Goal: Use online tool/utility: Utilize a website feature to perform a specific function

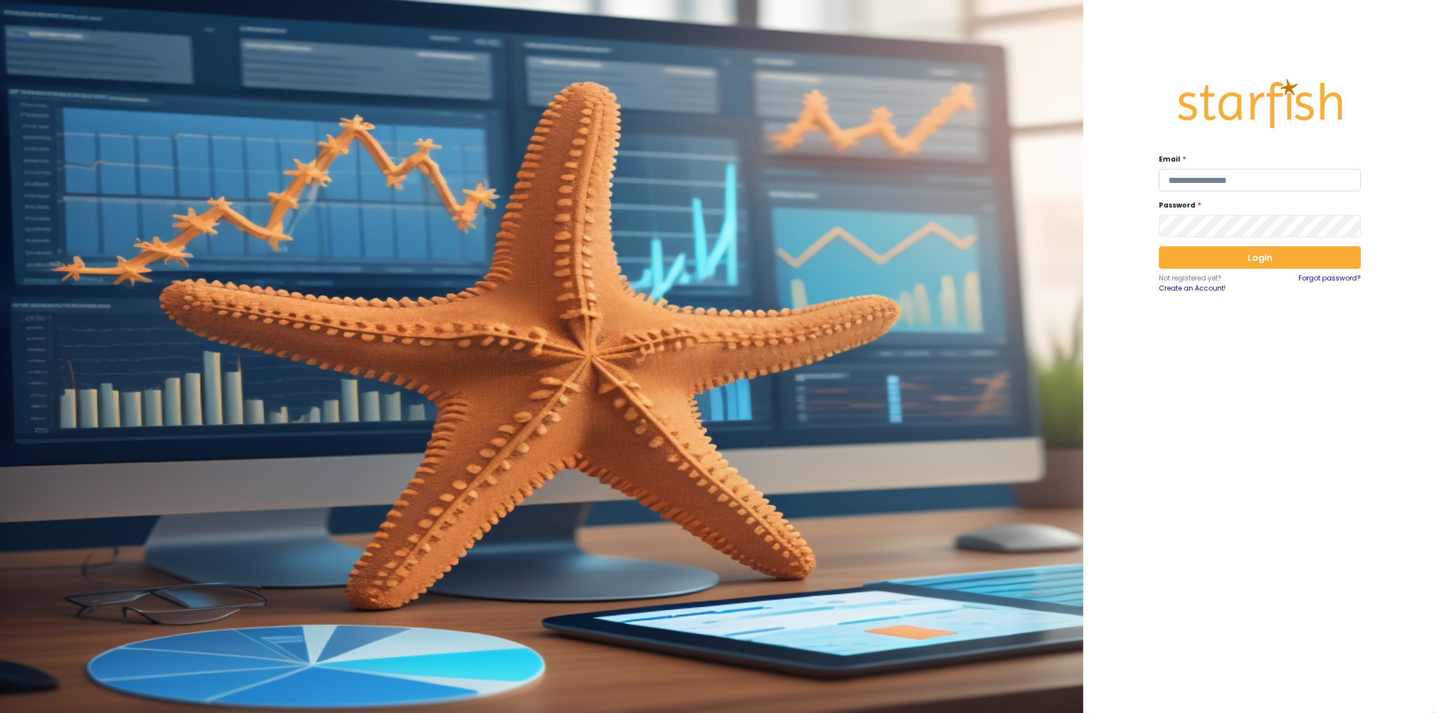
click at [1260, 176] on input "email" at bounding box center [1260, 180] width 202 height 22
type input "**********"
click at [1192, 252] on button "Login" at bounding box center [1260, 257] width 202 height 22
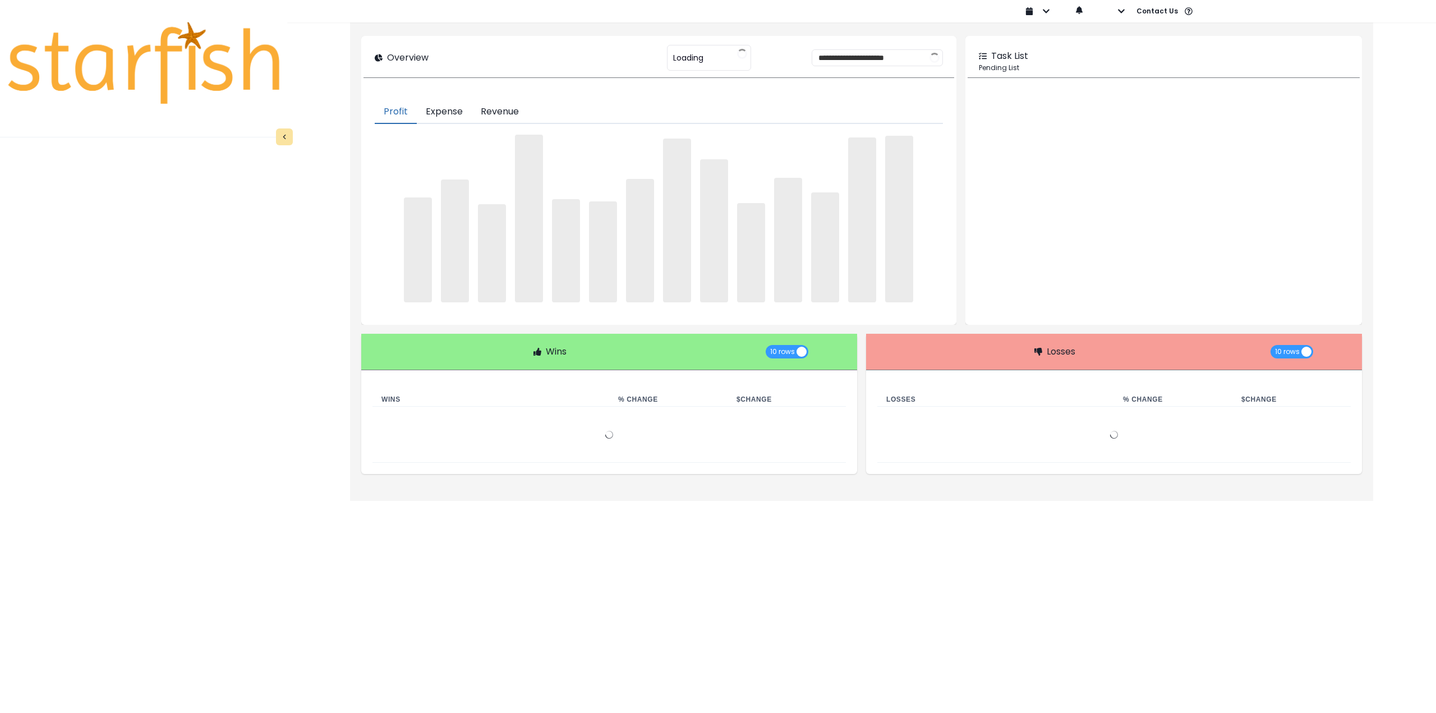
type input "********"
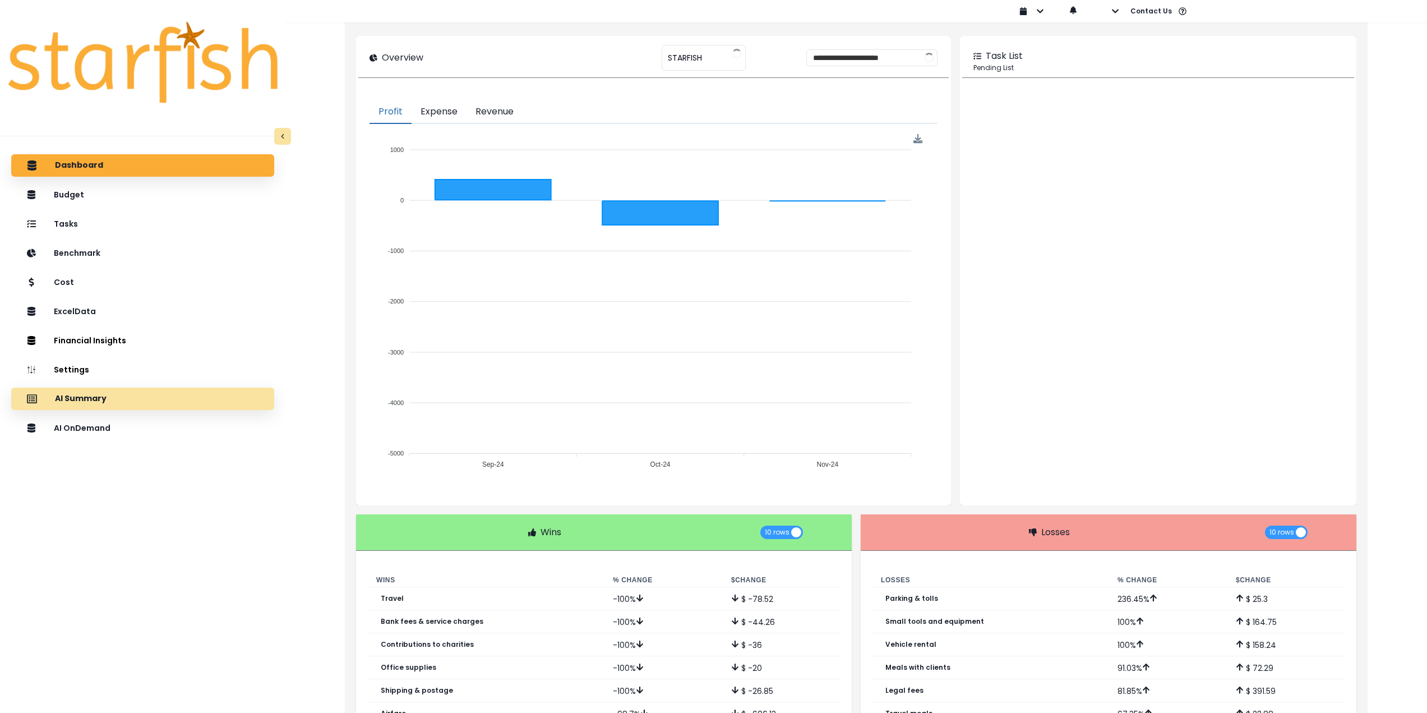
click at [112, 399] on div "AI Summary" at bounding box center [142, 399] width 245 height 24
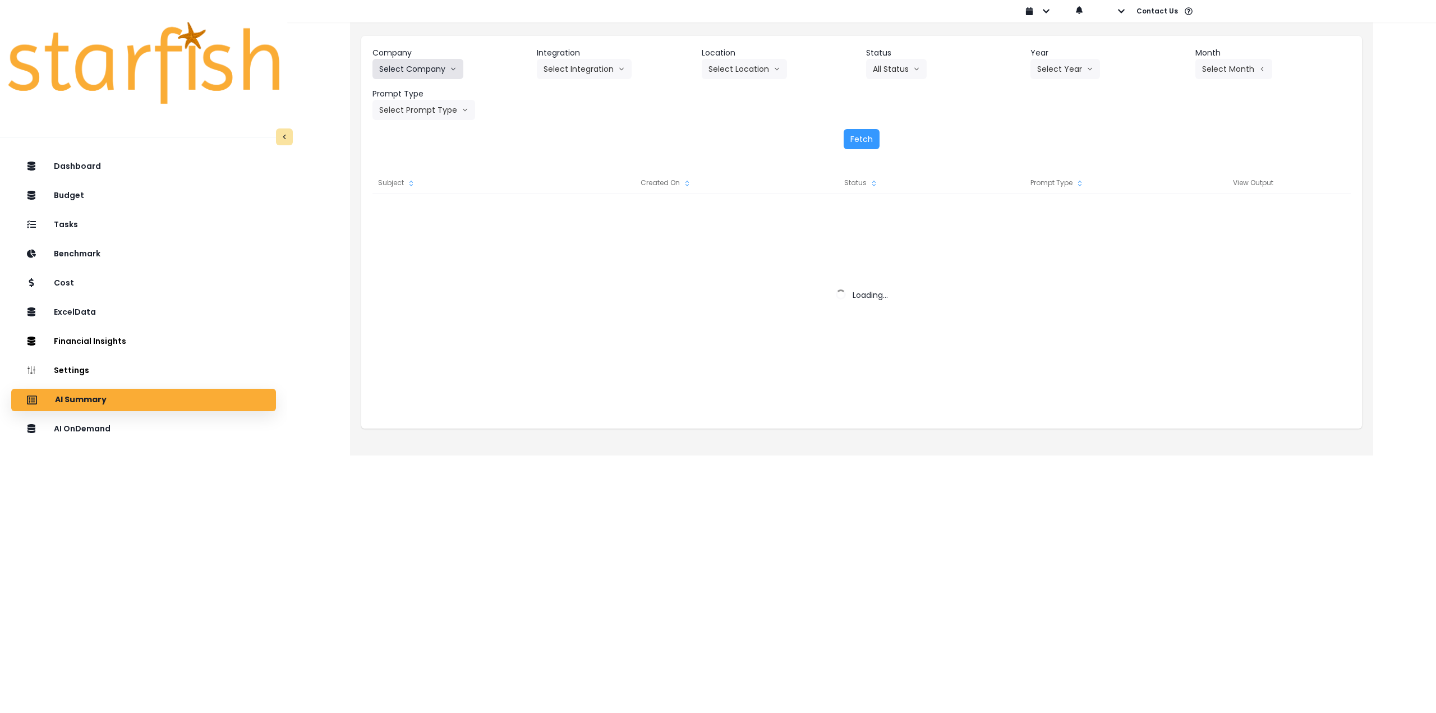
click at [423, 70] on button "Select Company" at bounding box center [417, 69] width 91 height 20
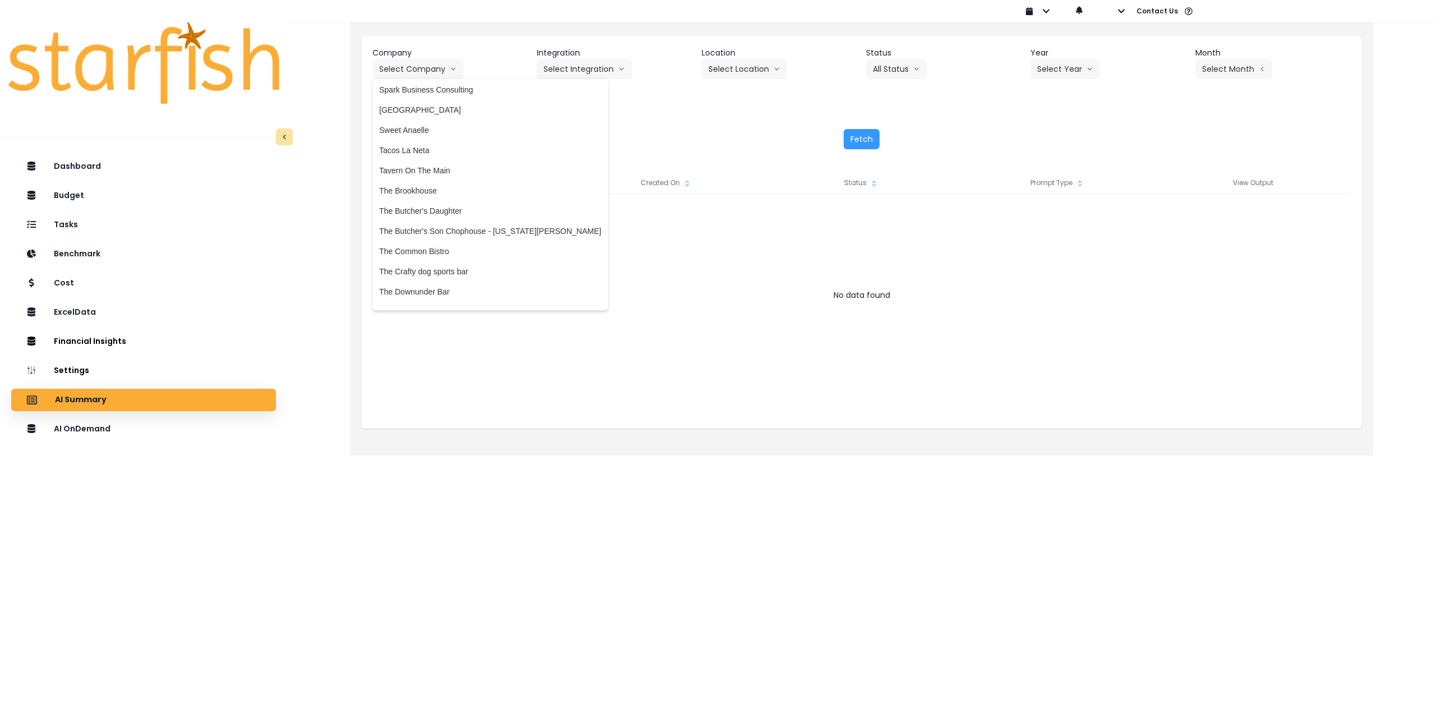
scroll to position [2355, 0]
click at [485, 226] on li "The Butcher's Son Chophouse - [US_STATE][GEOGRAPHIC_DATA]" at bounding box center [490, 220] width 236 height 20
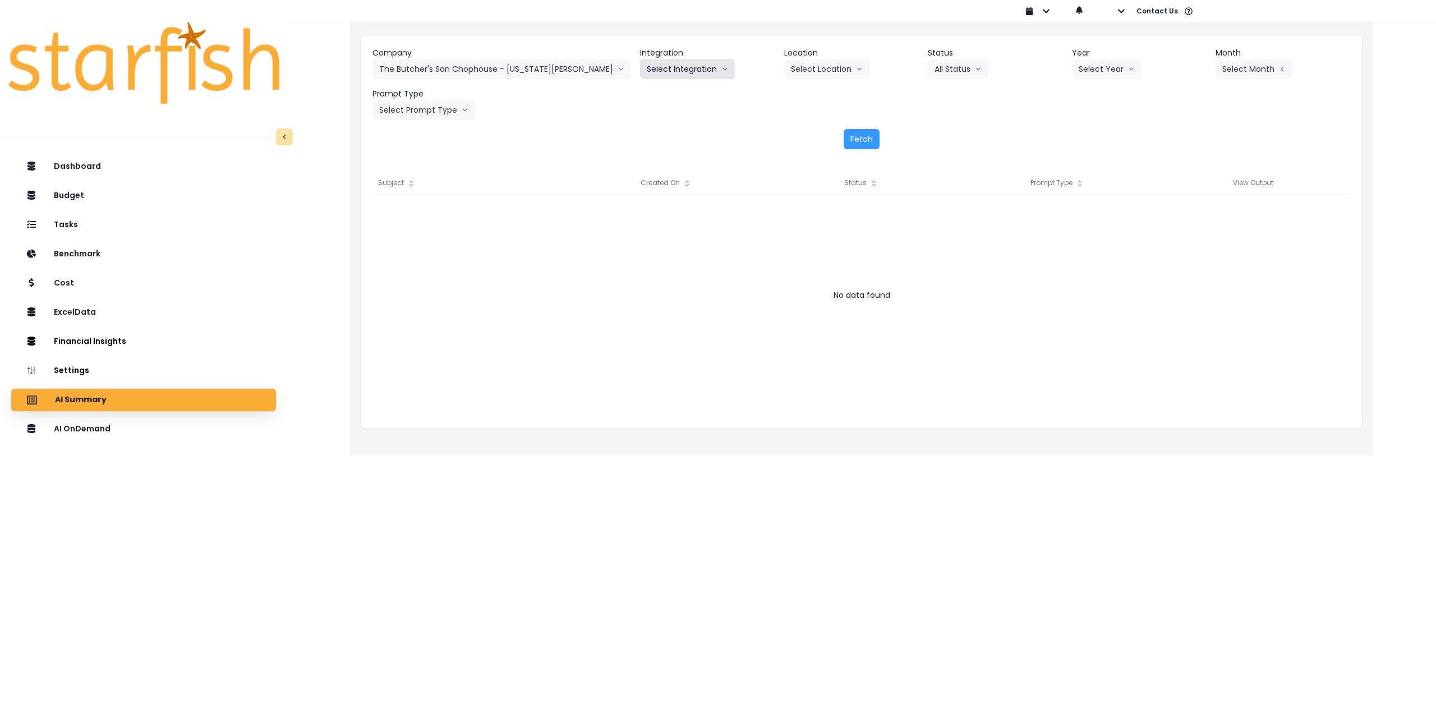
click at [649, 64] on button "Select Integration" at bounding box center [687, 69] width 95 height 20
click at [647, 91] on span "QuickBooks Online" at bounding box center [680, 92] width 67 height 11
click at [1228, 68] on button "Select Month" at bounding box center [1253, 69] width 77 height 20
click at [1187, 188] on span "July" at bounding box center [1198, 193] width 22 height 11
click at [1097, 65] on button "Select Year" at bounding box center [1107, 69] width 70 height 20
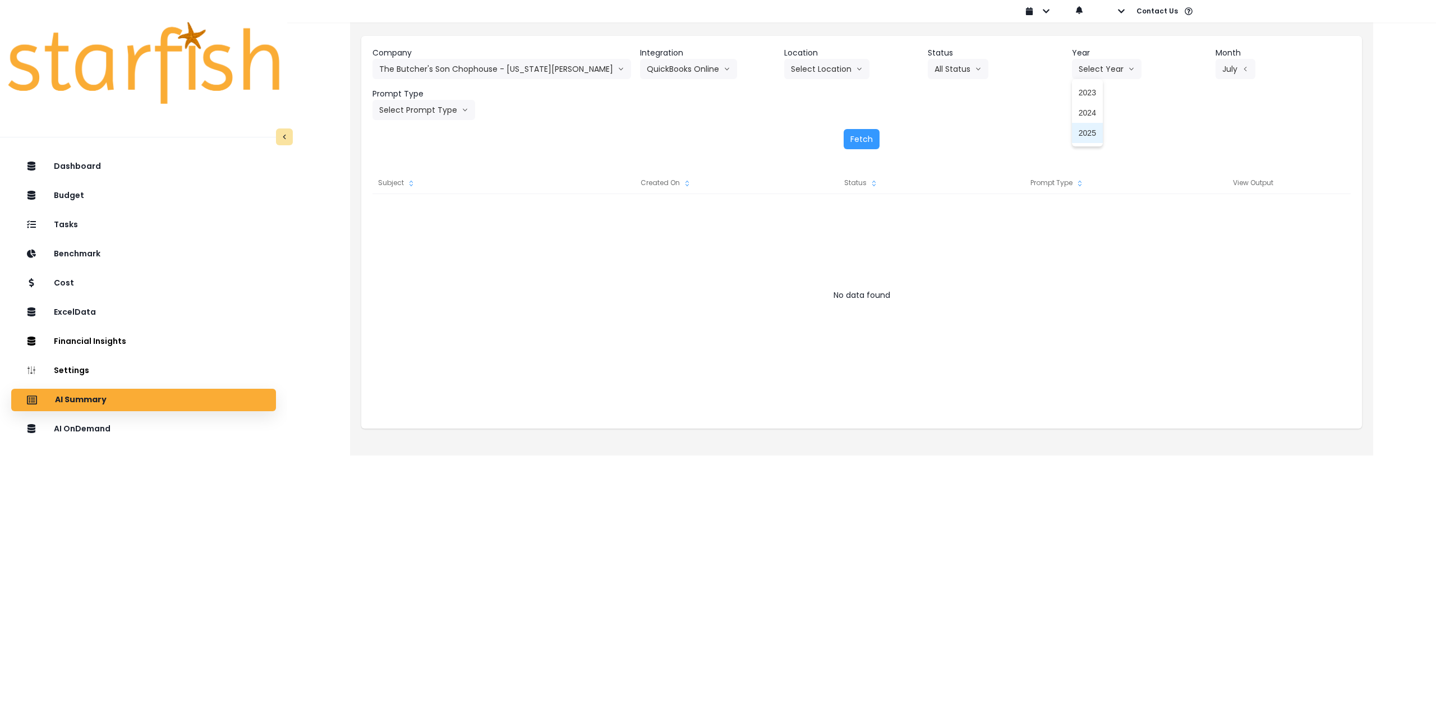
drag, startPoint x: 1073, startPoint y: 130, endPoint x: 1048, endPoint y: 121, distance: 27.3
click at [1078, 131] on span "2025" at bounding box center [1086, 132] width 17 height 11
click at [937, 69] on button "All Status" at bounding box center [958, 69] width 61 height 20
click at [784, 72] on button "Select Location" at bounding box center [826, 69] width 85 height 20
click at [378, 110] on button "Select Prompt Type" at bounding box center [423, 110] width 103 height 20
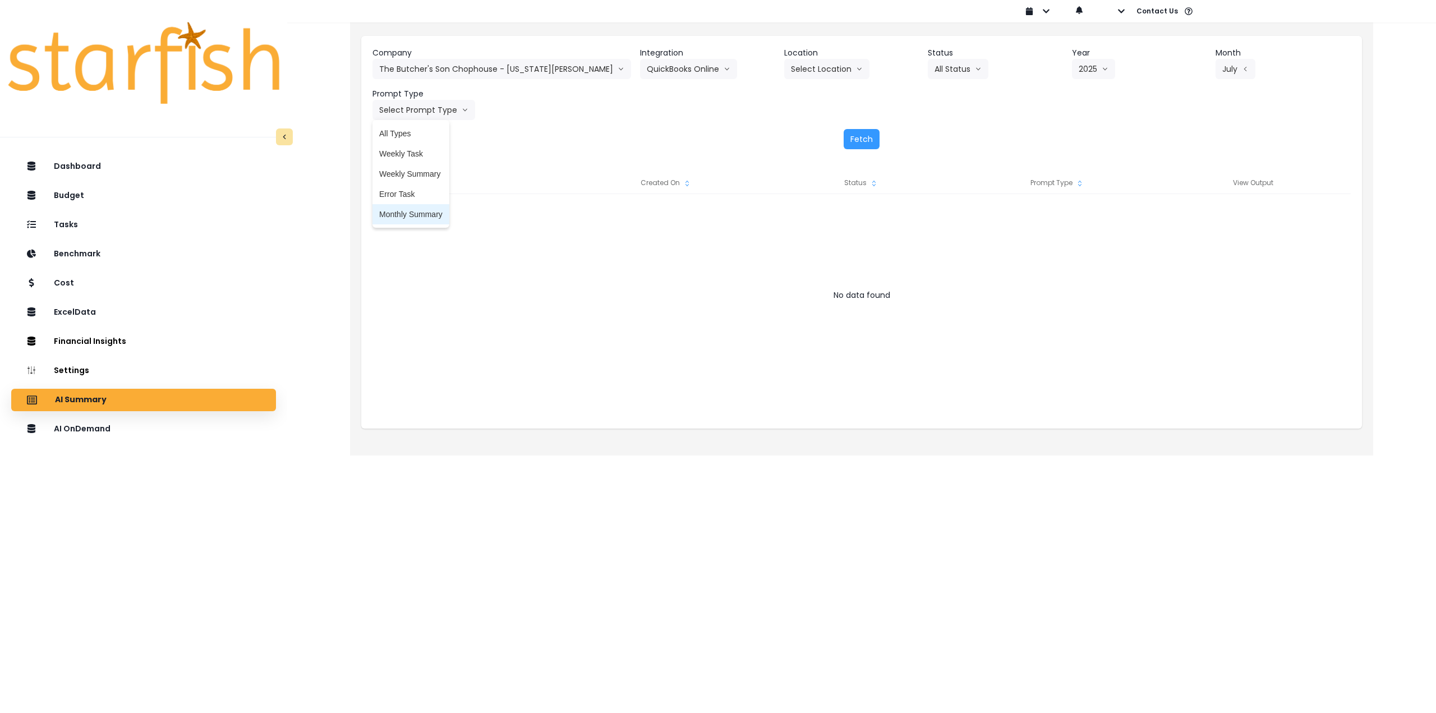
click at [405, 211] on span "Monthly Summary" at bounding box center [410, 214] width 63 height 11
click at [868, 135] on button "Fetch" at bounding box center [861, 139] width 36 height 20
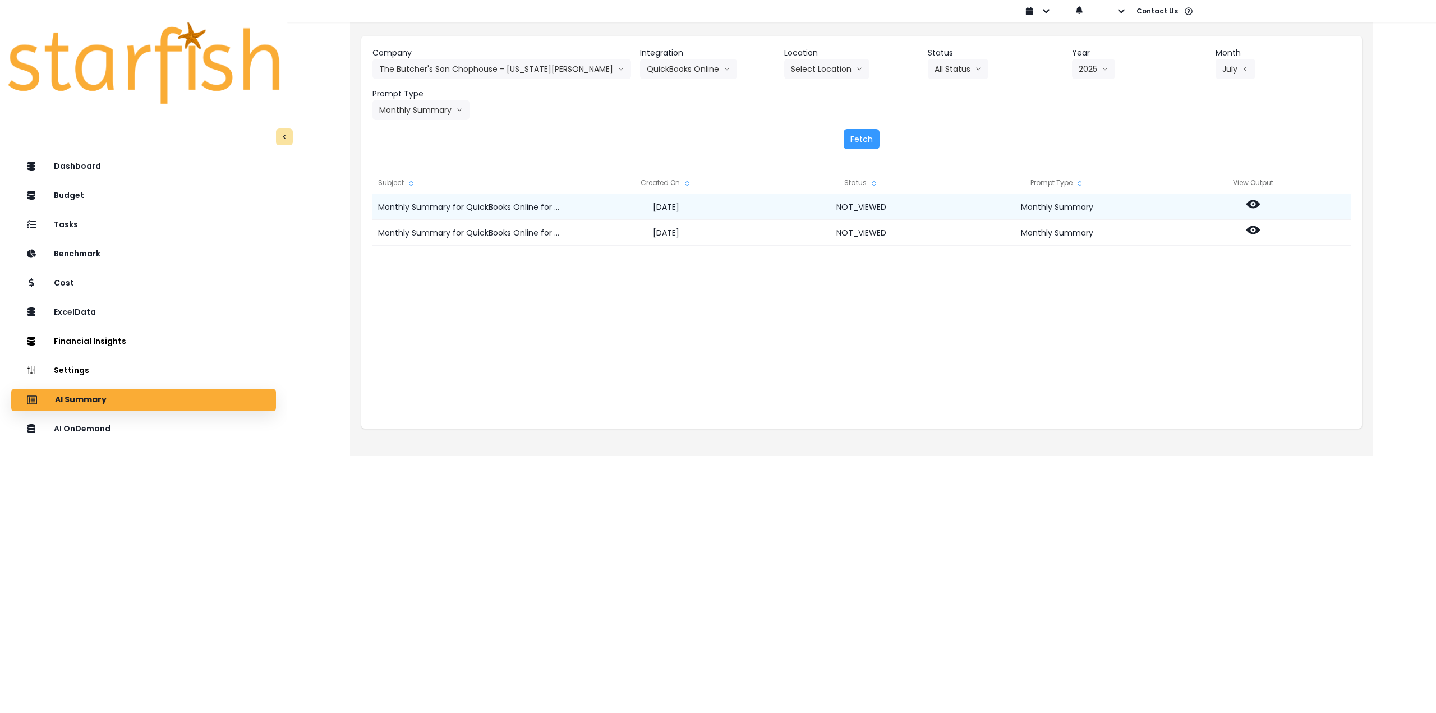
click at [1249, 203] on icon at bounding box center [1252, 204] width 13 height 8
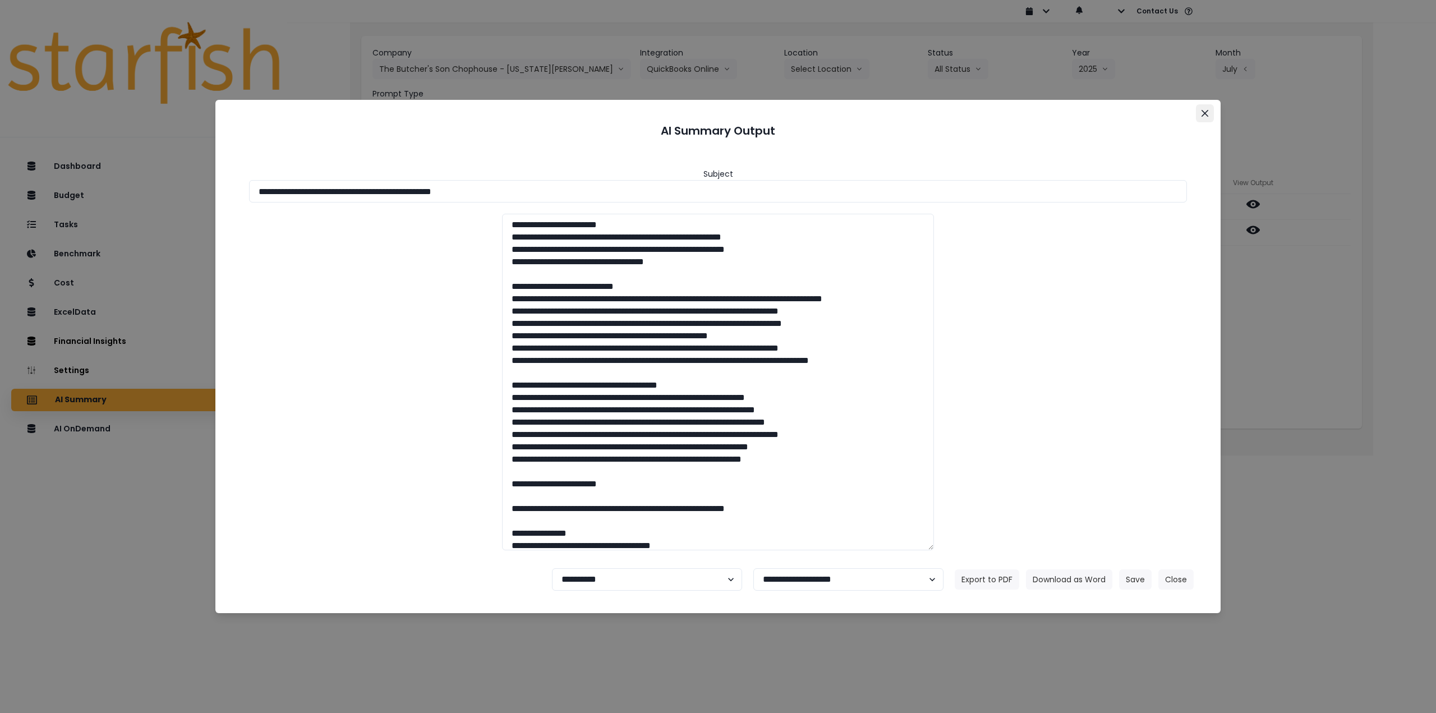
click at [1211, 115] on button "Close" at bounding box center [1205, 113] width 18 height 18
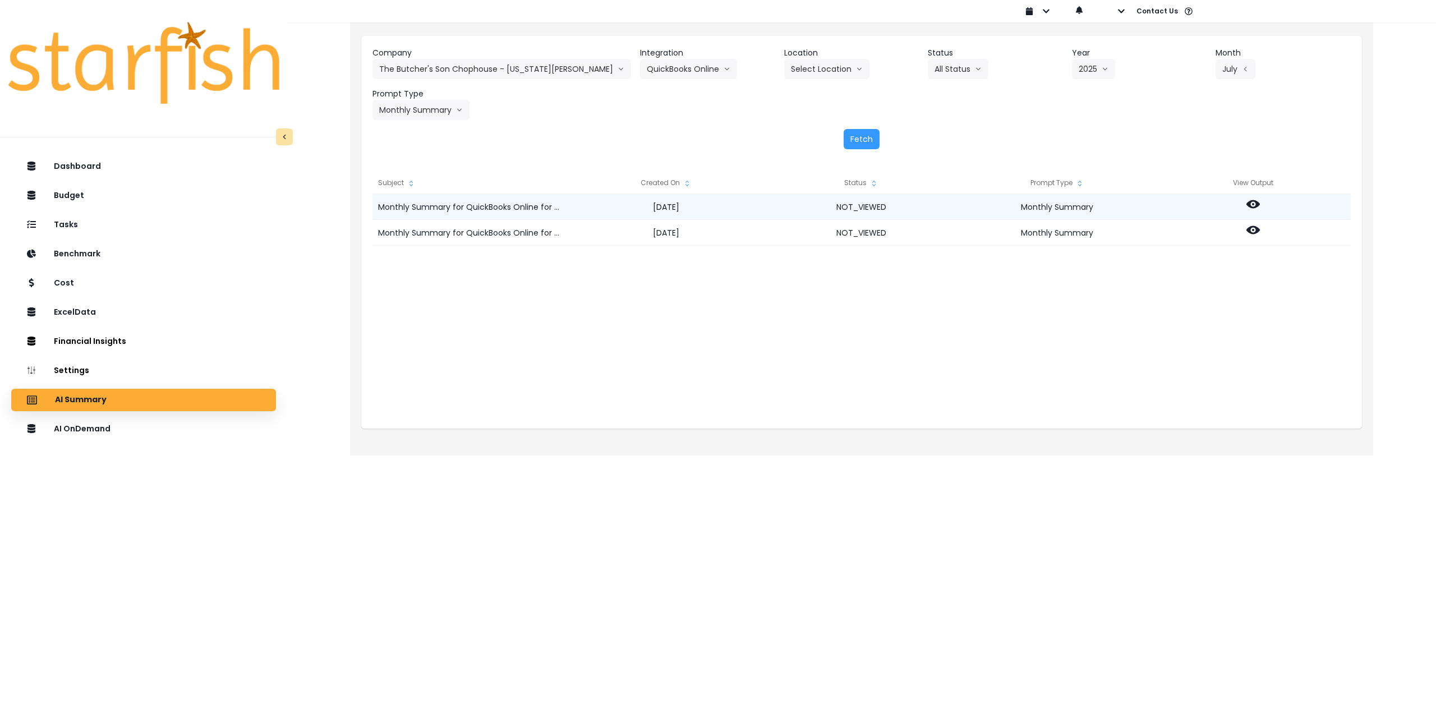
click at [1247, 206] on icon at bounding box center [1252, 204] width 13 height 8
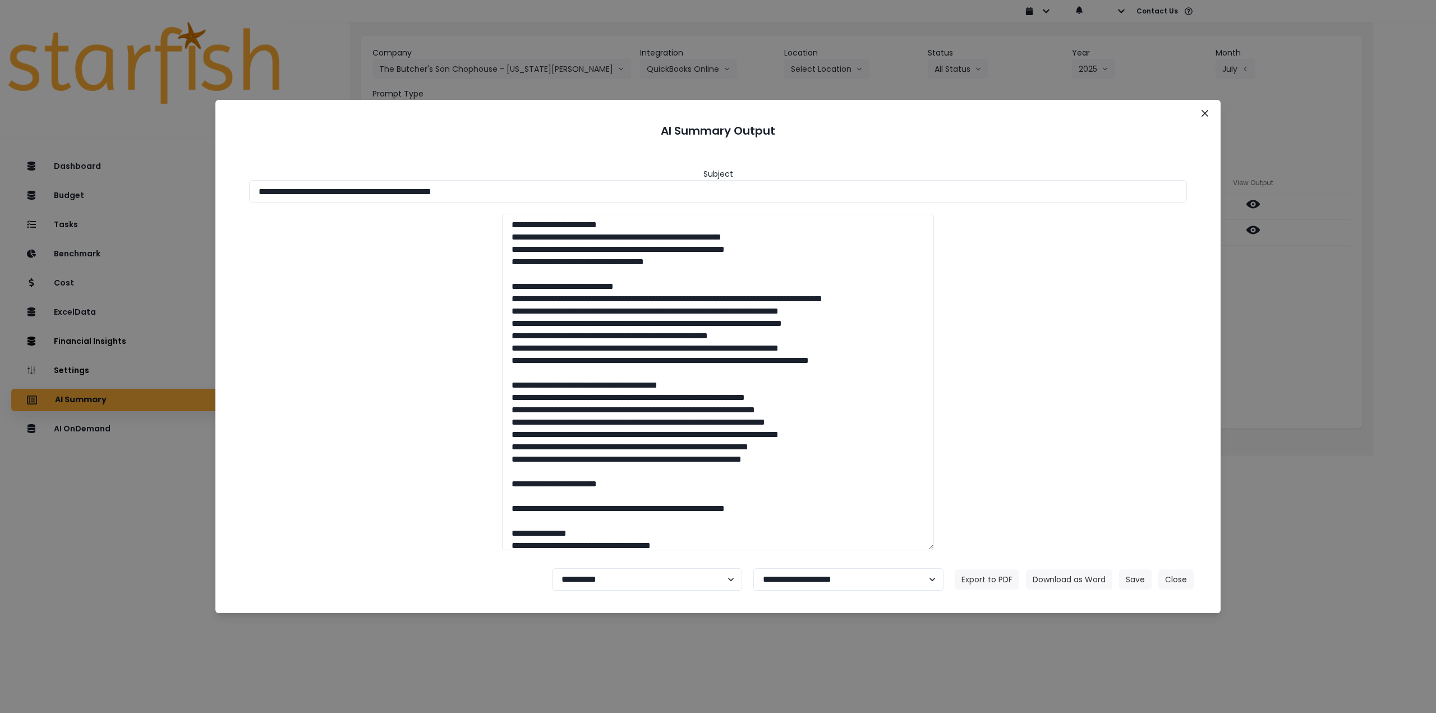
click at [630, 591] on footer "**********" at bounding box center [718, 579] width 978 height 40
click at [620, 580] on select "**********" at bounding box center [647, 579] width 190 height 22
select select "********"
click at [552, 568] on select "**********" at bounding box center [647, 579] width 190 height 22
click at [1129, 574] on button "Save" at bounding box center [1135, 579] width 33 height 20
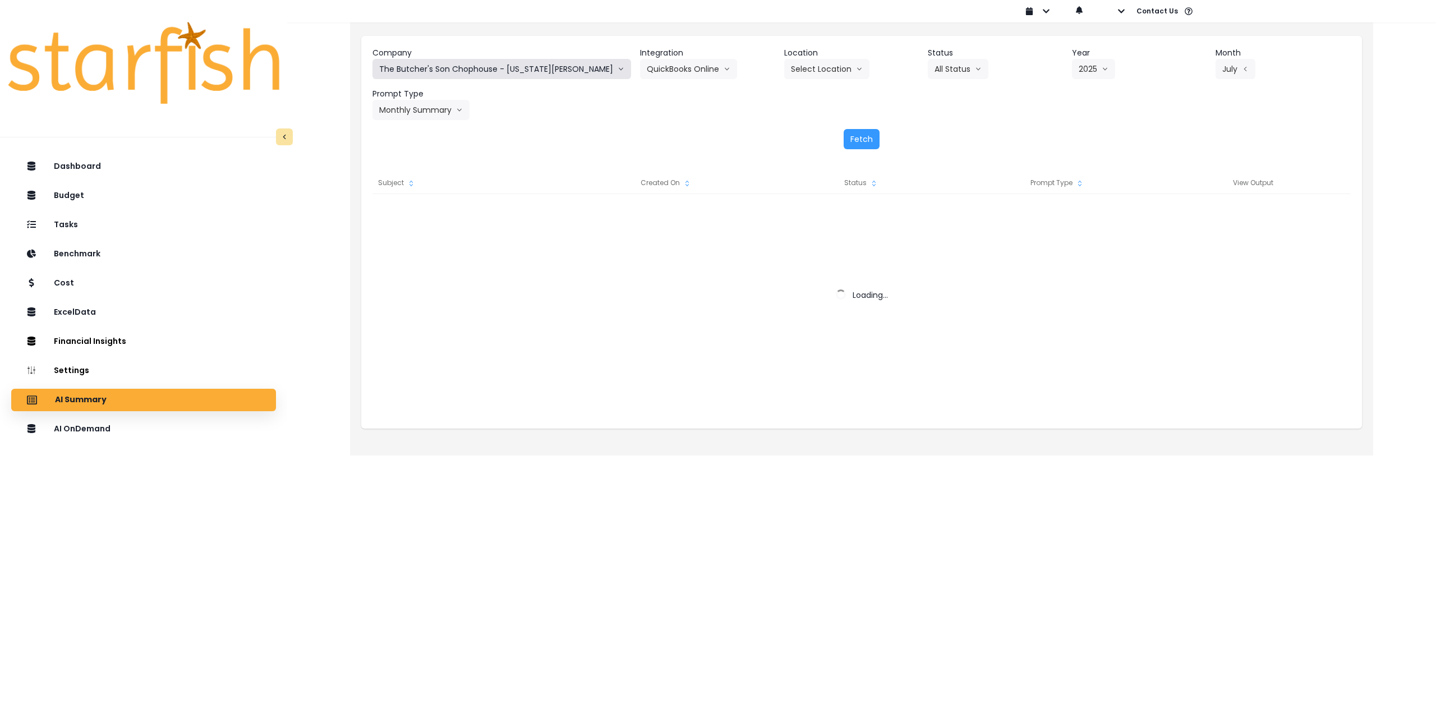
click at [469, 67] on button "The Butcher's Son Chophouse - [US_STATE][GEOGRAPHIC_DATA]" at bounding box center [501, 69] width 259 height 20
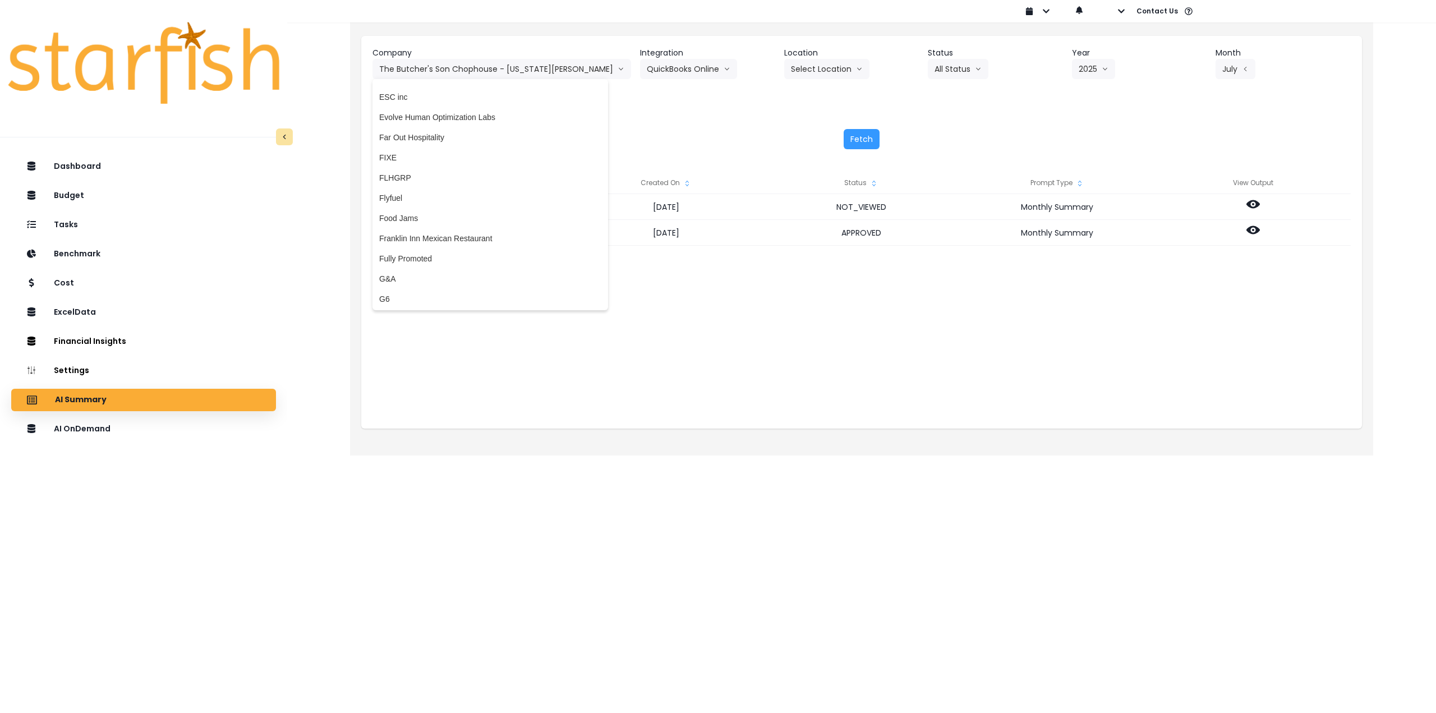
scroll to position [940, 0]
click at [415, 201] on span "Flyfuel" at bounding box center [490, 202] width 222 height 11
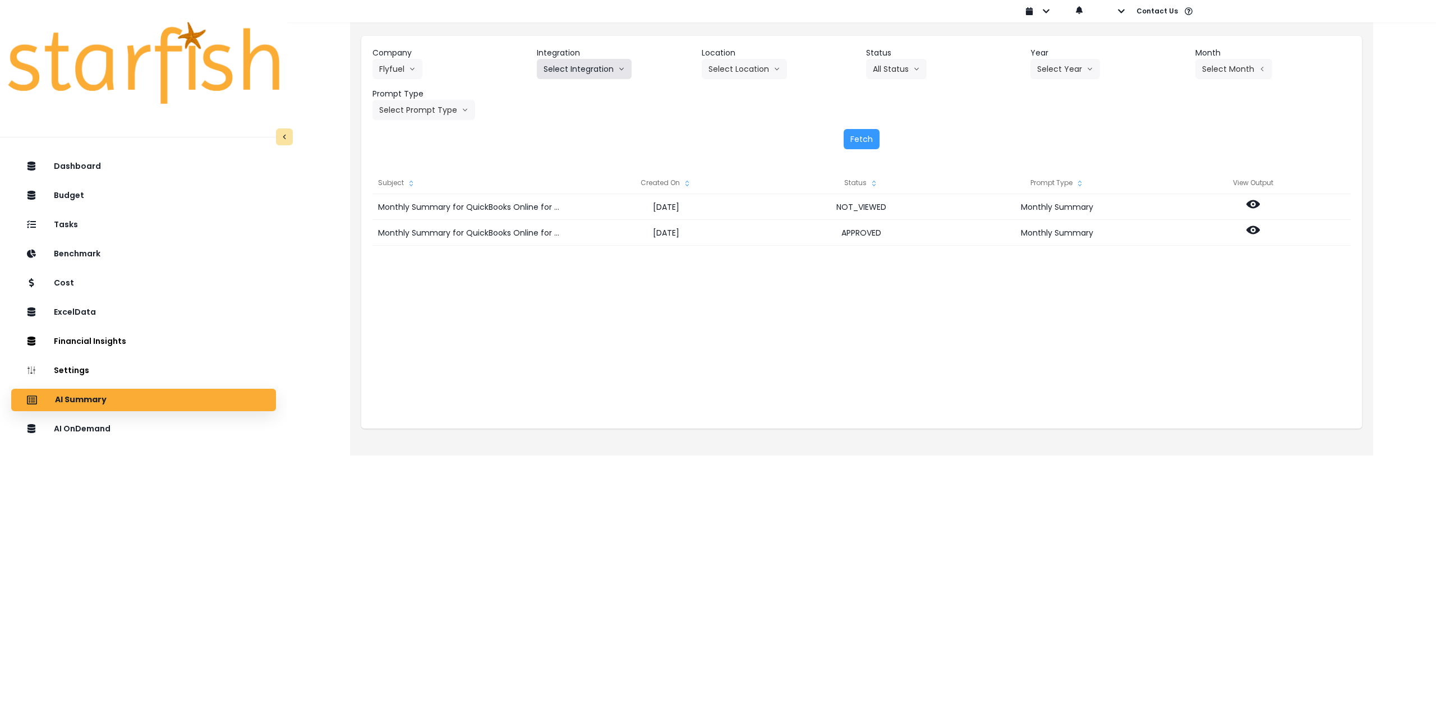
click at [603, 68] on button "Select Integration" at bounding box center [584, 69] width 95 height 20
click at [571, 88] on span "Aventura" at bounding box center [584, 92] width 82 height 11
click at [762, 68] on button "Select Location" at bounding box center [744, 69] width 85 height 20
click at [731, 86] on li "All Locations" at bounding box center [731, 92] width 58 height 20
click at [1039, 66] on button "Select Year" at bounding box center [1065, 69] width 70 height 20
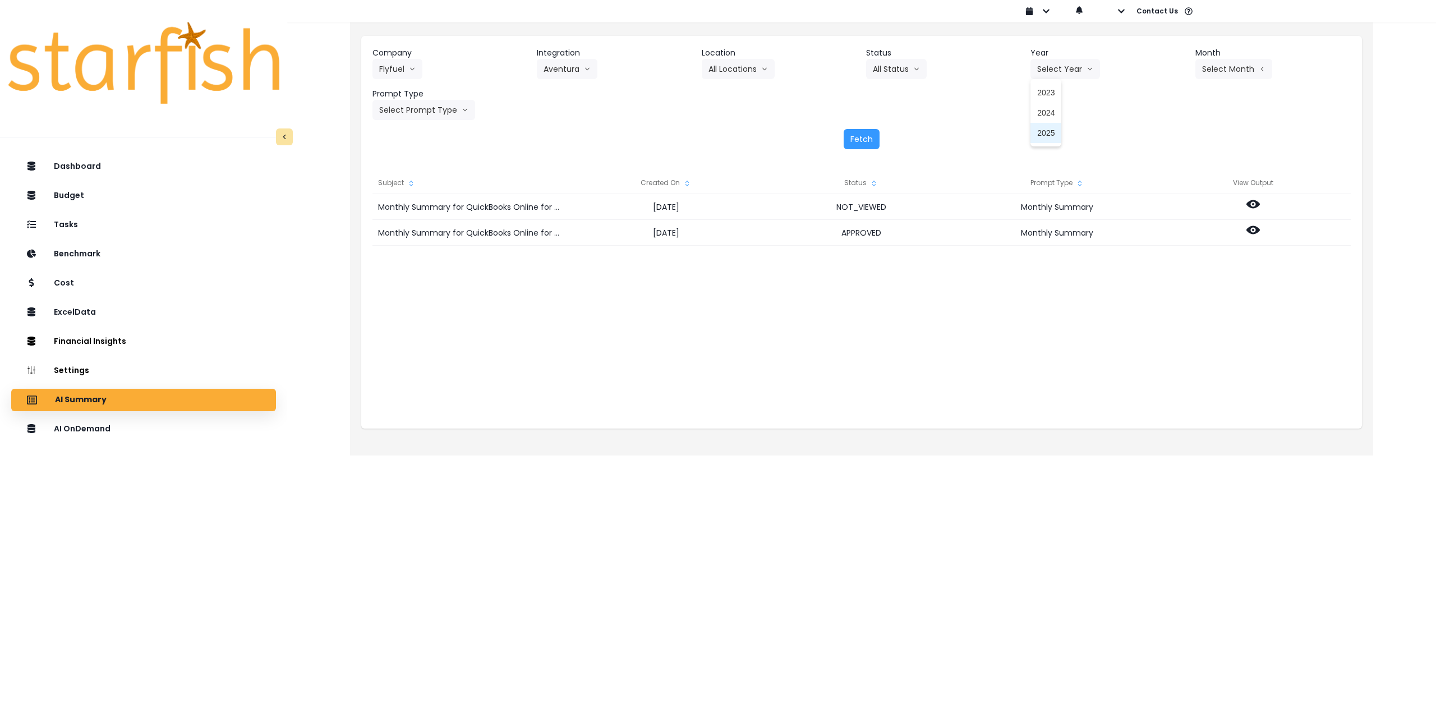
drag, startPoint x: 1043, startPoint y: 132, endPoint x: 1170, endPoint y: 100, distance: 131.3
click at [1044, 132] on span "2025" at bounding box center [1045, 132] width 17 height 11
click at [1227, 79] on div "Company Flyfuel 86 Costs Asti Bagel Cafe Balance Grille Bald Ginger Bar Busines…" at bounding box center [861, 83] width 978 height 73
click at [1233, 66] on button "Select Month" at bounding box center [1233, 69] width 77 height 20
click at [1177, 215] on span "Aug" at bounding box center [1177, 213] width 22 height 11
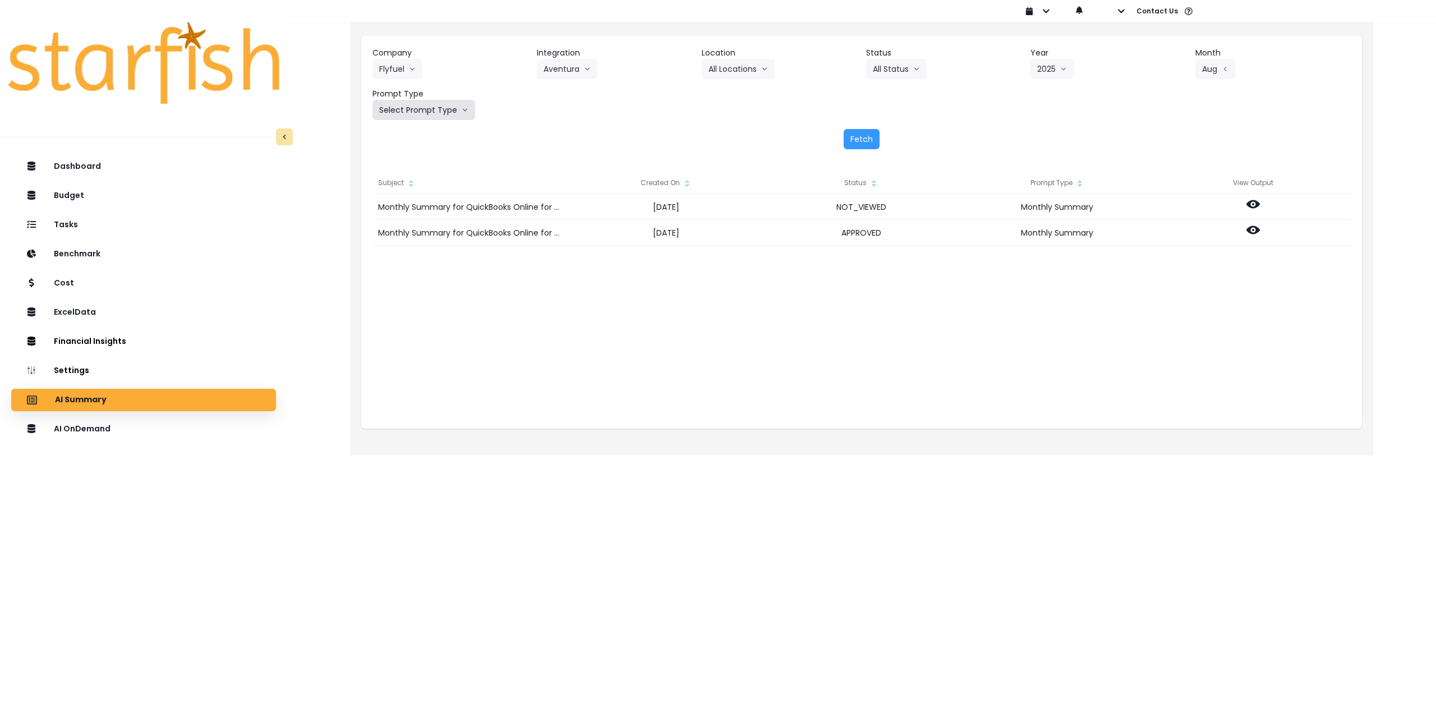
click at [393, 109] on button "Select Prompt Type" at bounding box center [423, 110] width 103 height 20
drag, startPoint x: 412, startPoint y: 220, endPoint x: 540, endPoint y: 199, distance: 129.5
click at [413, 220] on li "Monthly Summary" at bounding box center [410, 214] width 77 height 20
click at [856, 134] on button "Fetch" at bounding box center [861, 139] width 36 height 20
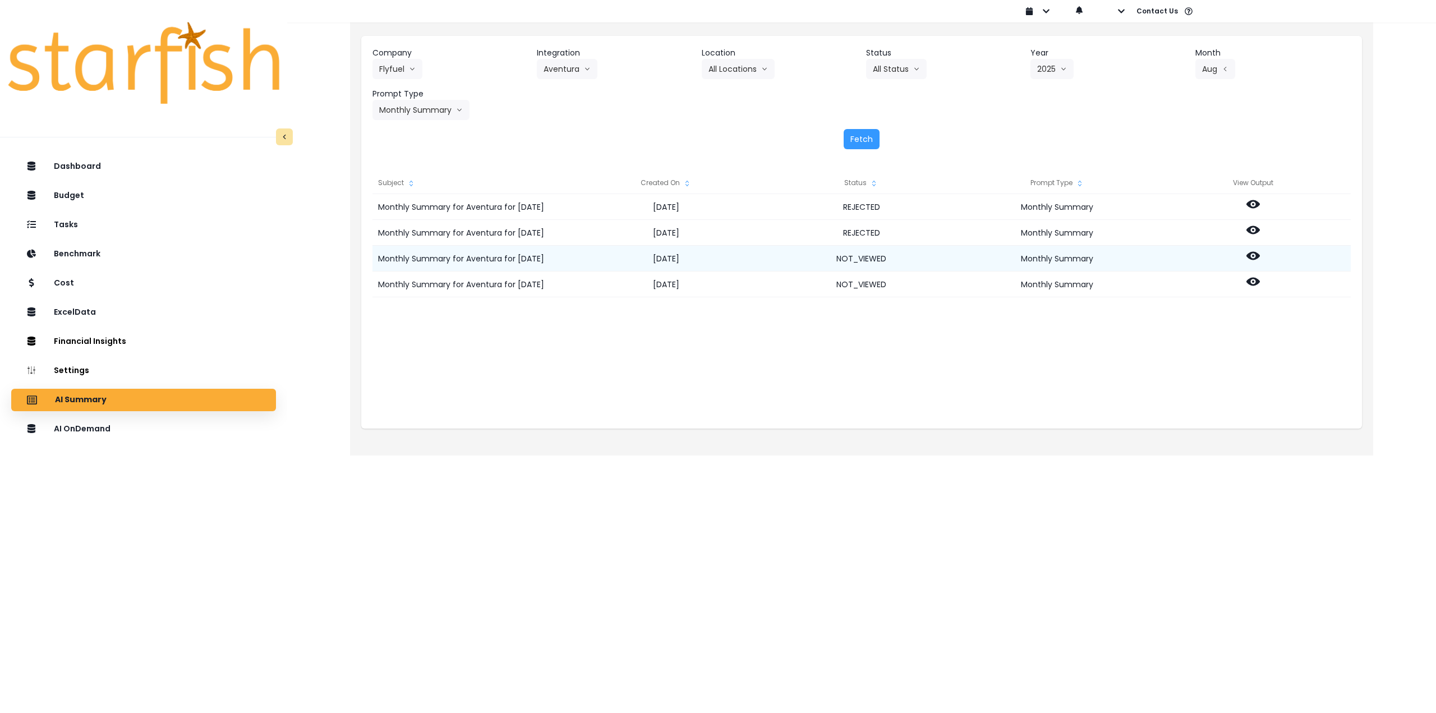
click at [1255, 258] on icon at bounding box center [1252, 256] width 13 height 8
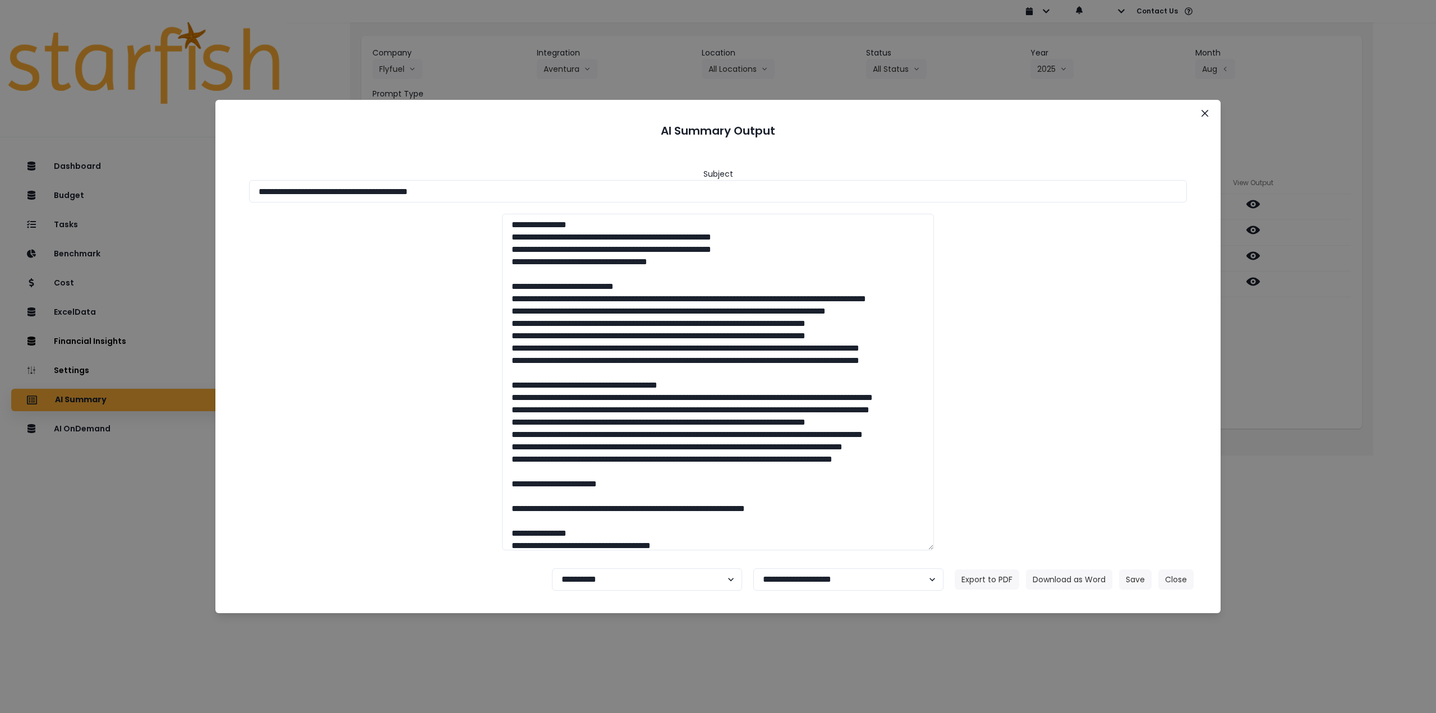
click at [1193, 114] on header "AI Summary Output" at bounding box center [718, 130] width 978 height 35
click at [1197, 114] on button "Close" at bounding box center [1205, 113] width 18 height 18
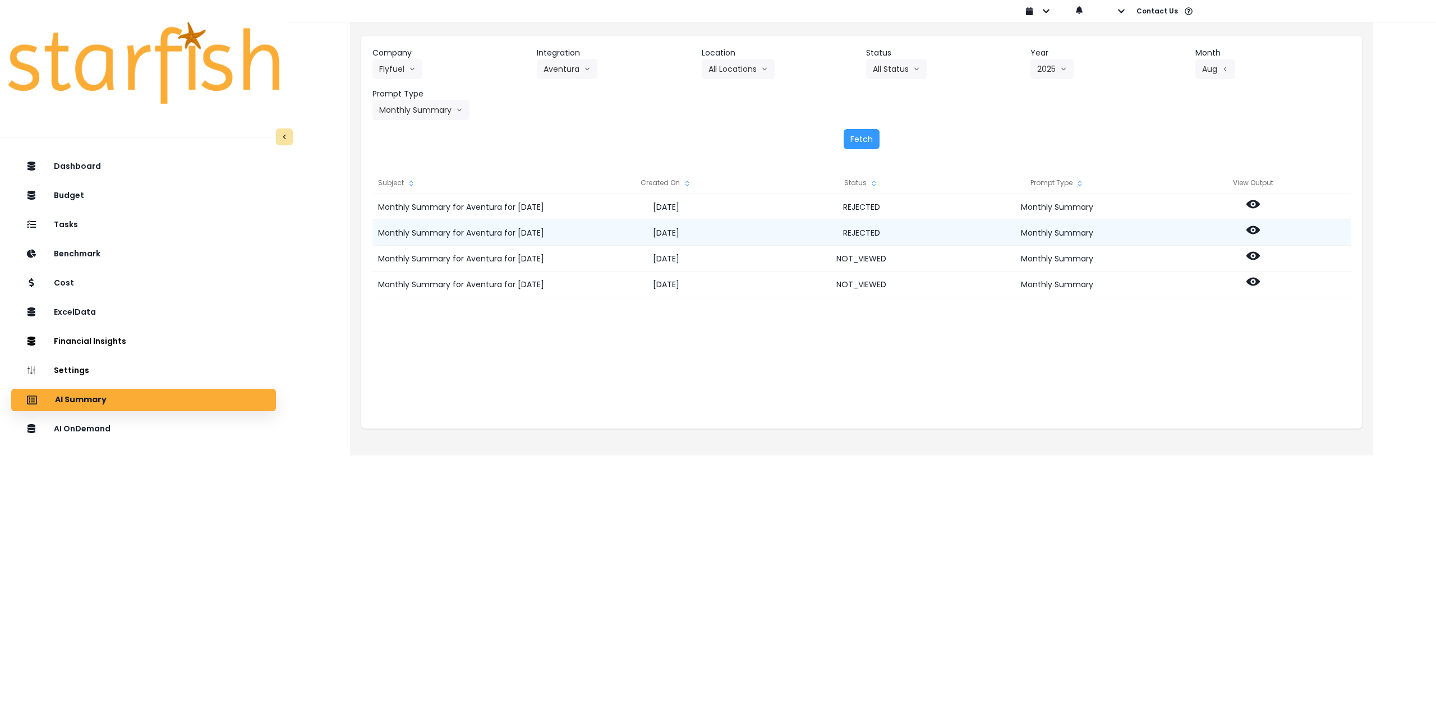
click at [1256, 228] on icon at bounding box center [1252, 230] width 13 height 8
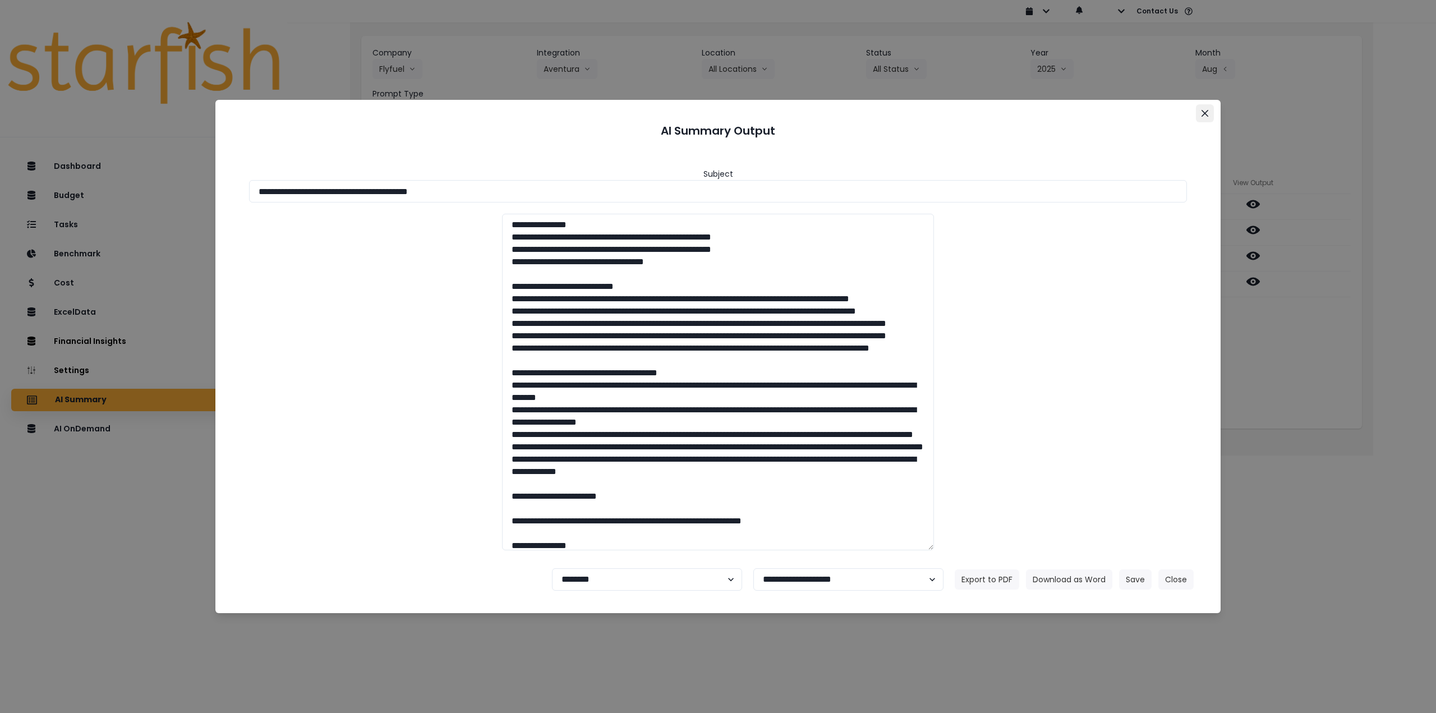
click at [1210, 110] on button "Close" at bounding box center [1205, 113] width 18 height 18
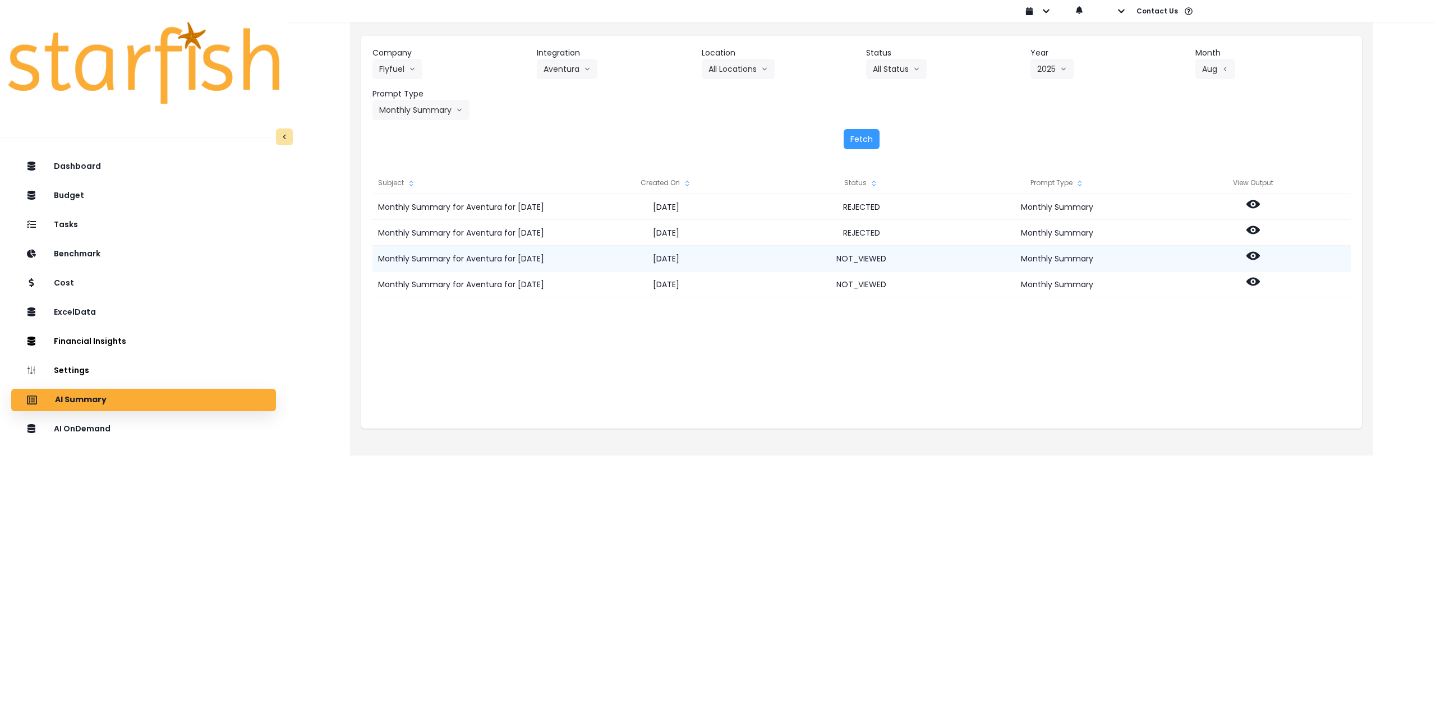
click at [1253, 257] on icon at bounding box center [1252, 255] width 13 height 13
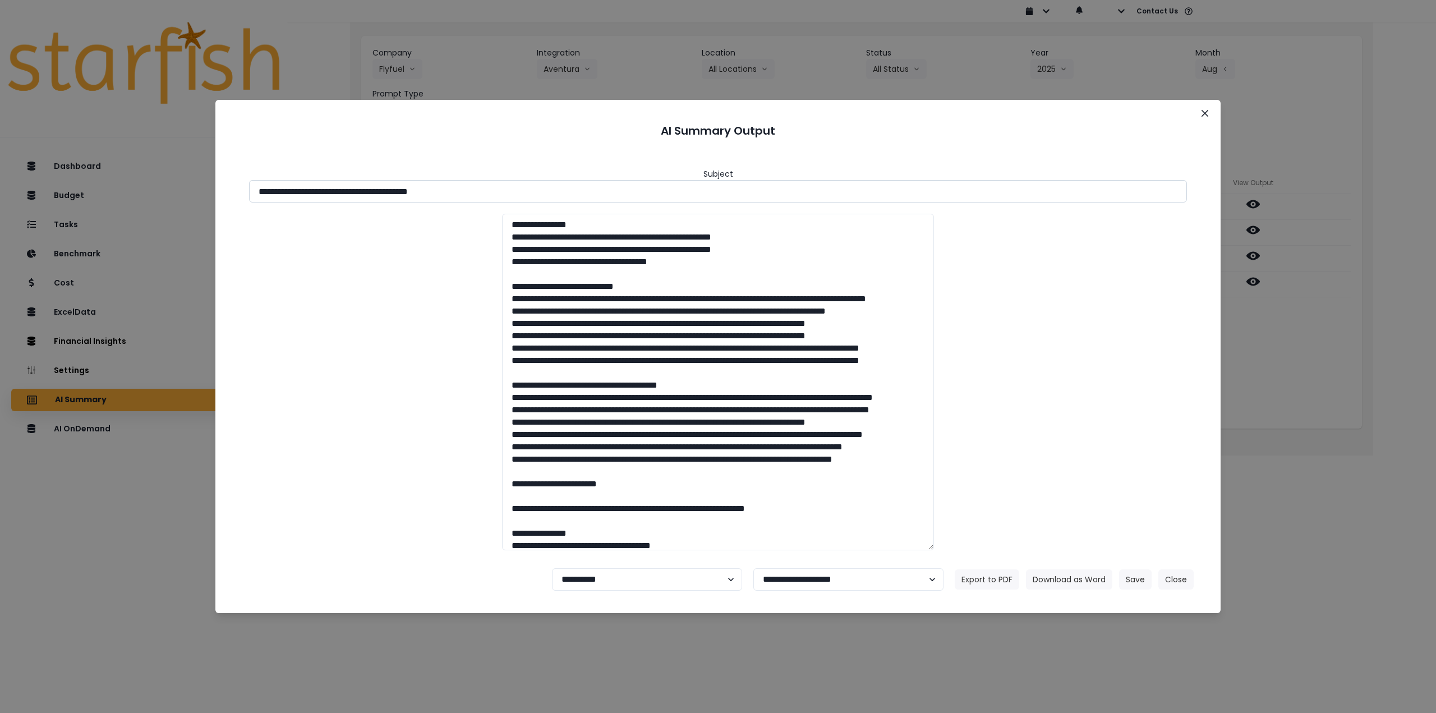
drag, startPoint x: 358, startPoint y: 190, endPoint x: 564, endPoint y: 202, distance: 206.2
click at [564, 201] on input "**********" at bounding box center [718, 191] width 938 height 22
click at [1055, 579] on button "Download as Word" at bounding box center [1069, 579] width 86 height 20
click at [1255, 358] on div "**********" at bounding box center [718, 356] width 1436 height 713
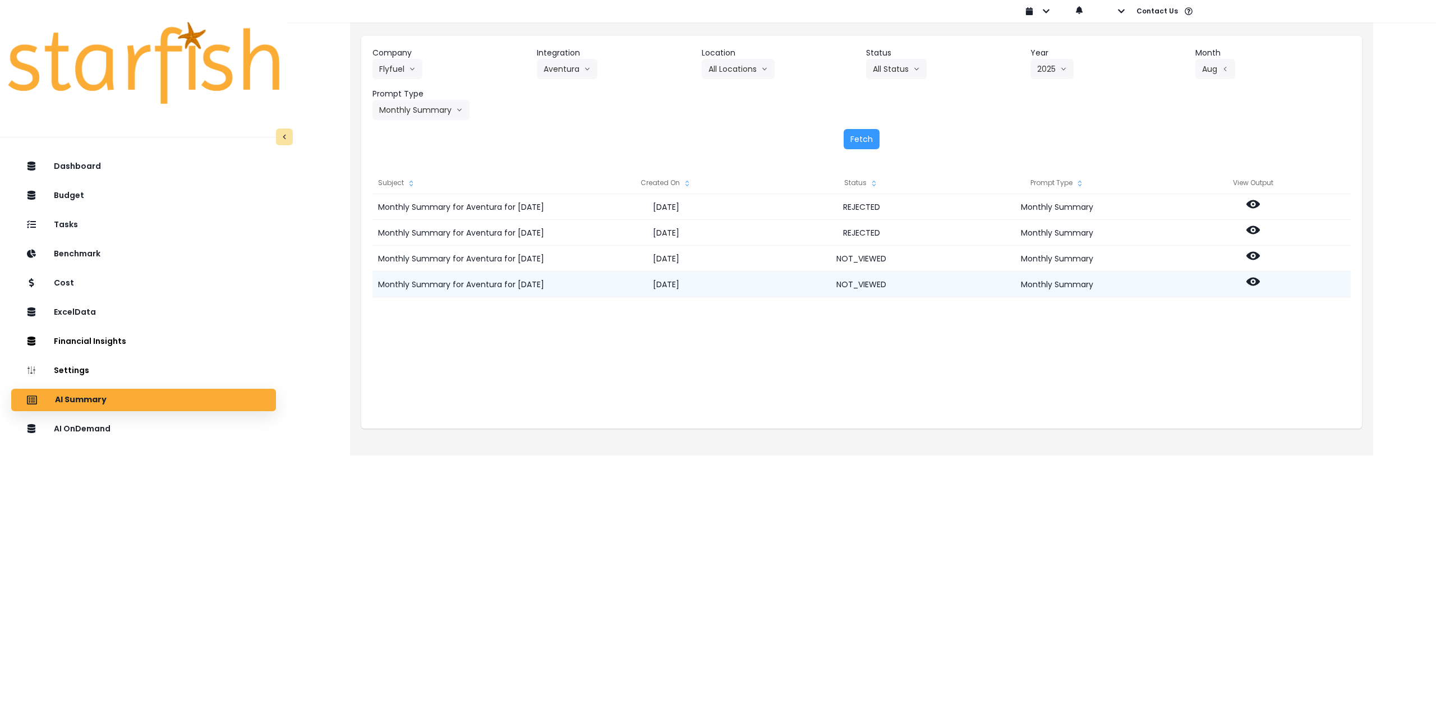
click at [1256, 279] on icon at bounding box center [1252, 282] width 13 height 8
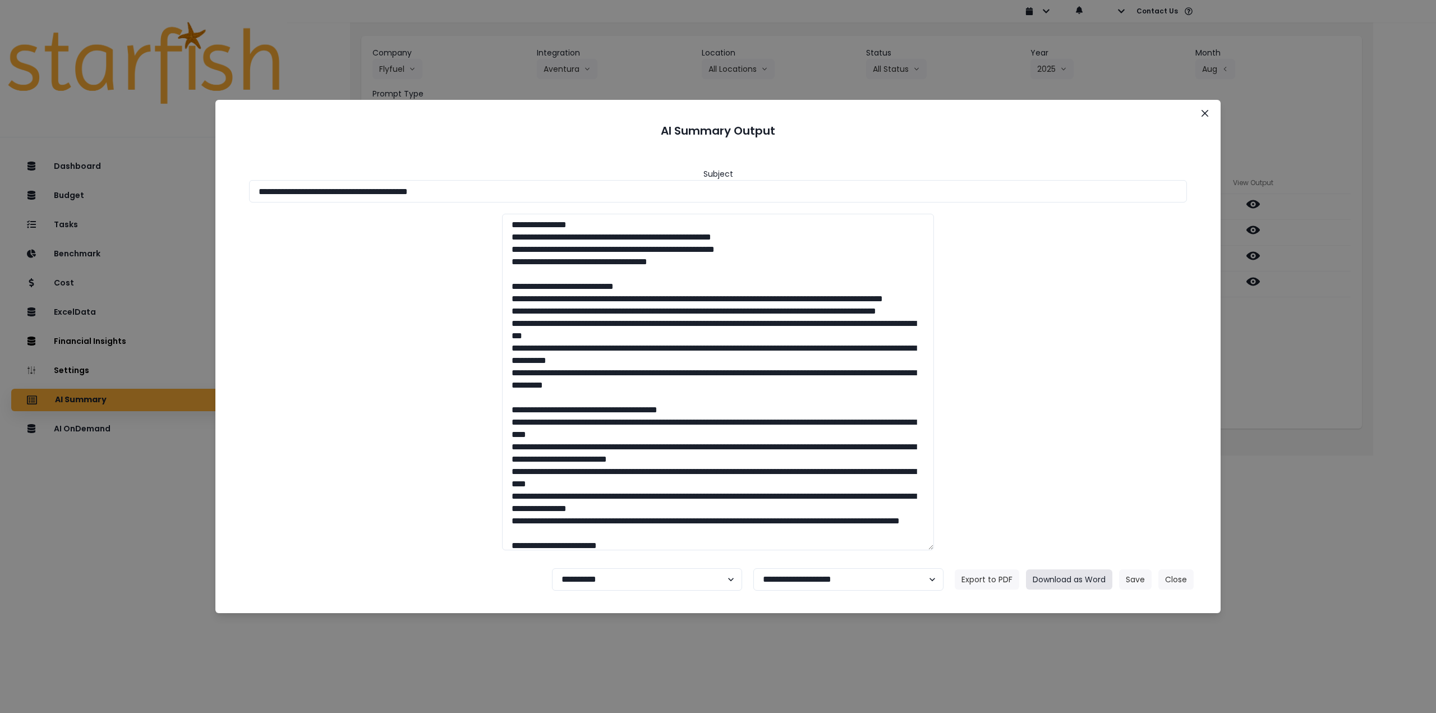
click at [1080, 579] on button "Download as Word" at bounding box center [1069, 579] width 86 height 20
click at [1205, 107] on button "Close" at bounding box center [1205, 113] width 18 height 18
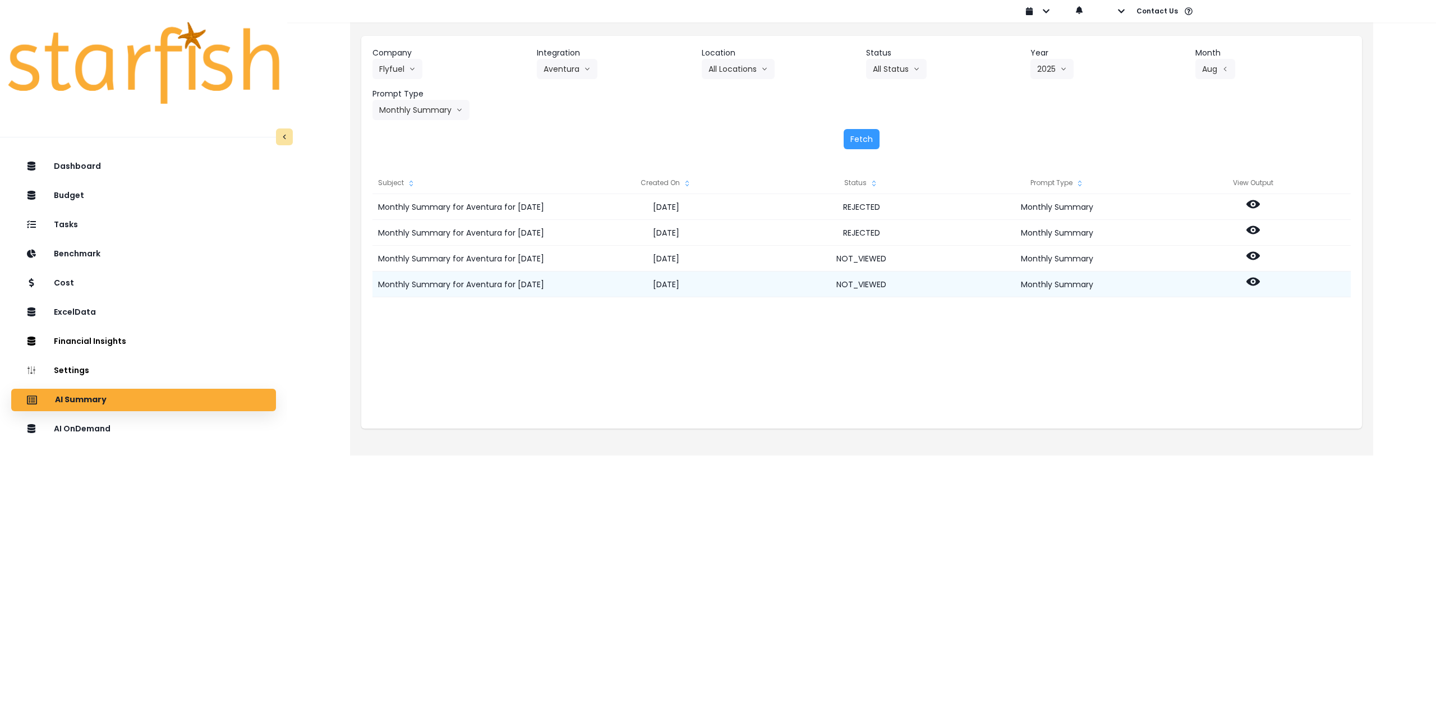
click at [1249, 274] on div at bounding box center [1253, 284] width 196 height 26
click at [1254, 281] on icon at bounding box center [1252, 281] width 13 height 13
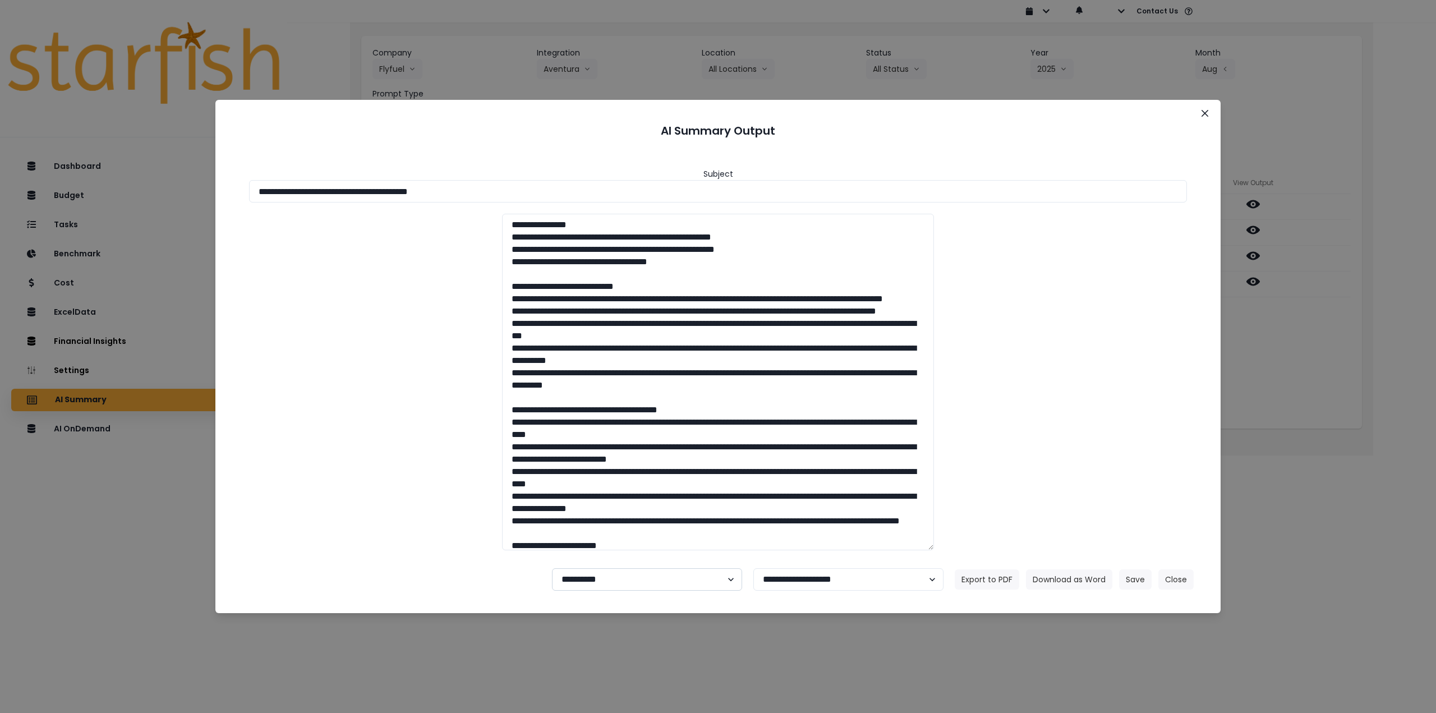
drag, startPoint x: 622, startPoint y: 571, endPoint x: 611, endPoint y: 587, distance: 18.8
click at [620, 572] on select "**********" at bounding box center [647, 579] width 190 height 22
select select "********"
click at [552, 568] on select "**********" at bounding box center [647, 579] width 190 height 22
click at [1129, 579] on button "Save" at bounding box center [1135, 579] width 33 height 20
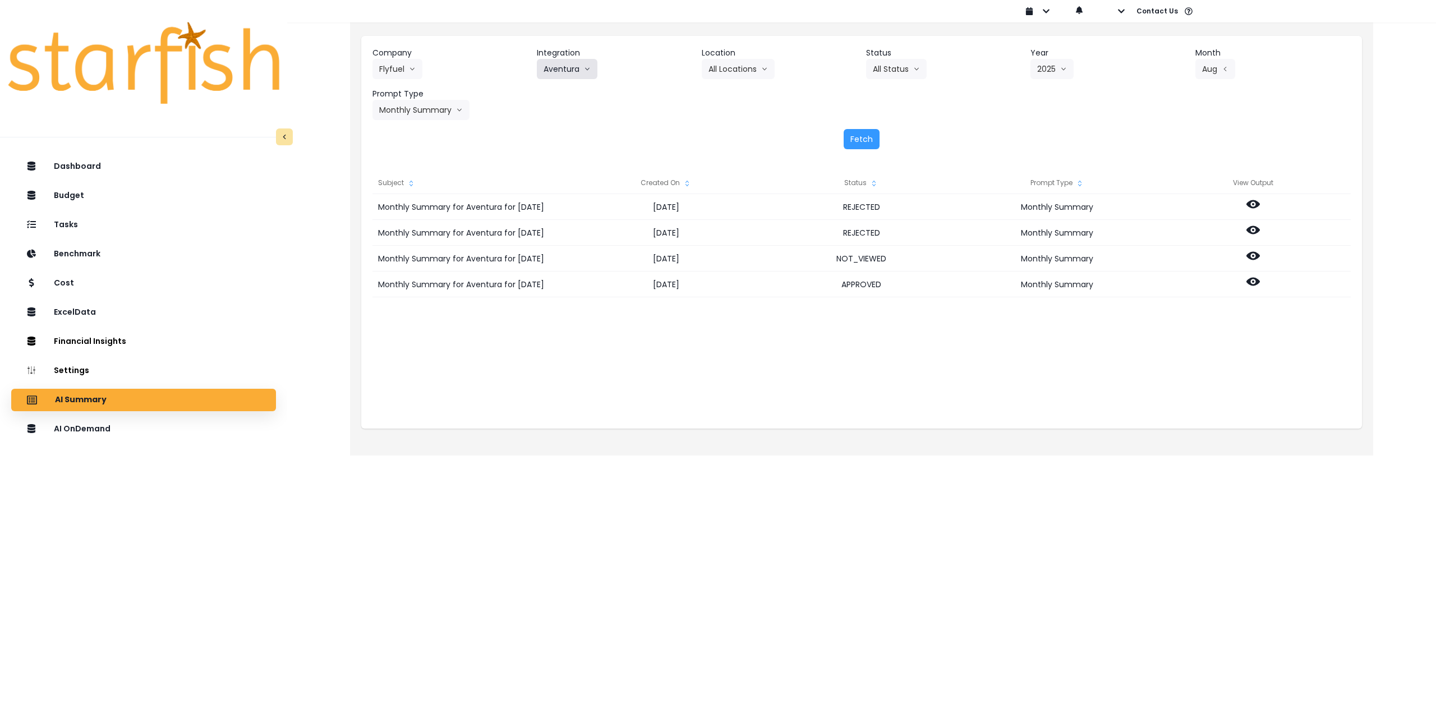
click at [580, 63] on button "Aventura" at bounding box center [567, 69] width 61 height 20
click at [561, 111] on span "[GEOGRAPHIC_DATA]" at bounding box center [584, 112] width 82 height 11
drag, startPoint x: 729, startPoint y: 73, endPoint x: 726, endPoint y: 84, distance: 11.0
click at [729, 73] on button "Select Location" at bounding box center [744, 69] width 85 height 20
click at [723, 91] on span "All Locations" at bounding box center [730, 92] width 44 height 11
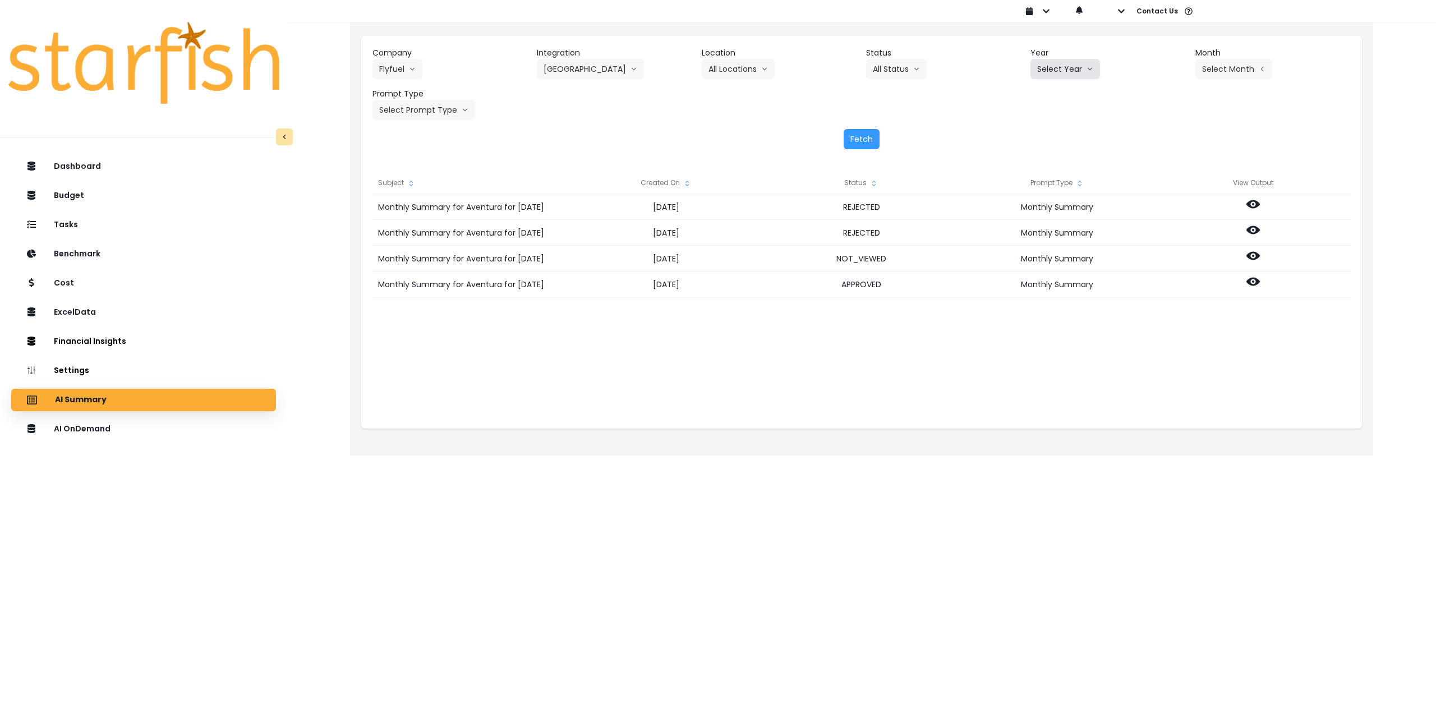
click at [1061, 66] on button "Select Year" at bounding box center [1065, 69] width 70 height 20
click at [1053, 133] on span "2025" at bounding box center [1045, 132] width 17 height 11
click at [1218, 68] on button "Select Month" at bounding box center [1233, 69] width 77 height 20
click at [1179, 193] on span "July" at bounding box center [1177, 193] width 22 height 11
click at [1227, 59] on button "July" at bounding box center [1215, 69] width 40 height 20
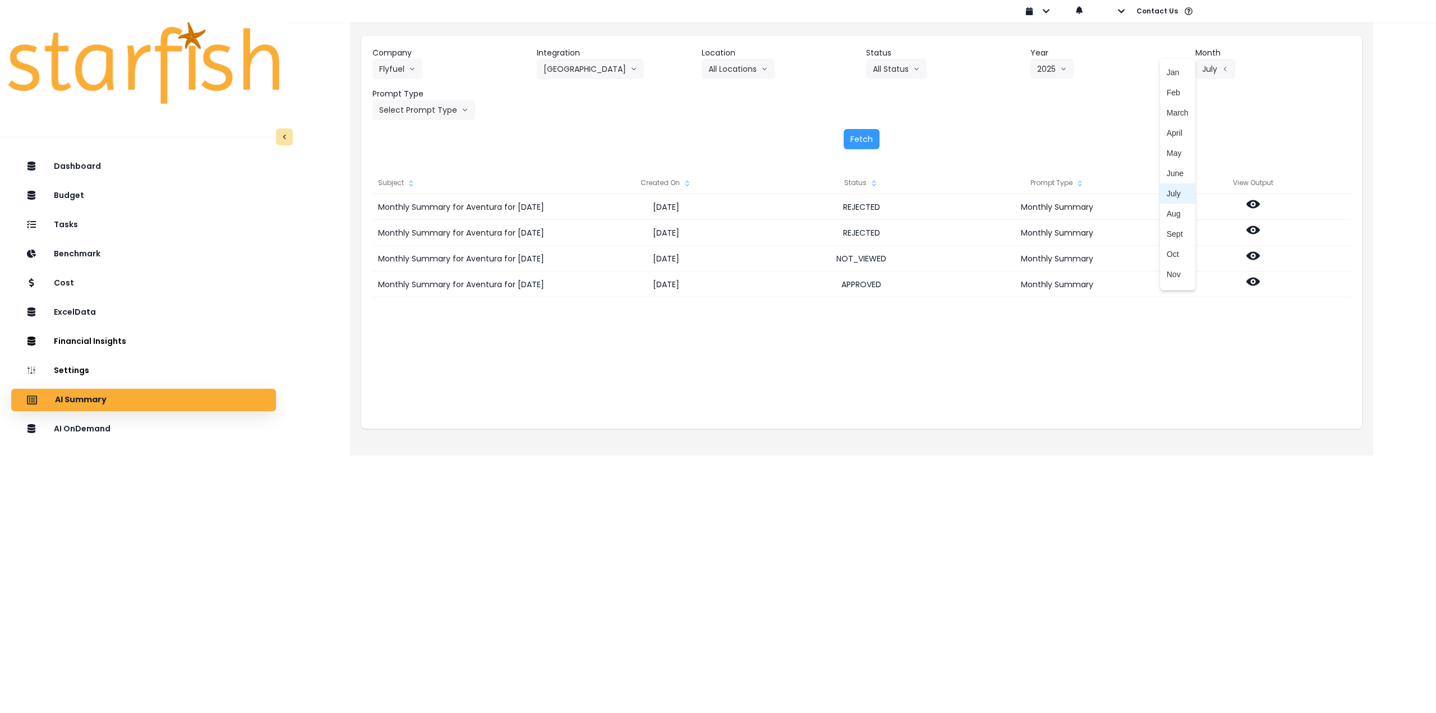
click at [1168, 215] on span "Aug" at bounding box center [1177, 213] width 22 height 11
click at [432, 106] on button "Select Prompt Type" at bounding box center [423, 110] width 103 height 20
click at [417, 213] on span "Monthly Summary" at bounding box center [410, 214] width 63 height 11
click at [877, 135] on button "Fetch" at bounding box center [861, 139] width 36 height 20
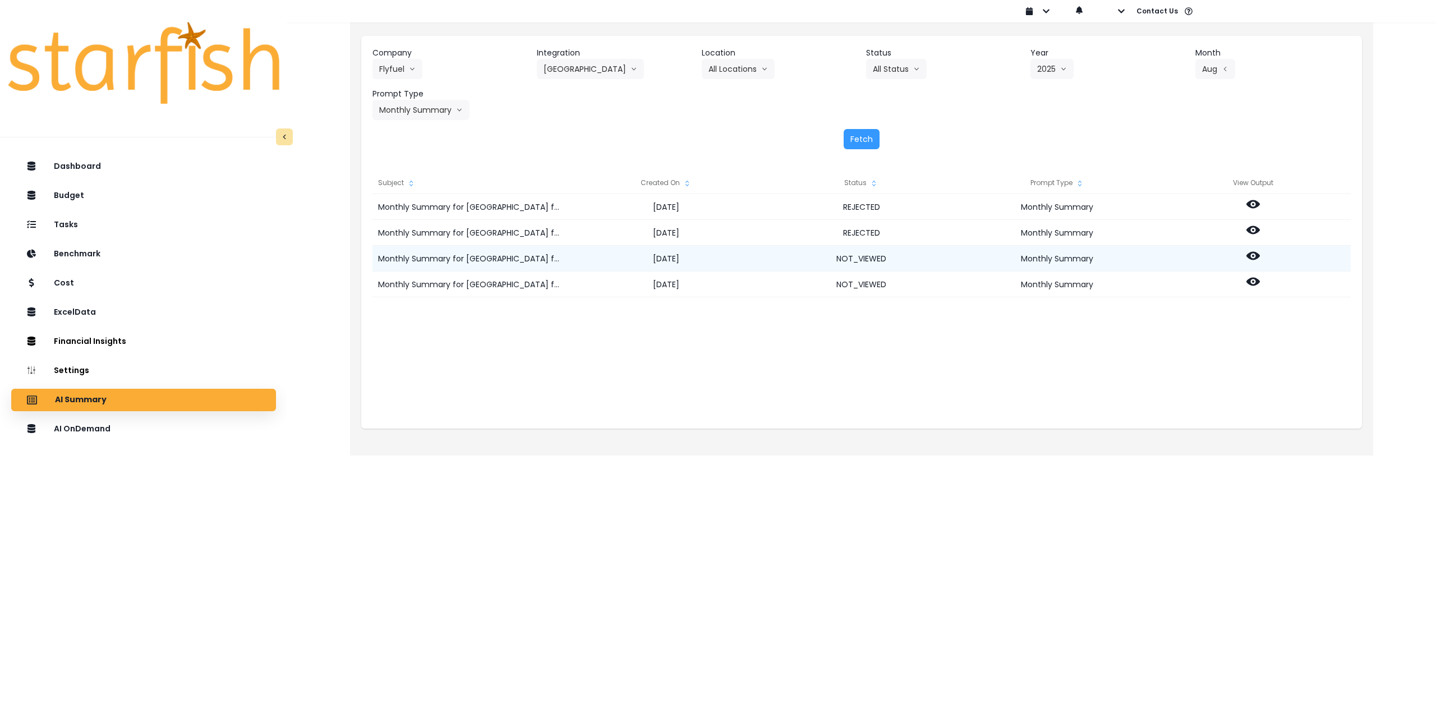
click at [1256, 256] on icon at bounding box center [1252, 256] width 13 height 8
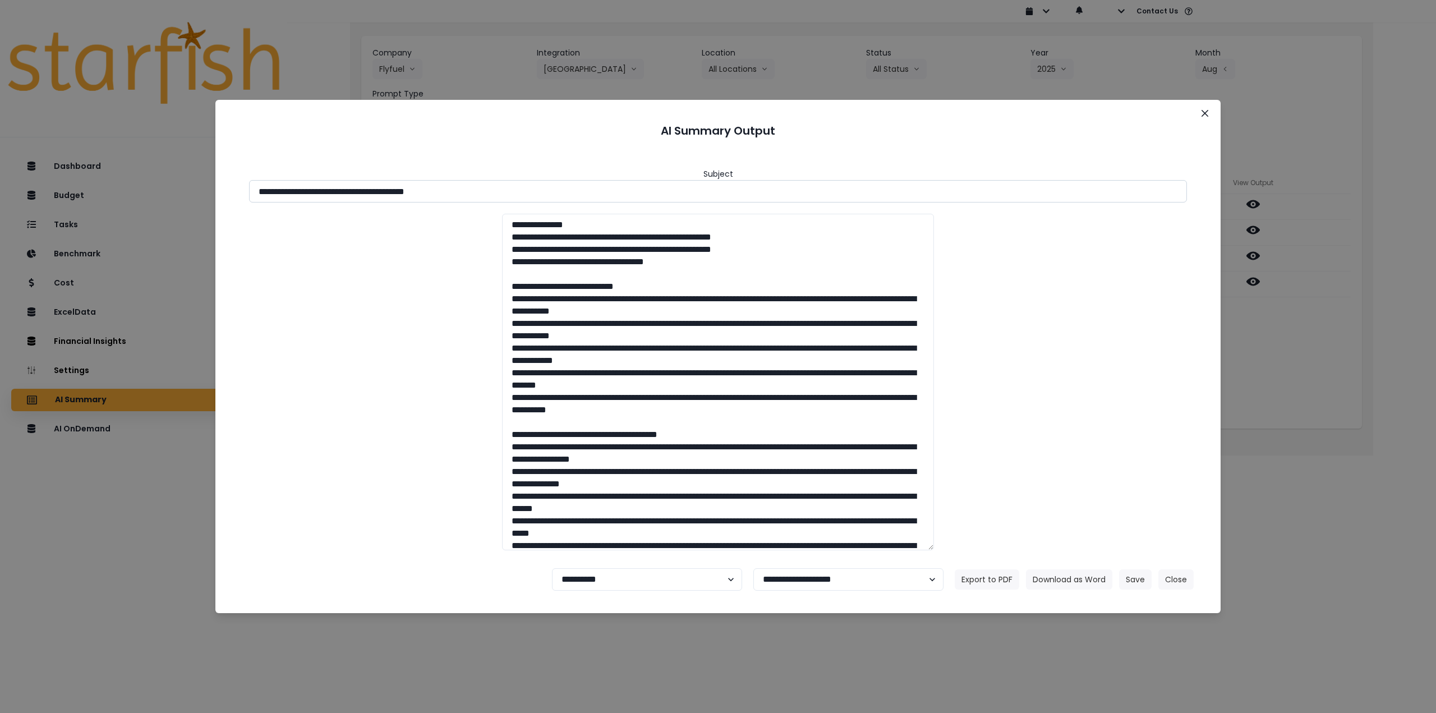
drag, startPoint x: 358, startPoint y: 191, endPoint x: 546, endPoint y: 198, distance: 188.0
click at [546, 198] on input "**********" at bounding box center [718, 191] width 938 height 22
click at [1062, 578] on button "Download as Word" at bounding box center [1069, 579] width 86 height 20
click at [1283, 345] on div "**********" at bounding box center [718, 356] width 1436 height 713
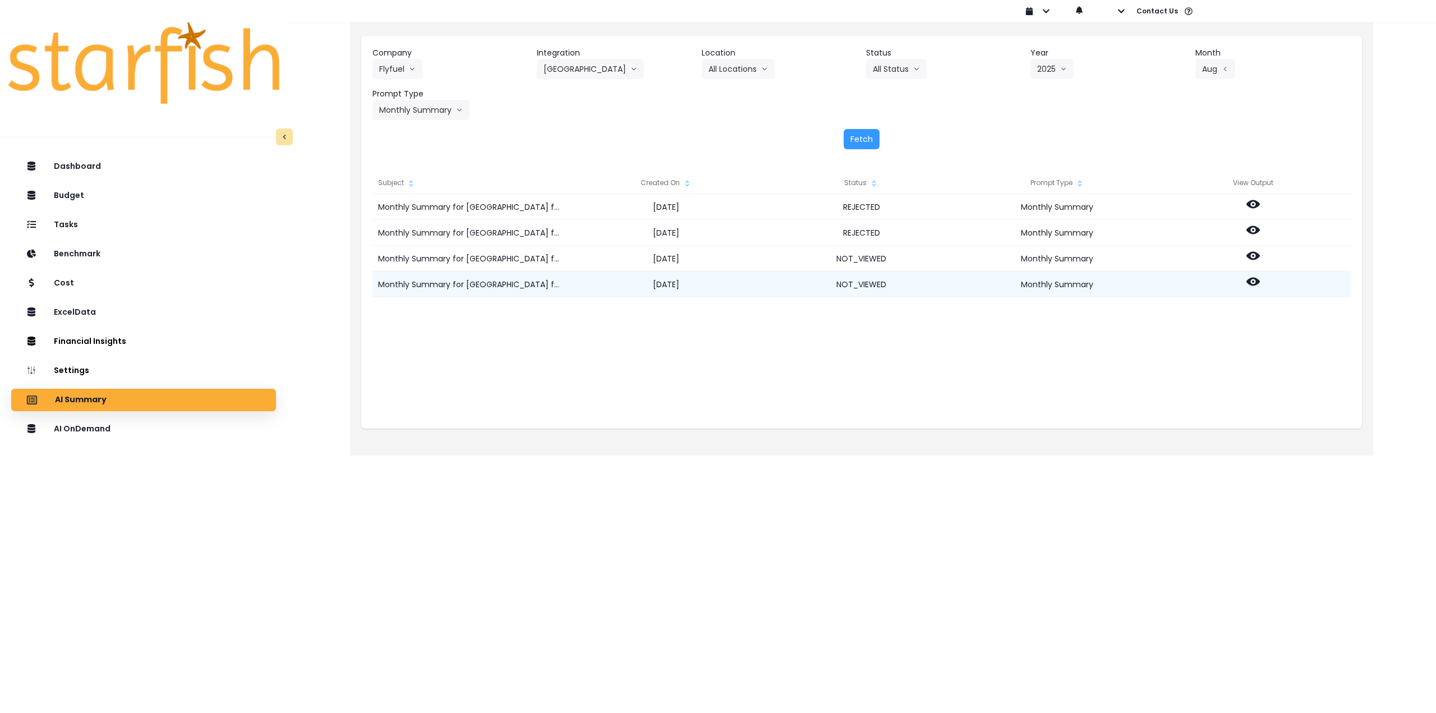
click at [1251, 284] on icon at bounding box center [1252, 282] width 13 height 8
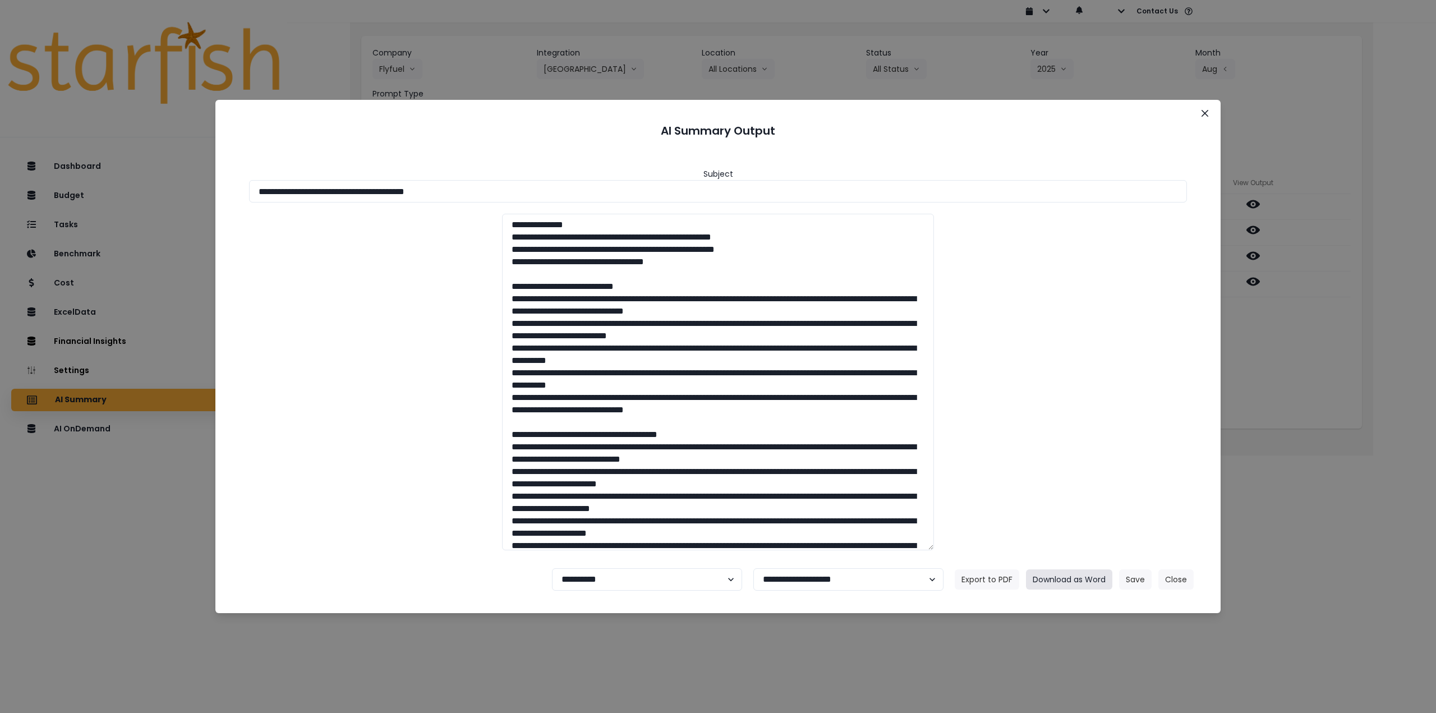
click at [1062, 579] on button "Download as Word" at bounding box center [1069, 579] width 86 height 20
click at [1204, 110] on icon "Close" at bounding box center [1204, 113] width 7 height 7
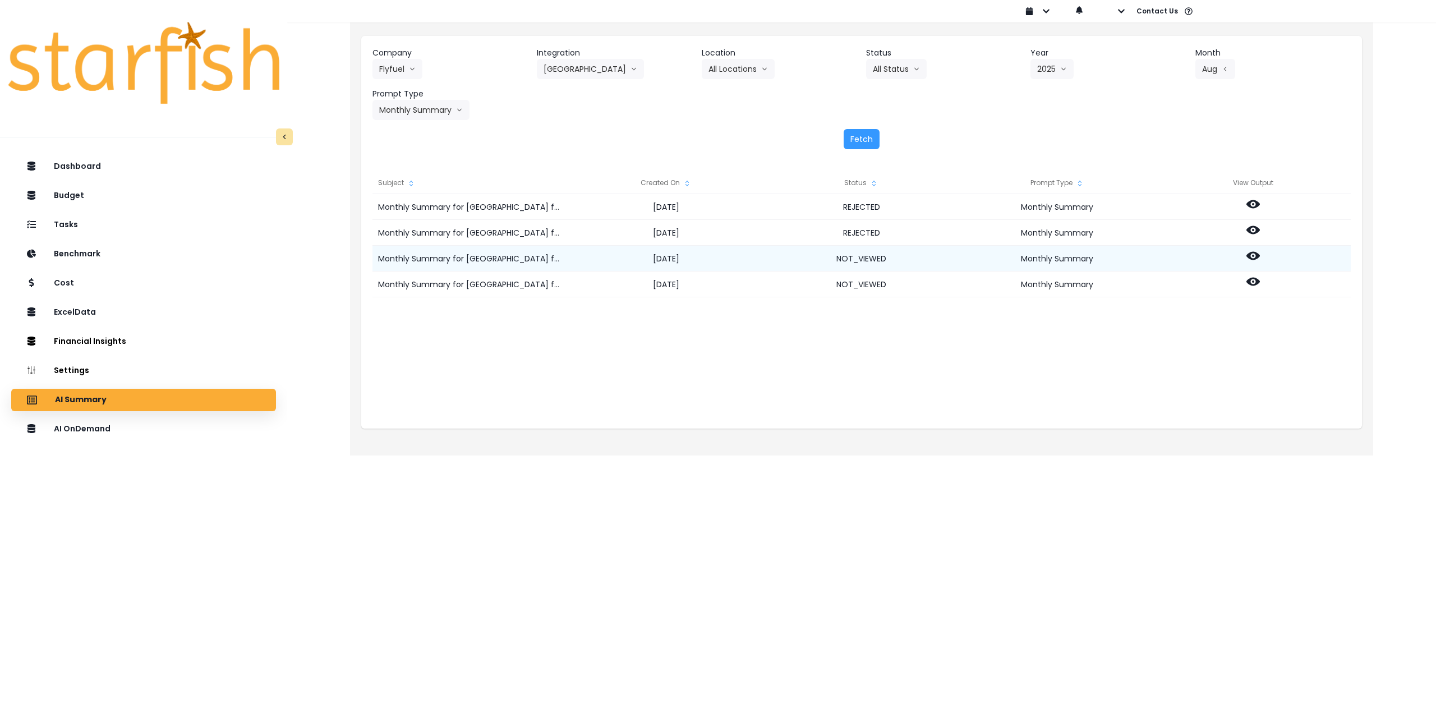
click at [1251, 257] on icon at bounding box center [1252, 256] width 13 height 8
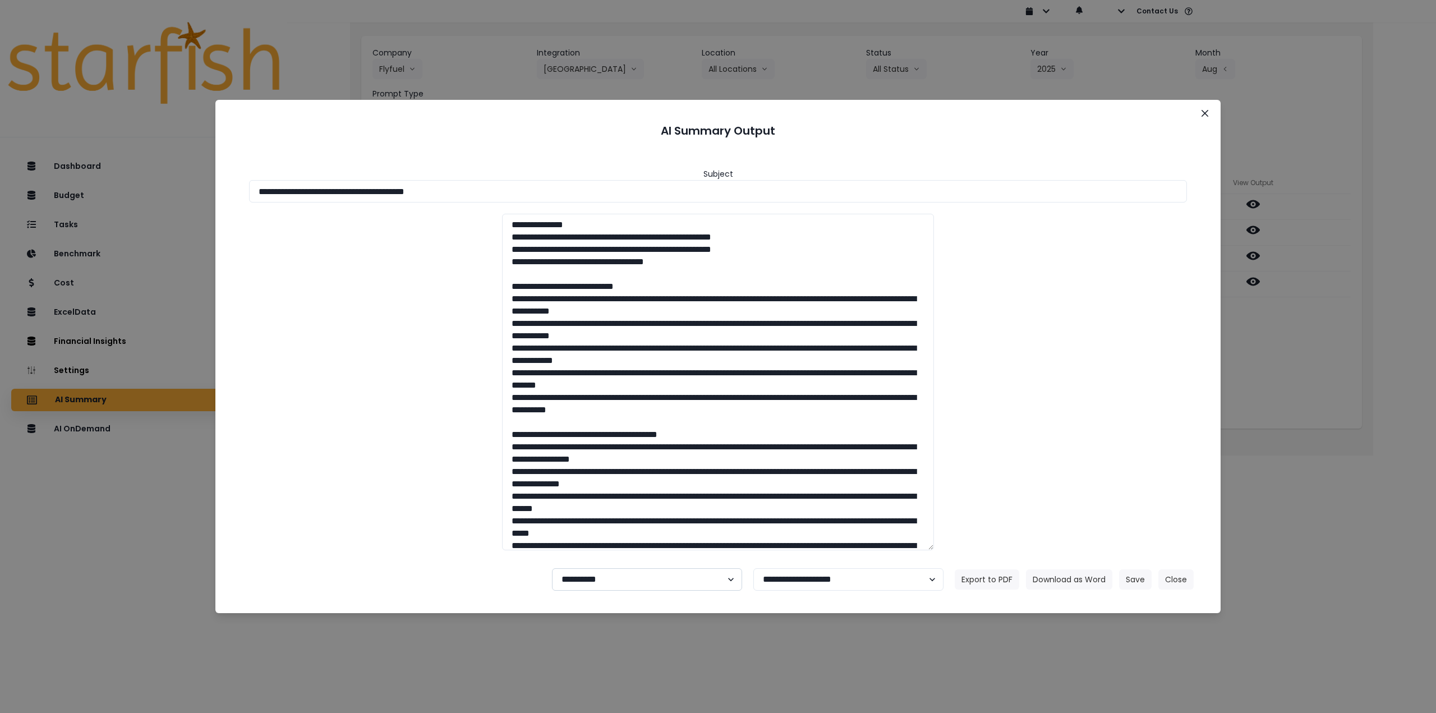
click at [645, 574] on select "**********" at bounding box center [647, 579] width 190 height 22
select select "********"
click at [552, 568] on select "**********" at bounding box center [647, 579] width 190 height 22
click at [1135, 579] on button "Save" at bounding box center [1135, 579] width 33 height 20
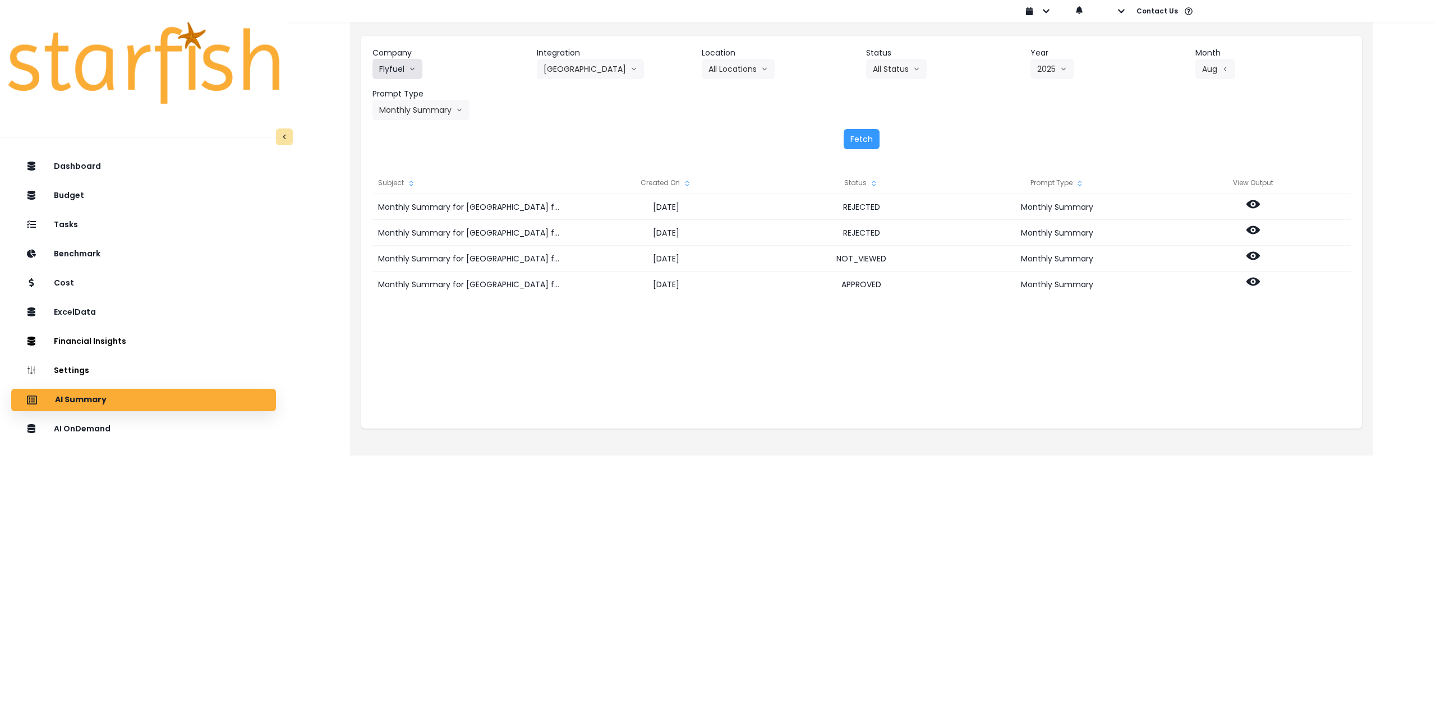
drag, startPoint x: 388, startPoint y: 70, endPoint x: 388, endPoint y: 82, distance: 11.8
click at [388, 69] on button "Flyfuel" at bounding box center [397, 69] width 50 height 20
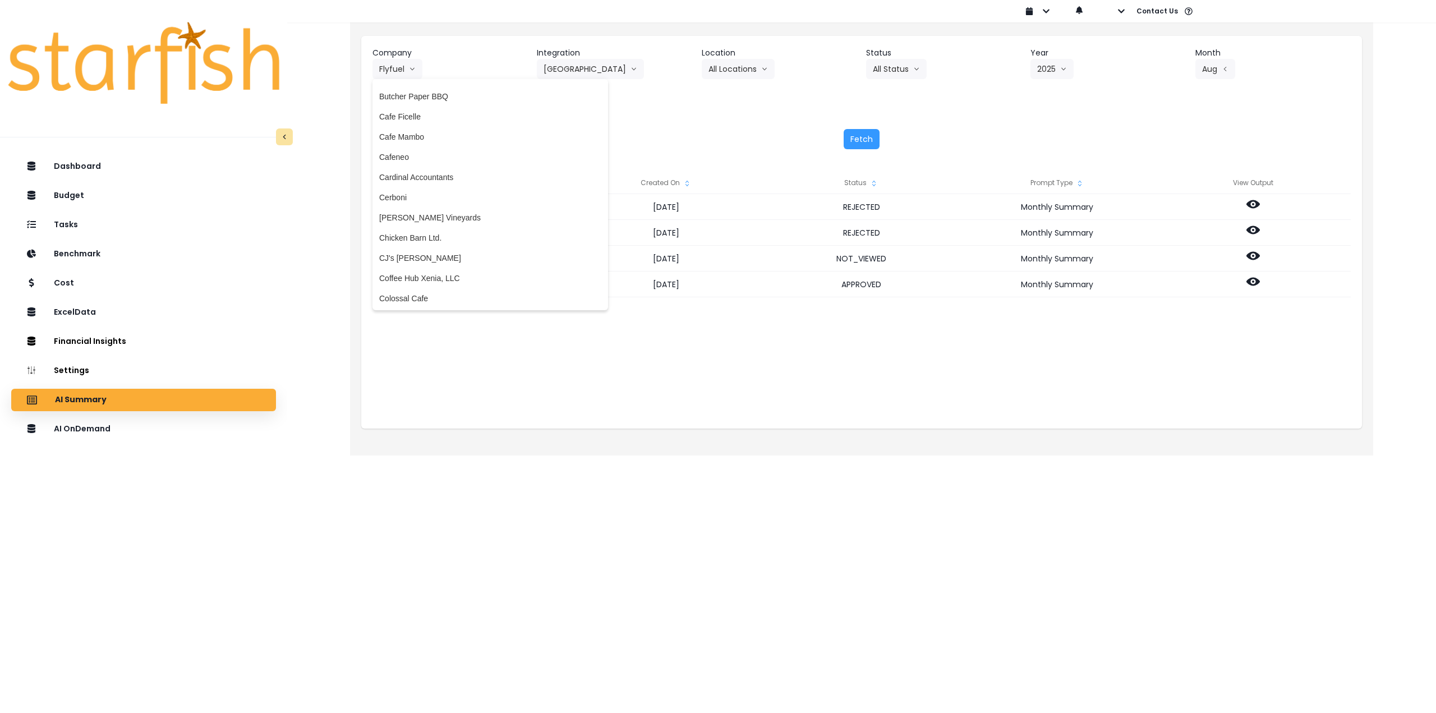
scroll to position [491, 0]
click at [432, 128] on span "Cafe Ficelle" at bounding box center [490, 126] width 222 height 11
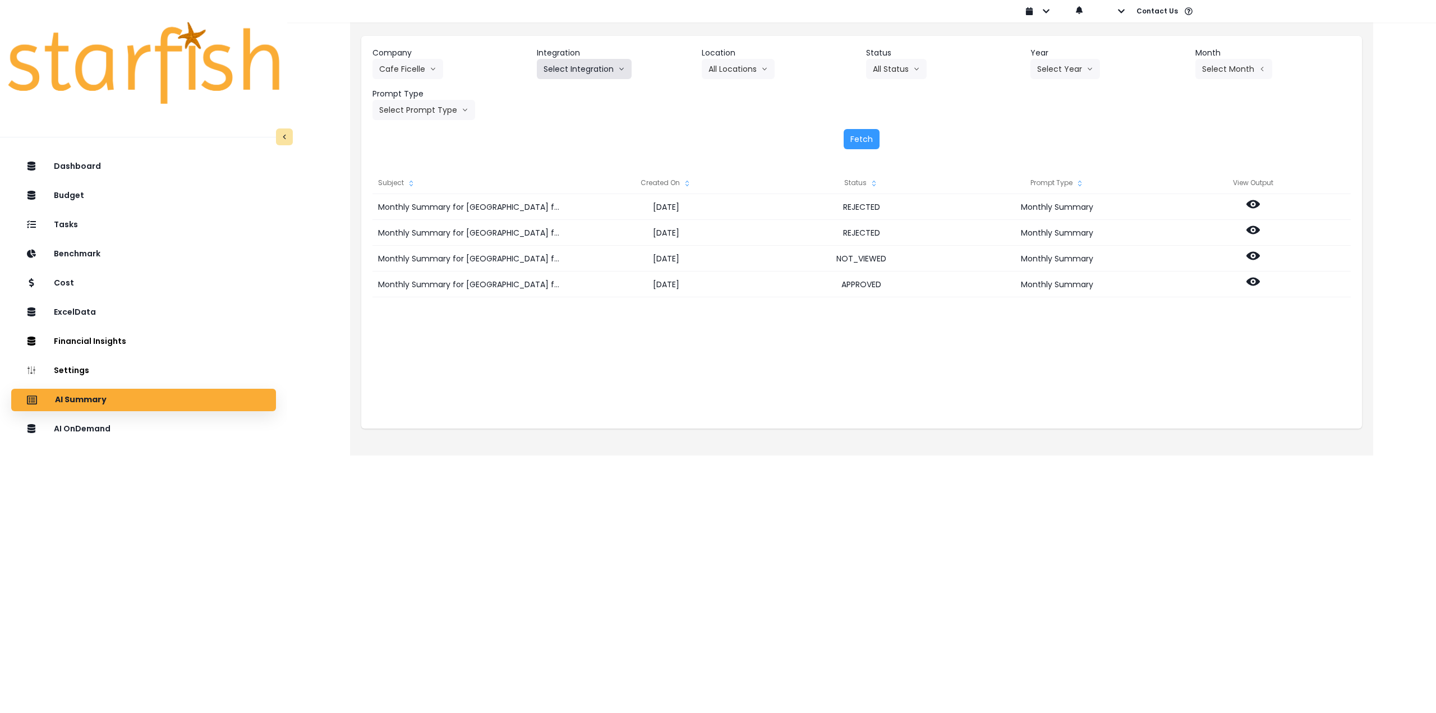
click at [560, 73] on button "Select Integration" at bounding box center [584, 69] width 95 height 20
drag, startPoint x: 564, startPoint y: 93, endPoint x: 606, endPoint y: 89, distance: 42.2
click at [565, 93] on span "Cafe Ficelle" at bounding box center [564, 92] width 42 height 11
drag, startPoint x: 720, startPoint y: 76, endPoint x: 730, endPoint y: 83, distance: 12.5
click at [720, 76] on button "Select Location" at bounding box center [744, 69] width 85 height 20
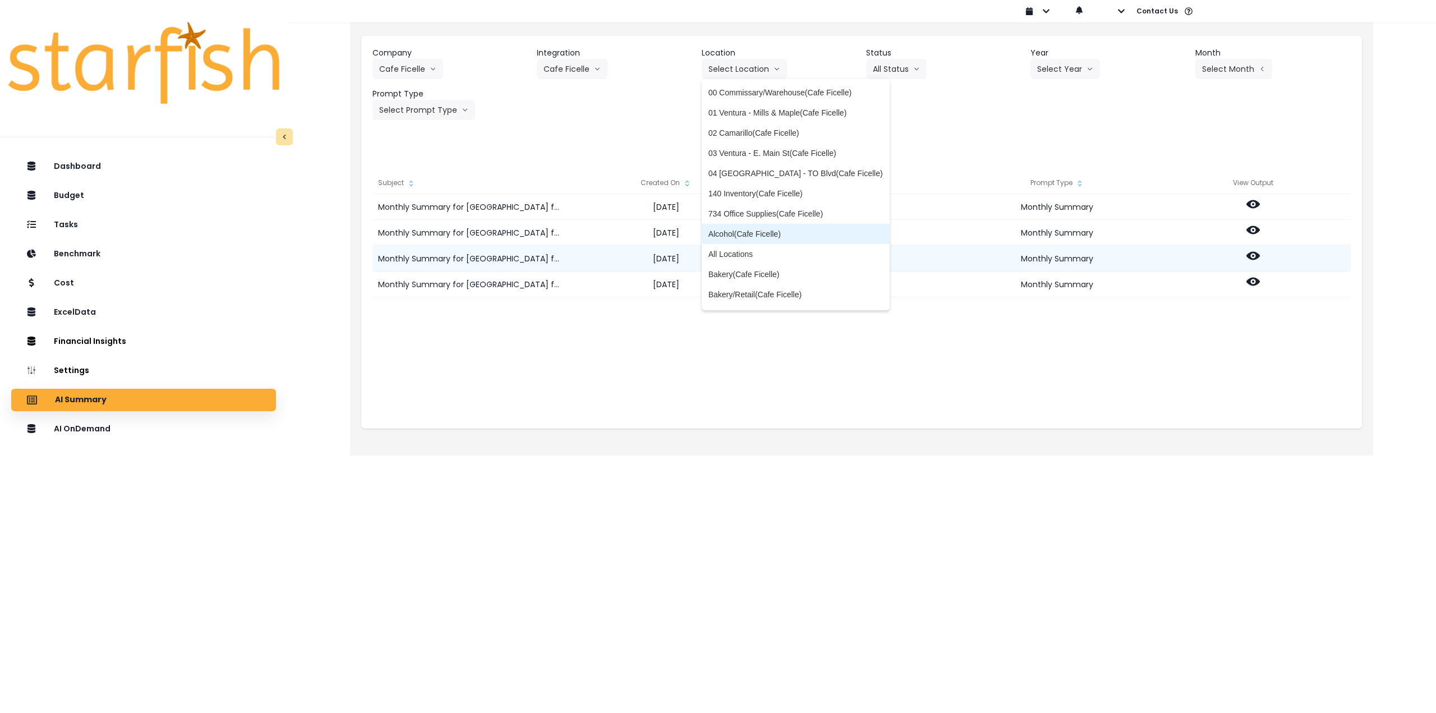
click at [747, 260] on li "All Locations" at bounding box center [796, 254] width 188 height 20
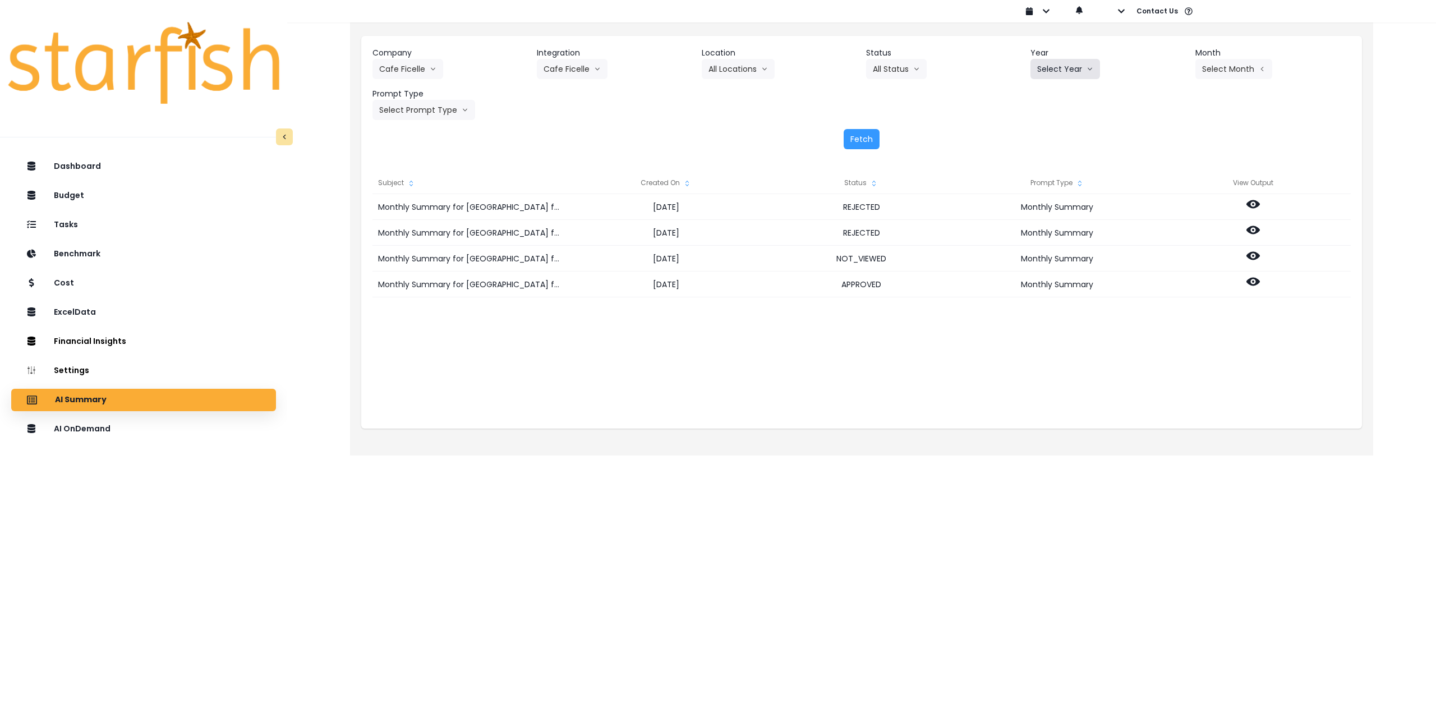
click at [1075, 70] on button "Select Year" at bounding box center [1065, 69] width 70 height 20
click at [1053, 135] on span "2025" at bounding box center [1045, 132] width 17 height 11
click at [1256, 72] on button "Select Month" at bounding box center [1233, 69] width 77 height 20
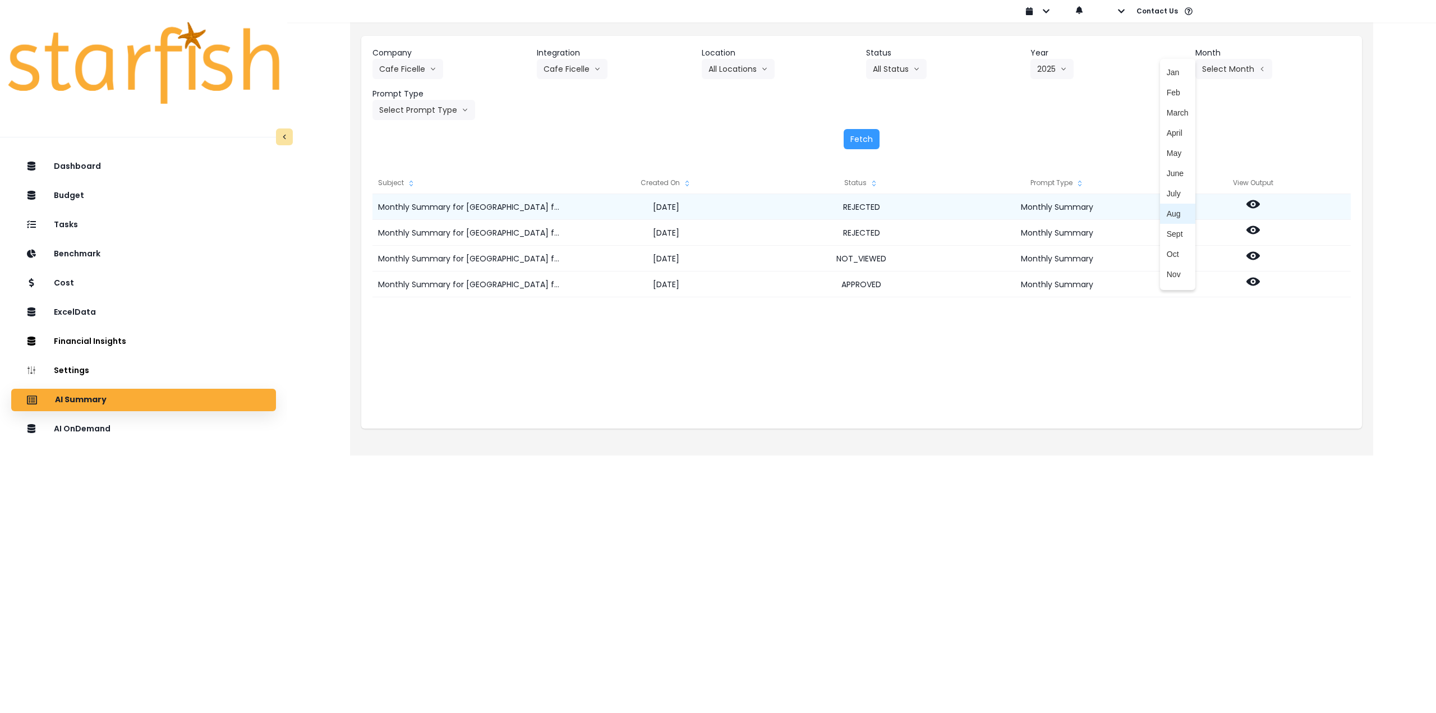
click at [1168, 215] on span "Aug" at bounding box center [1177, 213] width 22 height 11
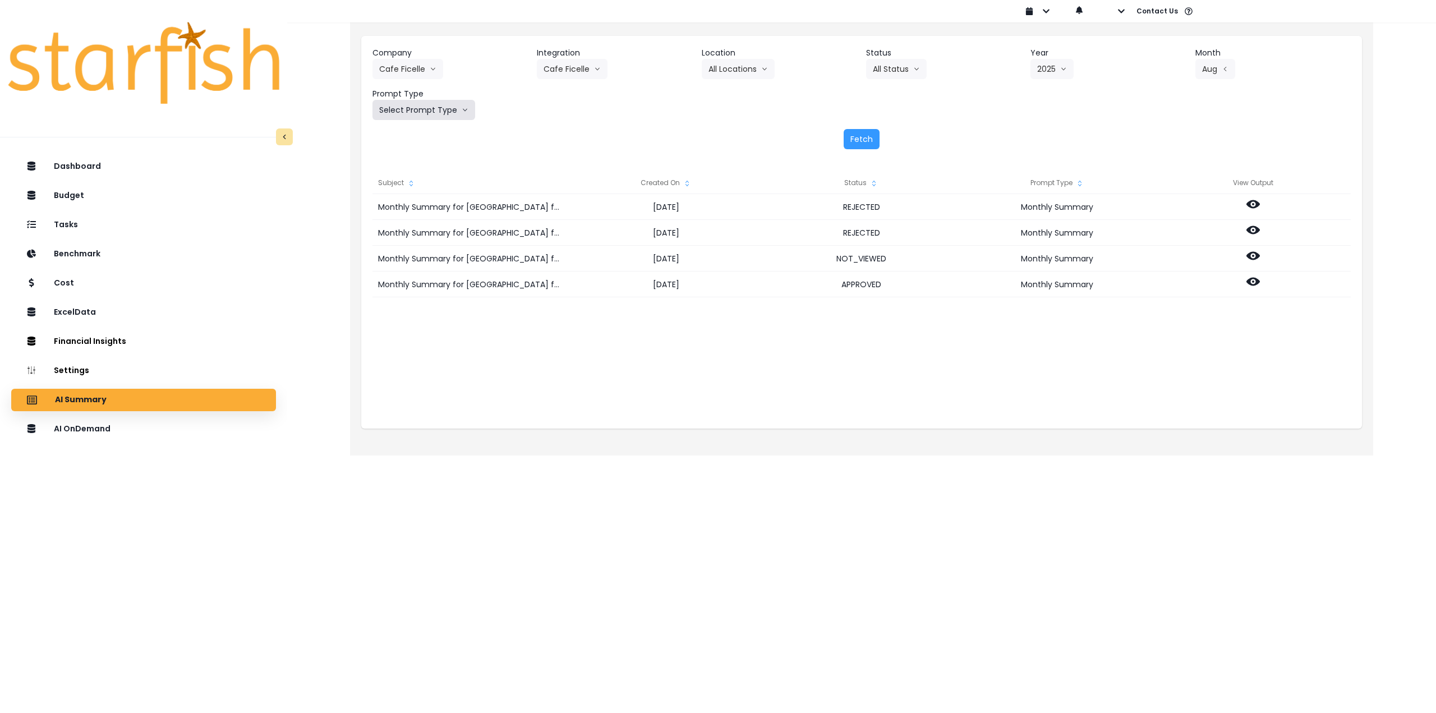
click at [428, 110] on button "Select Prompt Type" at bounding box center [423, 110] width 103 height 20
click at [413, 215] on span "Monthly Summary" at bounding box center [410, 214] width 63 height 11
click at [854, 139] on button "Fetch" at bounding box center [861, 139] width 36 height 20
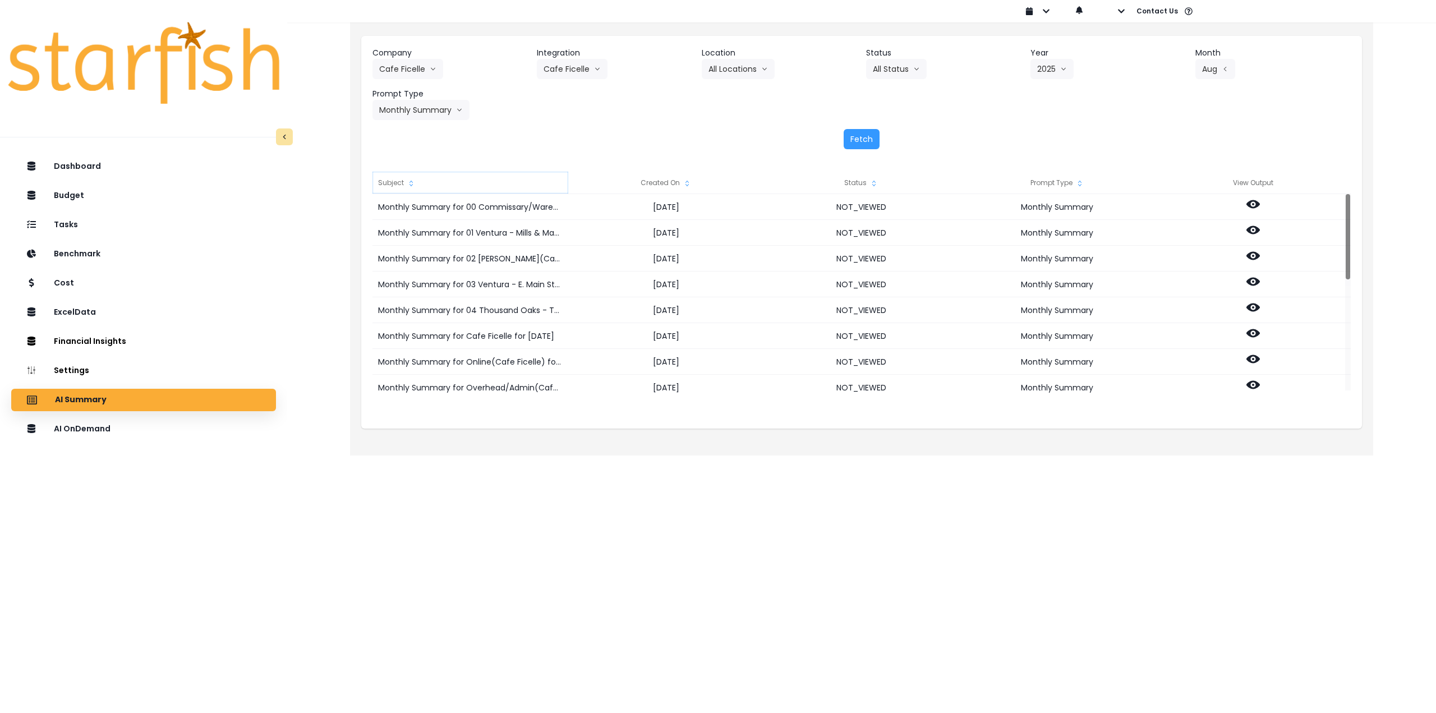
click at [409, 179] on icon "sort" at bounding box center [411, 183] width 9 height 9
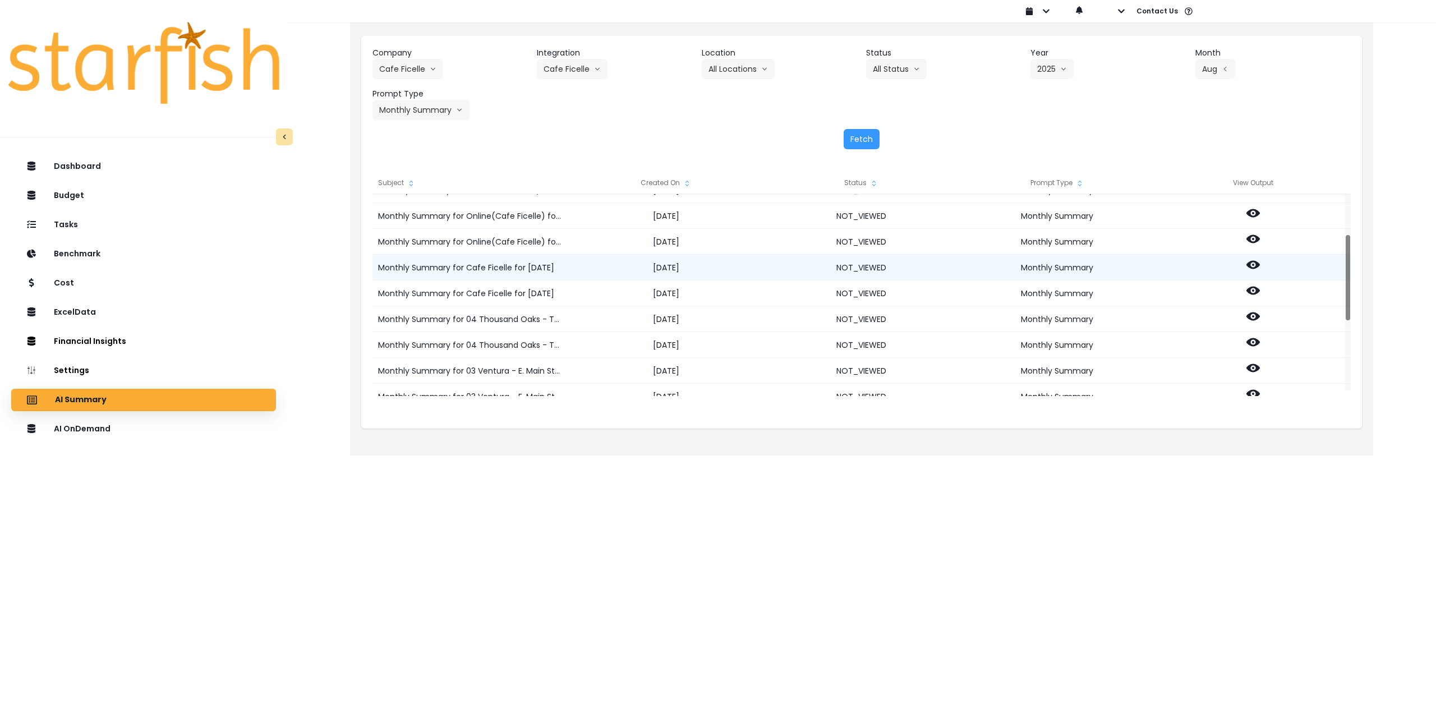
click at [1253, 262] on icon at bounding box center [1252, 265] width 13 height 8
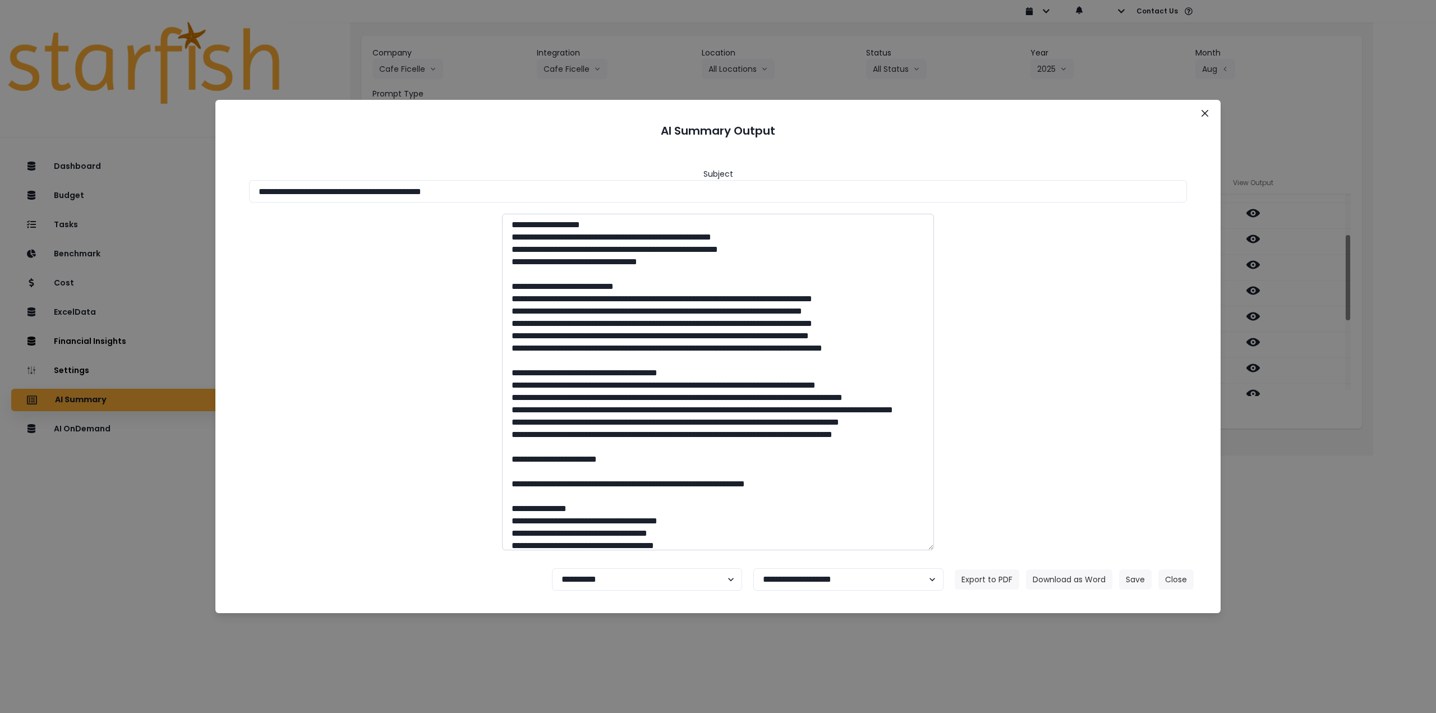
drag, startPoint x: 358, startPoint y: 188, endPoint x: 795, endPoint y: 284, distance: 447.2
click at [577, 186] on input "**********" at bounding box center [718, 191] width 938 height 22
click at [1036, 574] on button "Download as Word" at bounding box center [1069, 579] width 86 height 20
click at [1322, 448] on div "**********" at bounding box center [718, 356] width 1436 height 713
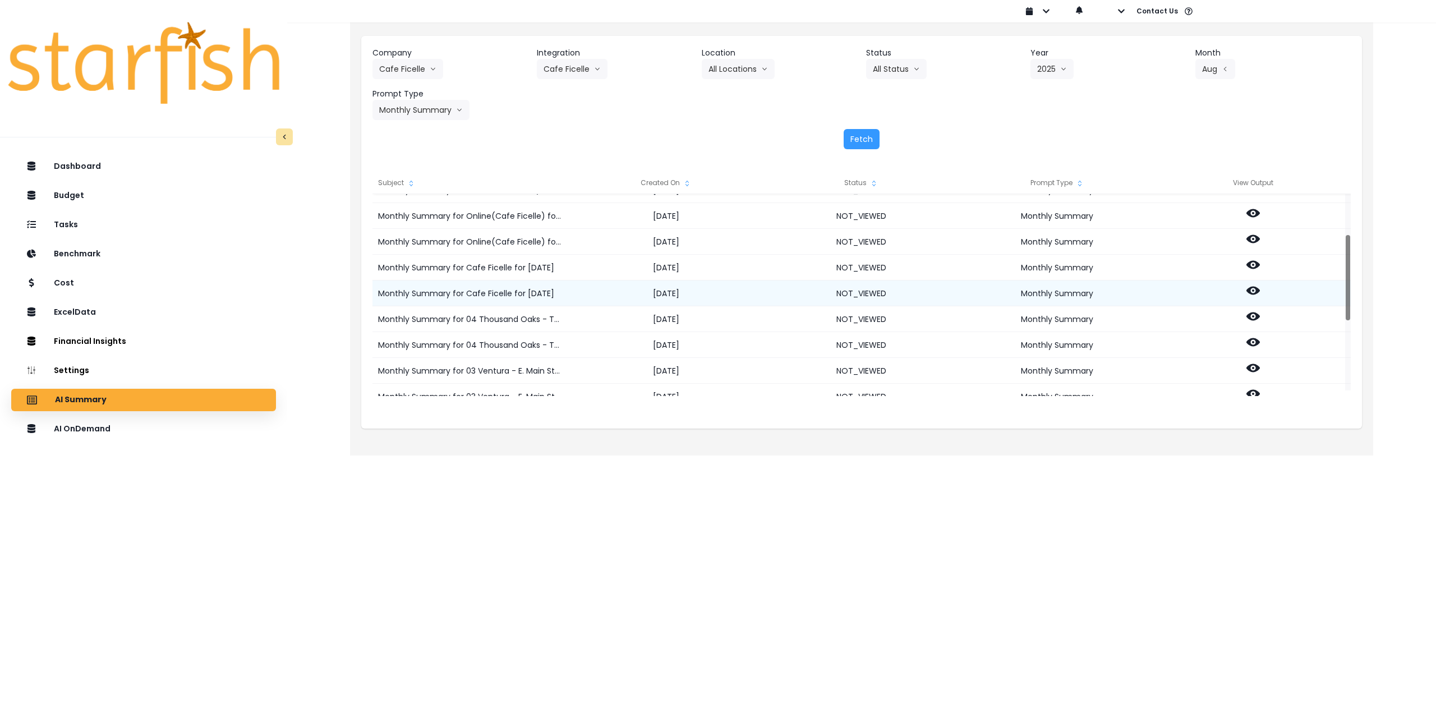
click at [1259, 290] on icon at bounding box center [1252, 291] width 13 height 8
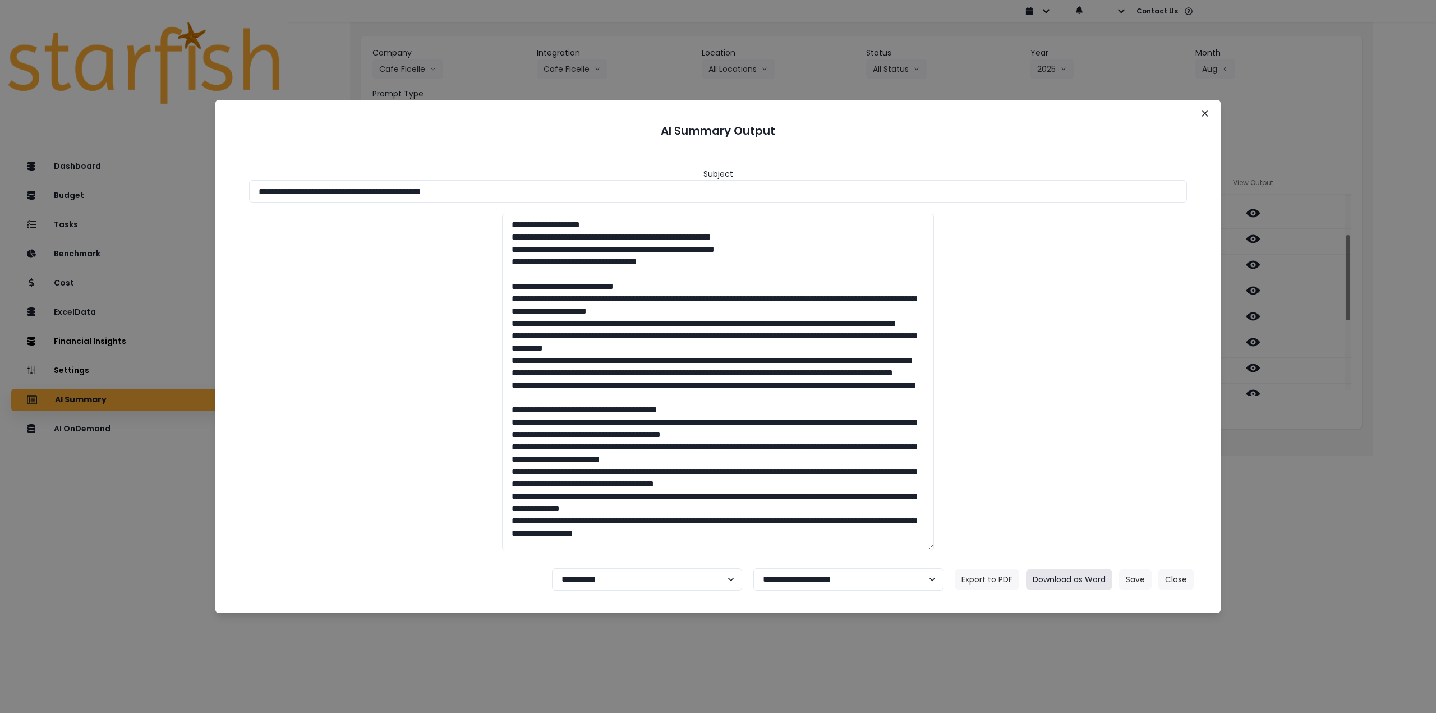
click at [1078, 577] on button "Download as Word" at bounding box center [1069, 579] width 86 height 20
click at [1205, 113] on icon "Close" at bounding box center [1204, 113] width 7 height 7
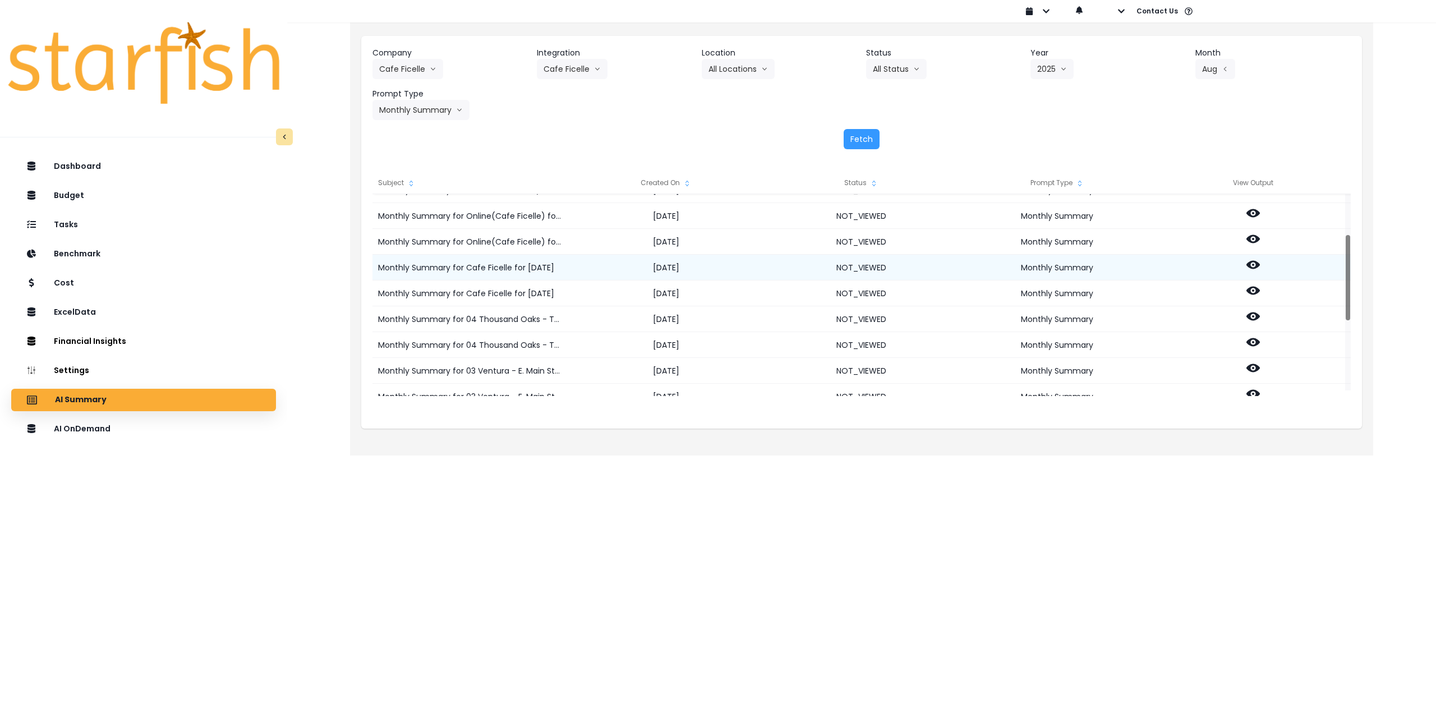
click at [1251, 265] on icon at bounding box center [1252, 264] width 13 height 13
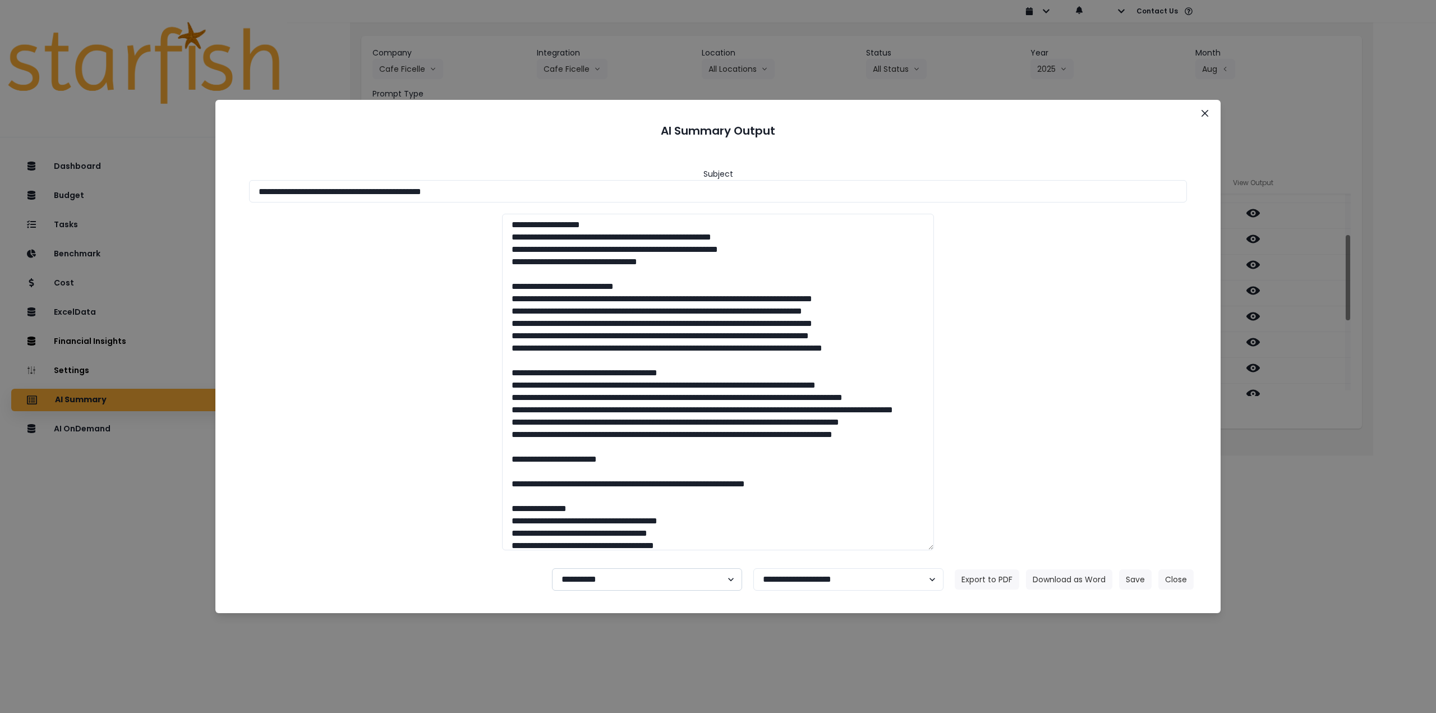
click at [644, 587] on select "**********" at bounding box center [647, 579] width 190 height 22
select select "********"
click at [552, 568] on select "**********" at bounding box center [647, 579] width 190 height 22
click at [1133, 576] on button "Save" at bounding box center [1135, 579] width 33 height 20
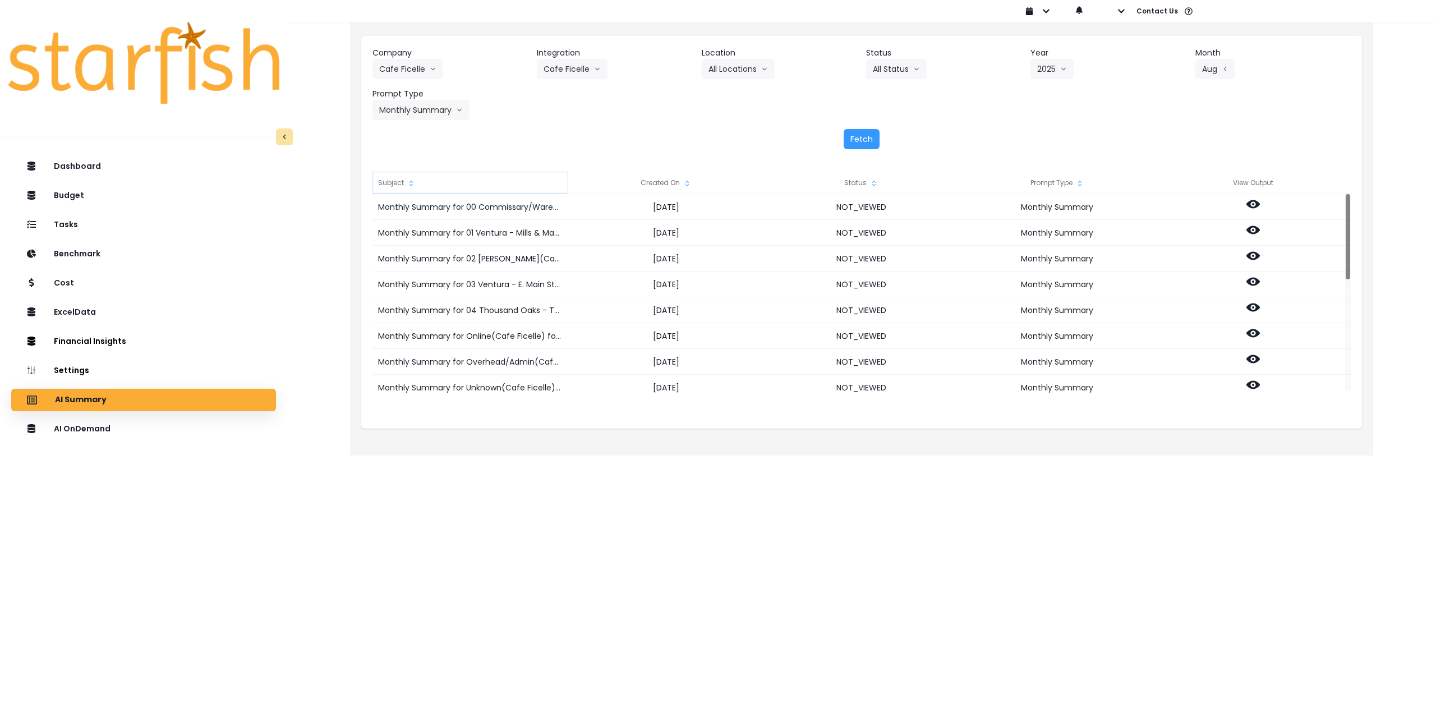
click at [398, 179] on div "Subject" at bounding box center [470, 183] width 196 height 22
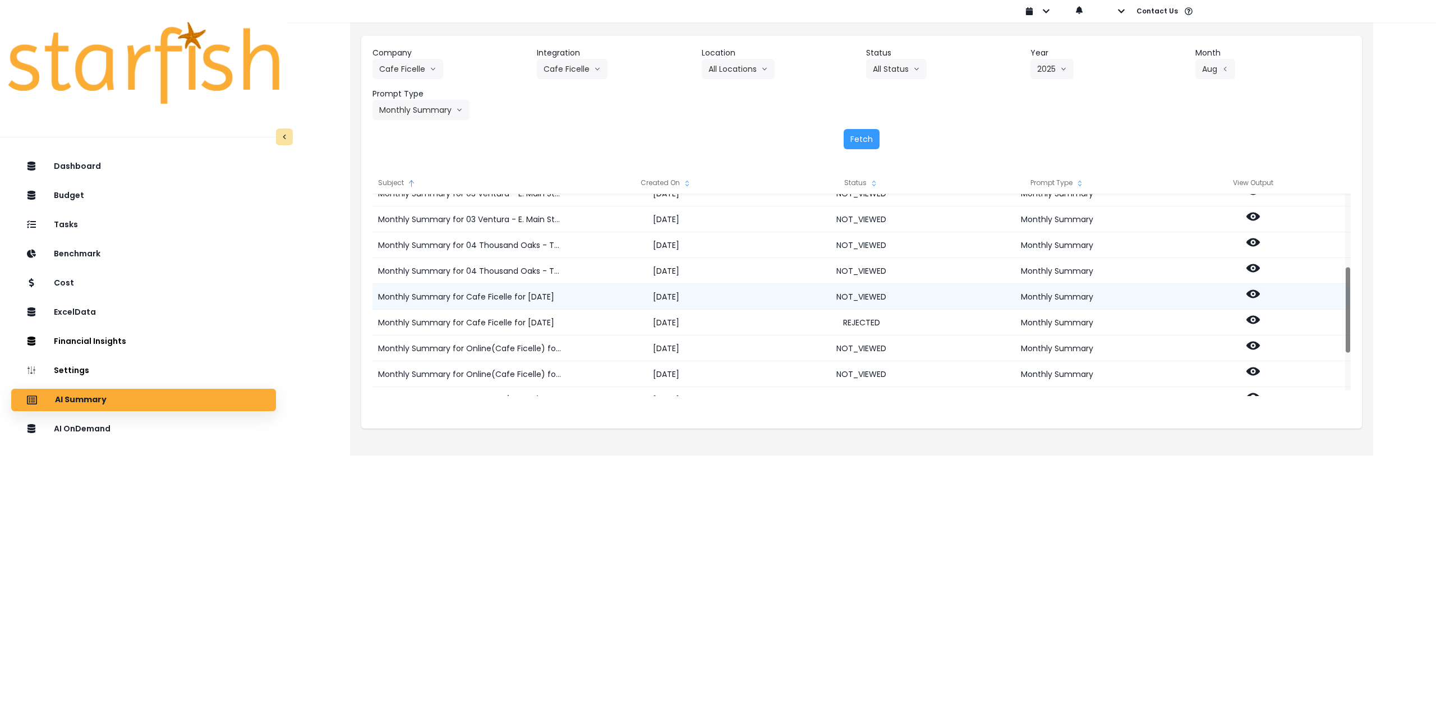
click at [1253, 292] on icon at bounding box center [1252, 293] width 13 height 13
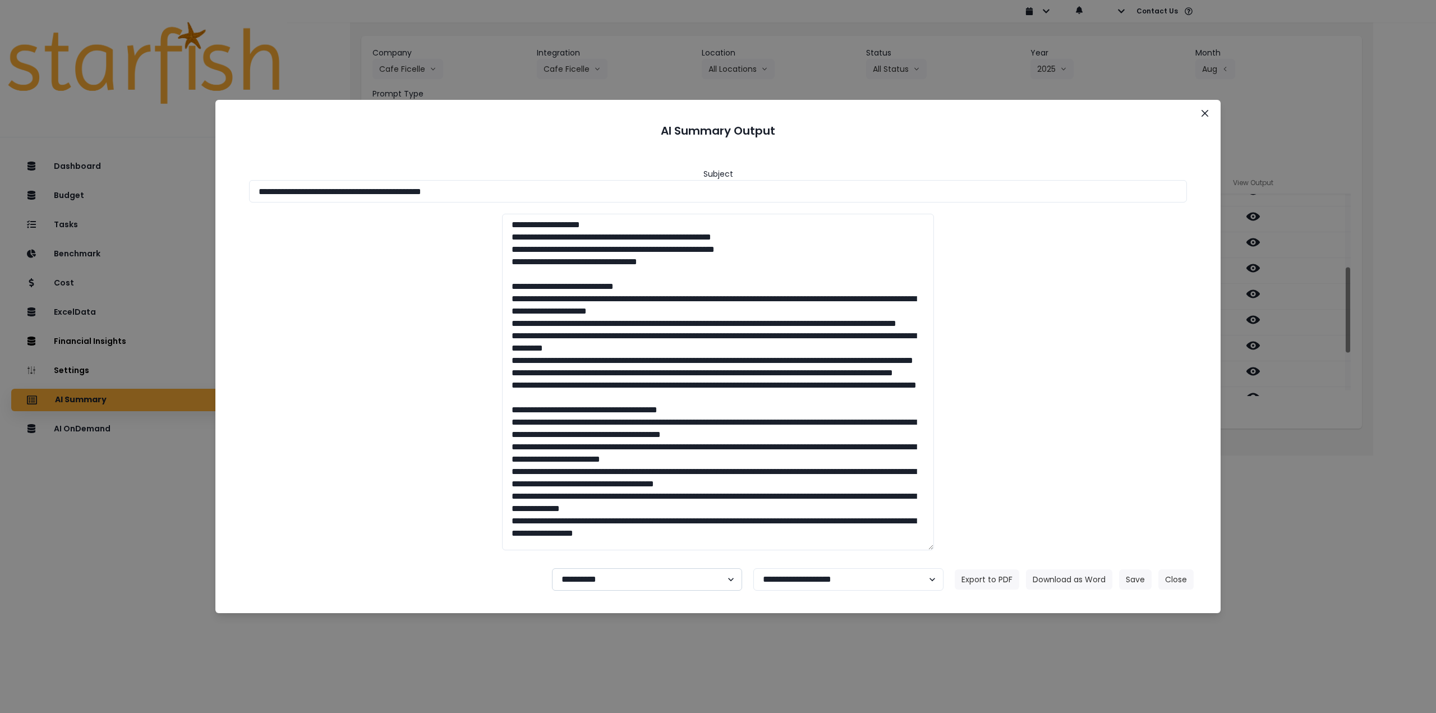
click at [586, 577] on select "**********" at bounding box center [647, 579] width 190 height 22
select select "********"
click at [552, 568] on select "**********" at bounding box center [647, 579] width 190 height 22
click at [1141, 580] on button "Save" at bounding box center [1135, 579] width 33 height 20
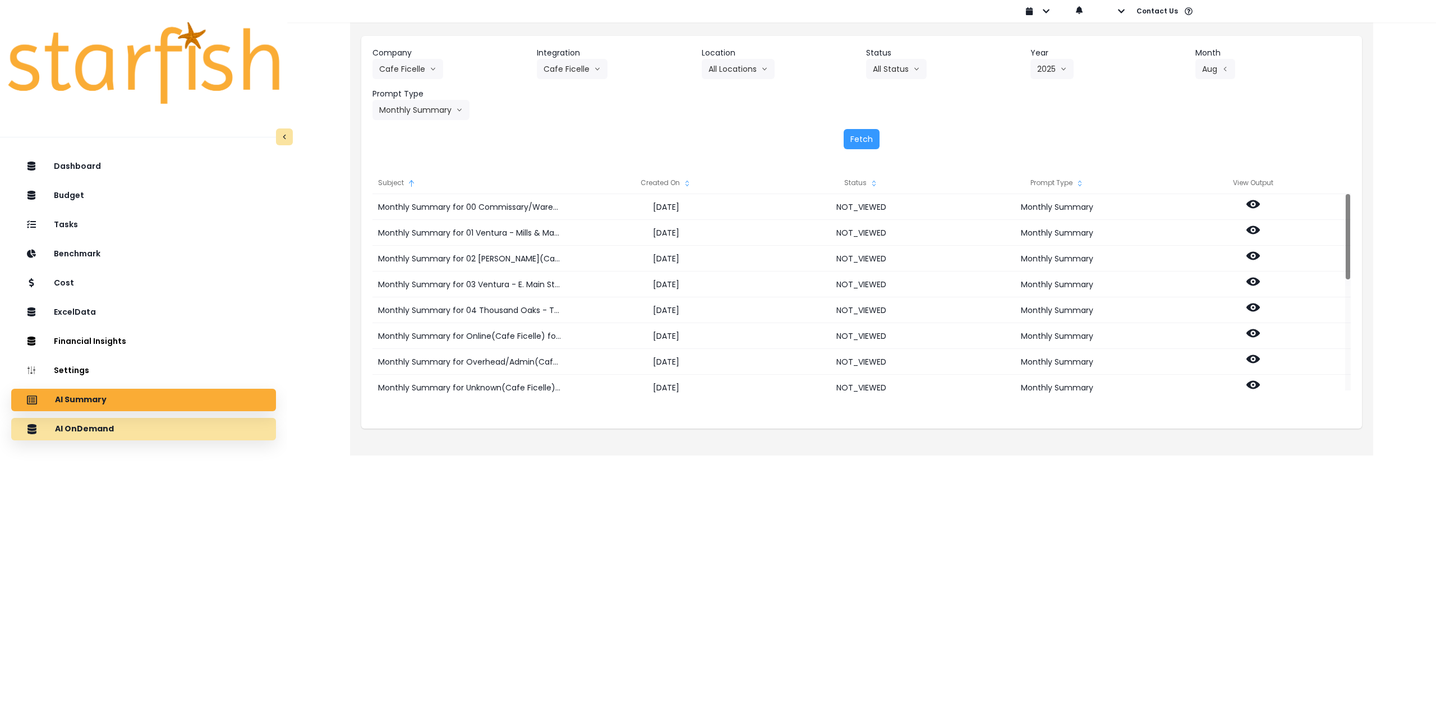
click at [153, 425] on div "AI OnDemand" at bounding box center [143, 429] width 247 height 24
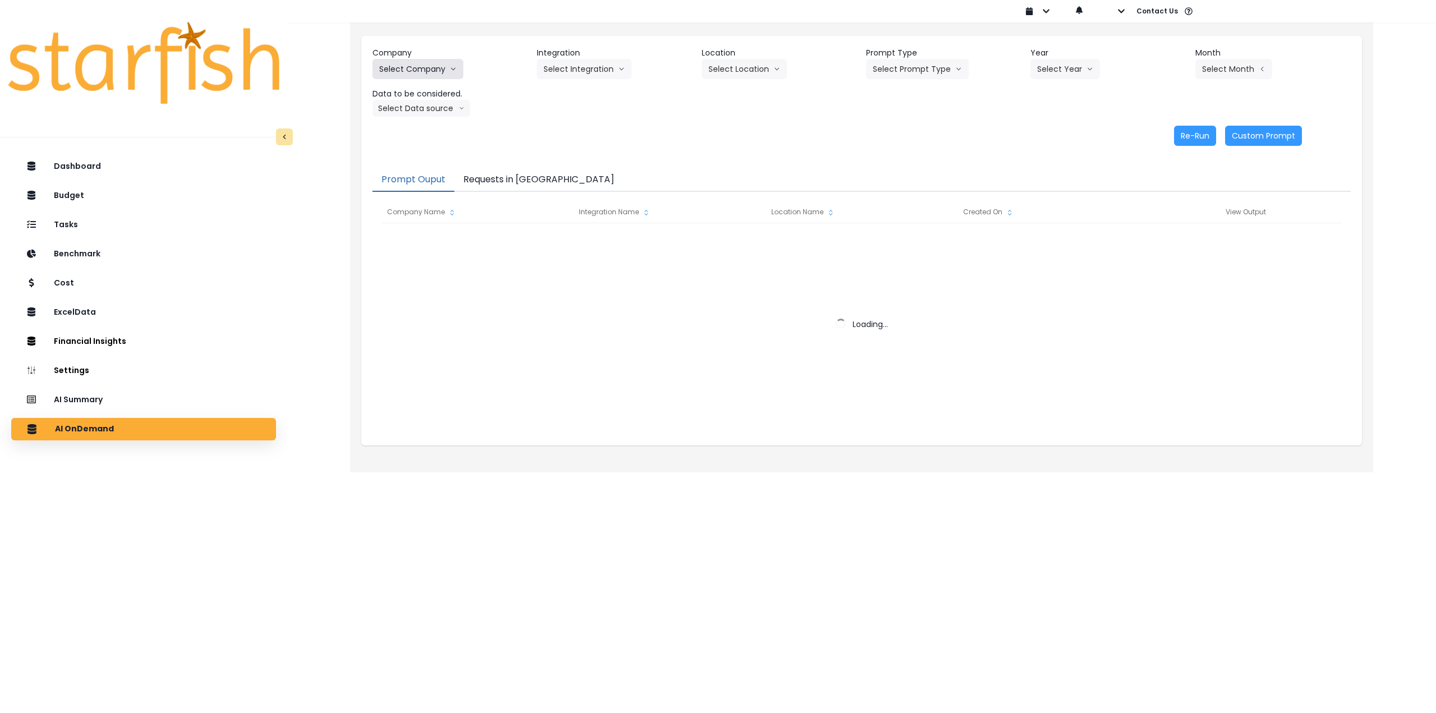
click at [433, 77] on button "Select Company" at bounding box center [417, 69] width 91 height 20
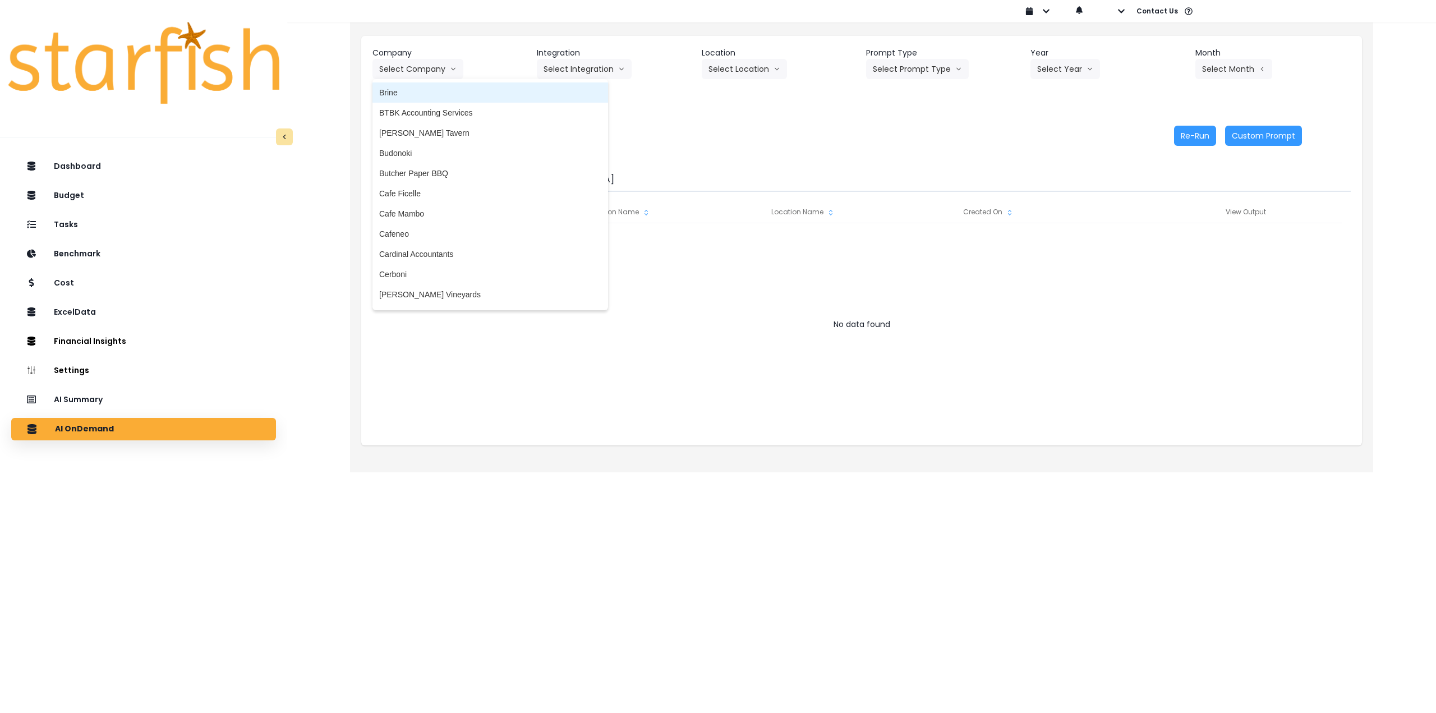
scroll to position [449, 0]
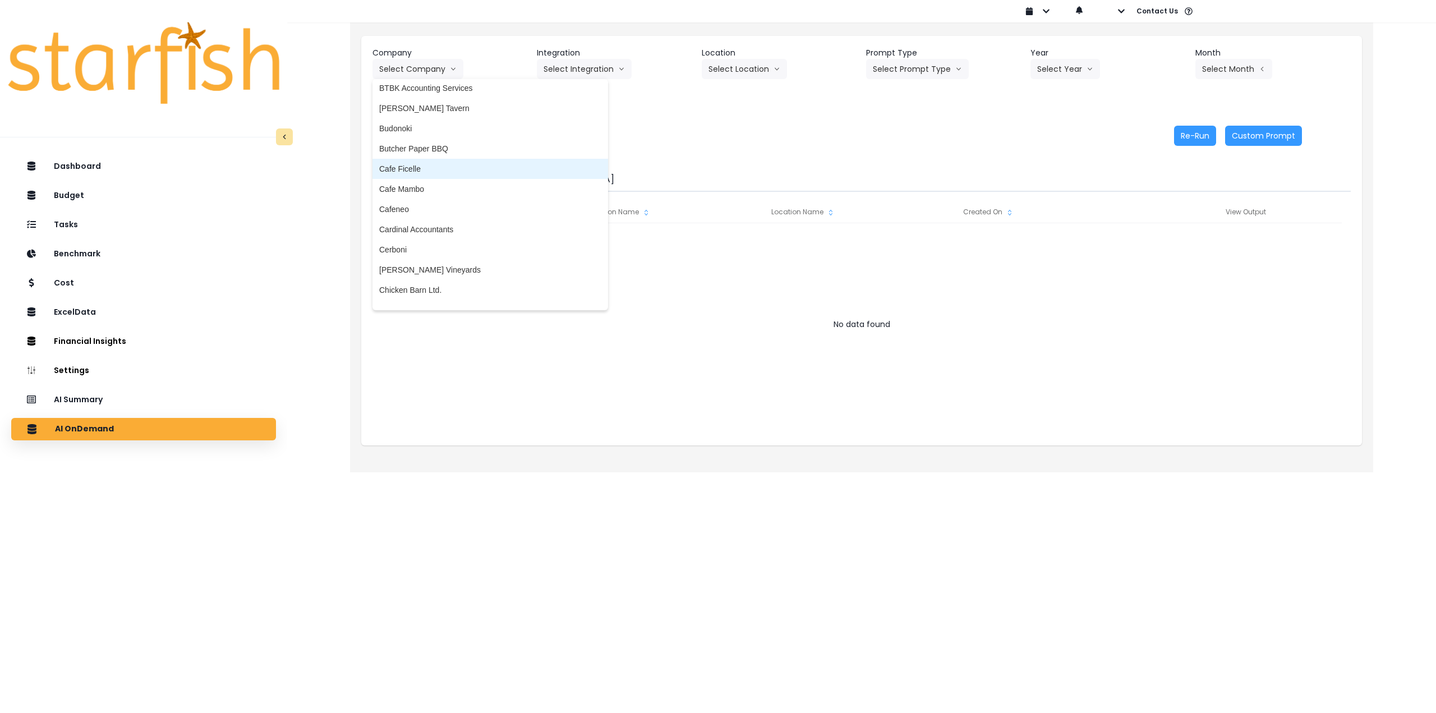
click at [428, 174] on li "Cafe Ficelle" at bounding box center [490, 169] width 236 height 20
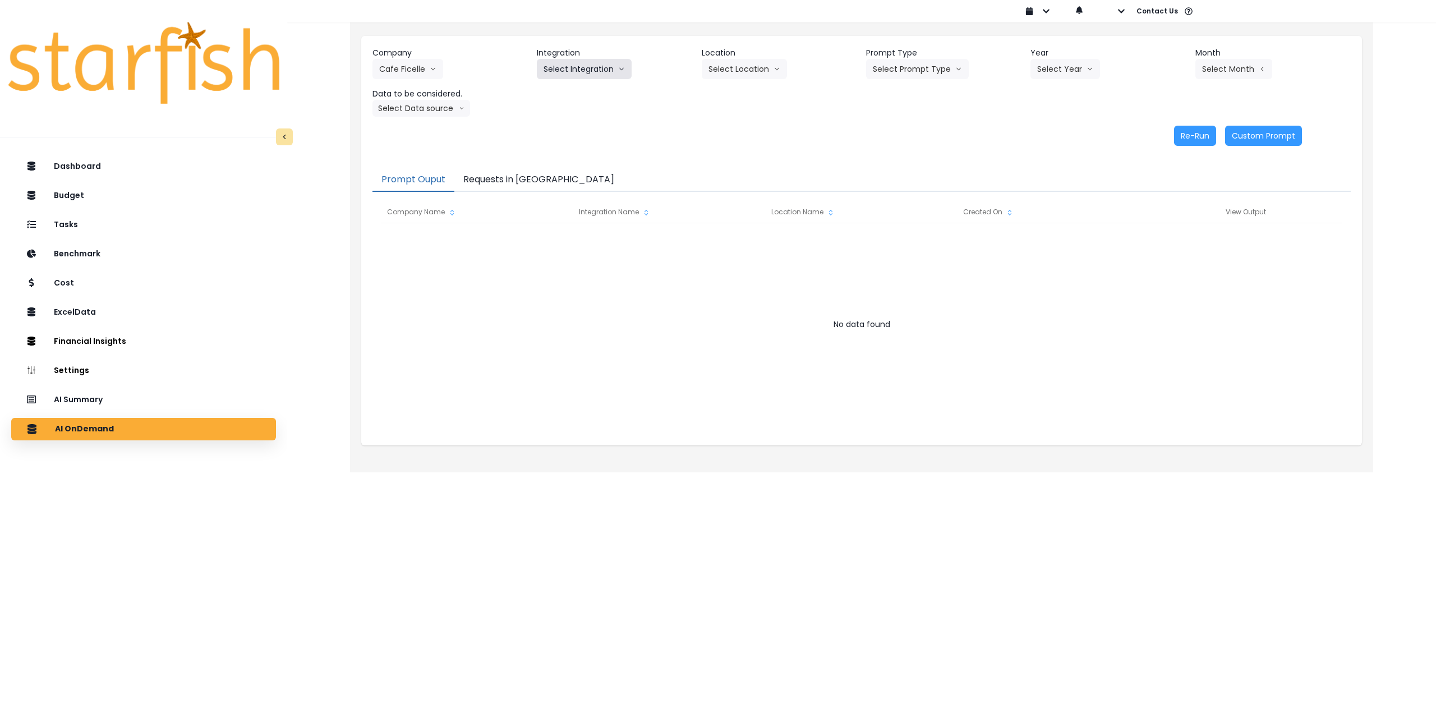
click at [583, 73] on button "Select Integration" at bounding box center [584, 69] width 95 height 20
click at [577, 91] on span "Cafe Ficelle" at bounding box center [564, 92] width 42 height 11
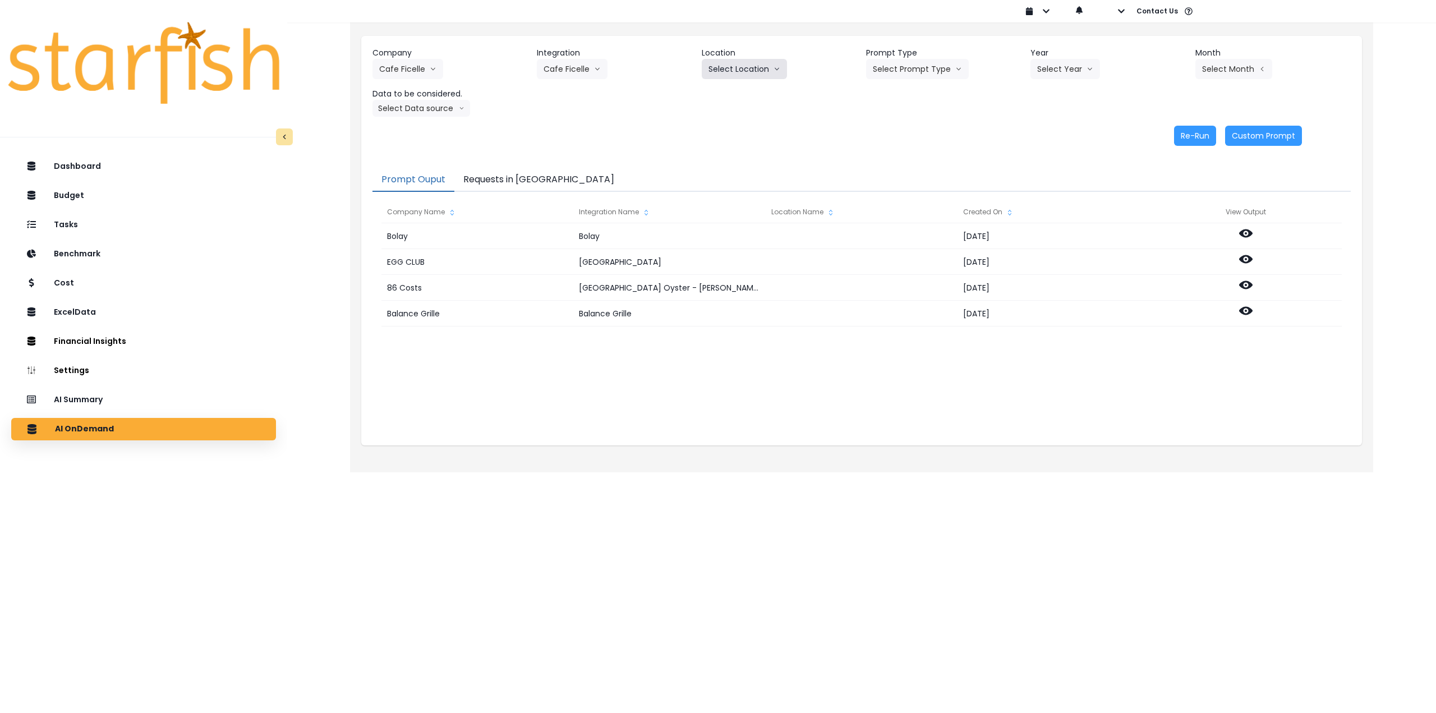
click at [723, 69] on button "Select Location" at bounding box center [744, 69] width 85 height 20
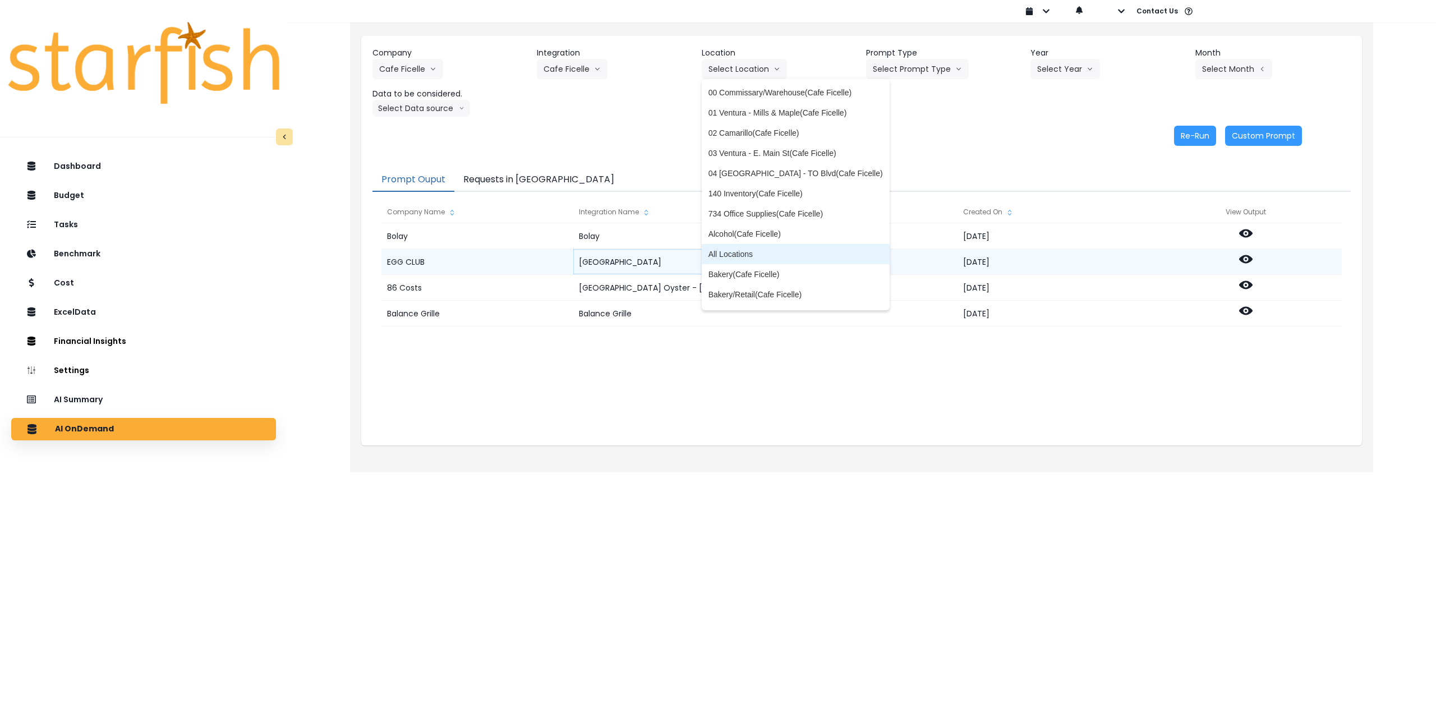
drag, startPoint x: 736, startPoint y: 256, endPoint x: 746, endPoint y: 251, distance: 11.8
click at [736, 256] on span "All Locations" at bounding box center [795, 253] width 174 height 11
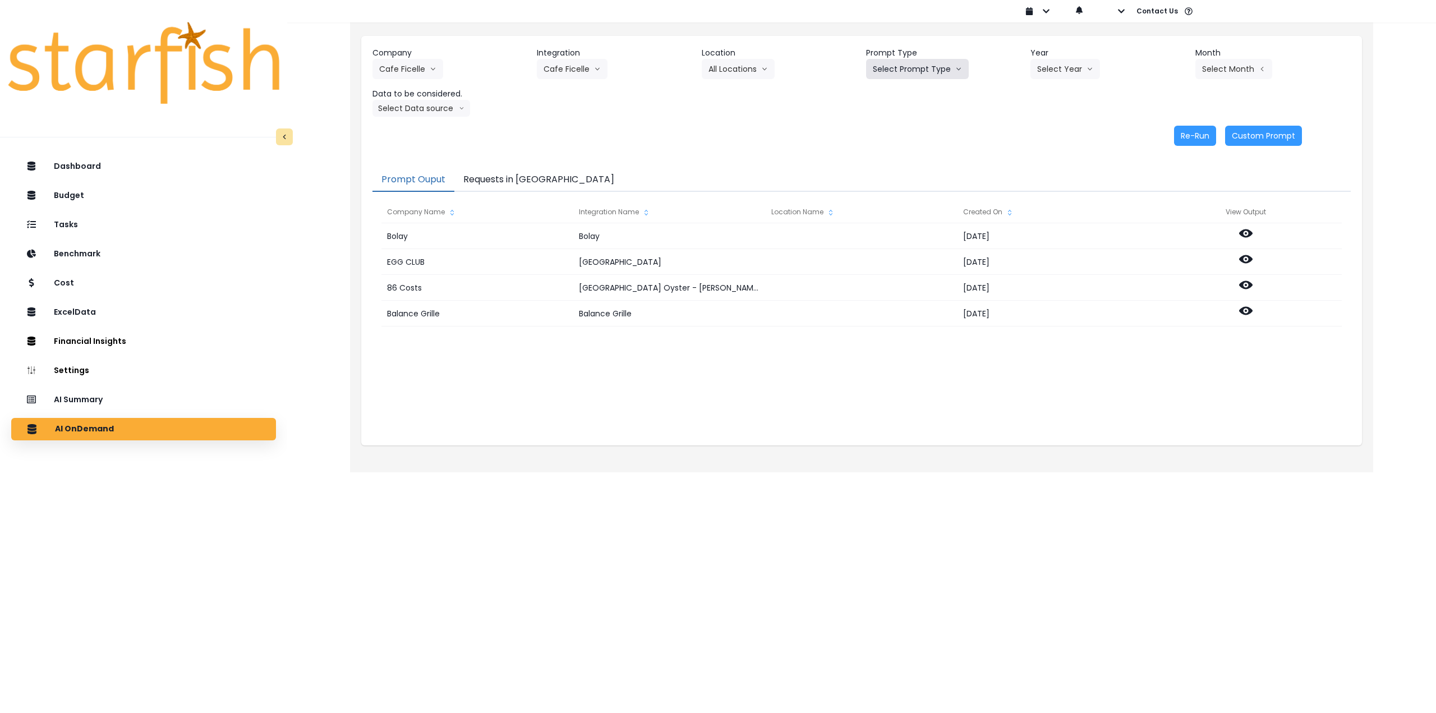
click at [911, 63] on button "Select Prompt Type" at bounding box center [917, 69] width 103 height 20
drag, startPoint x: 892, startPoint y: 156, endPoint x: 914, endPoint y: 150, distance: 22.9
click at [893, 156] on span "Monthly Summary" at bounding box center [904, 152] width 63 height 11
click at [1055, 66] on button "Select Year" at bounding box center [1065, 69] width 70 height 20
click at [1046, 136] on span "2025" at bounding box center [1045, 132] width 17 height 11
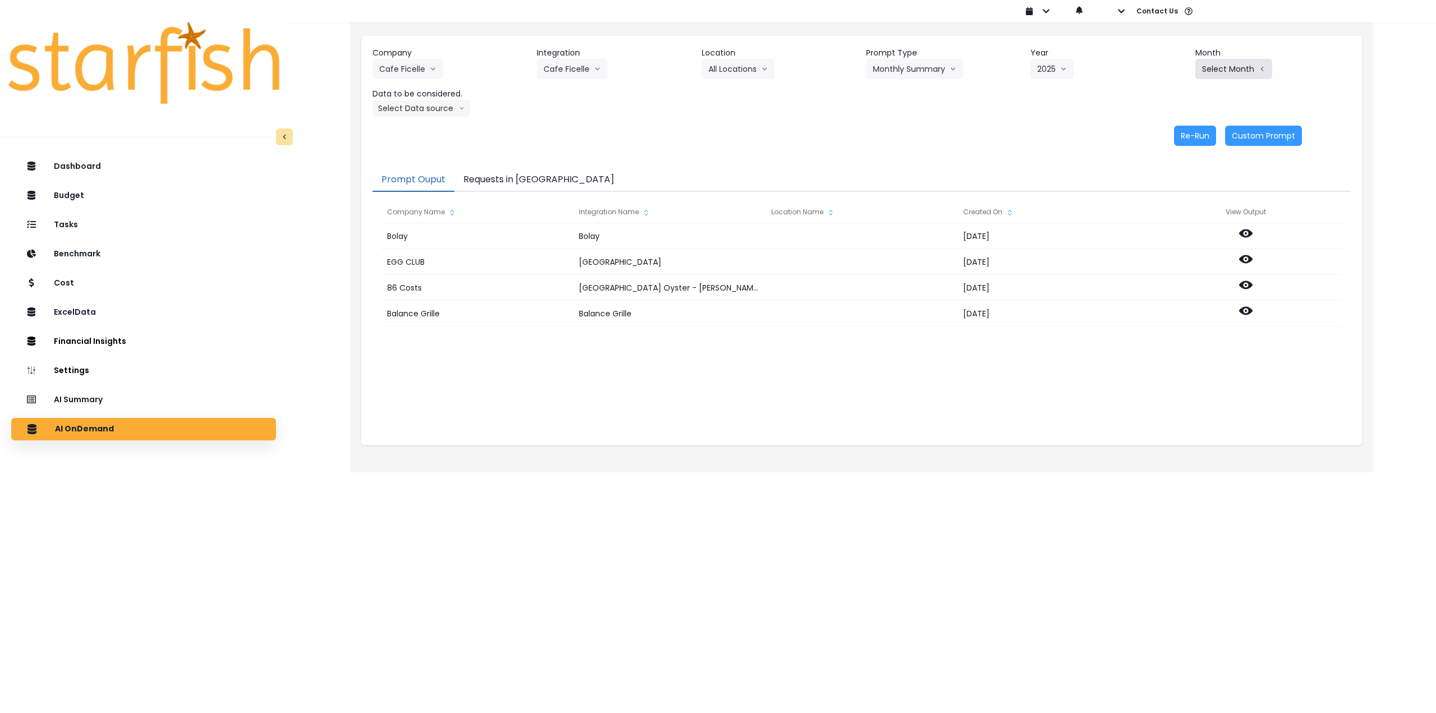
click at [1223, 63] on button "Select Month" at bounding box center [1233, 69] width 77 height 20
click at [1169, 210] on span "Aug" at bounding box center [1177, 213] width 22 height 11
click at [411, 102] on button "Select Data source" at bounding box center [421, 108] width 98 height 17
click at [421, 131] on span "Comparison overtime" at bounding box center [416, 130] width 75 height 11
click at [1189, 133] on button "Re-Run" at bounding box center [1195, 136] width 42 height 20
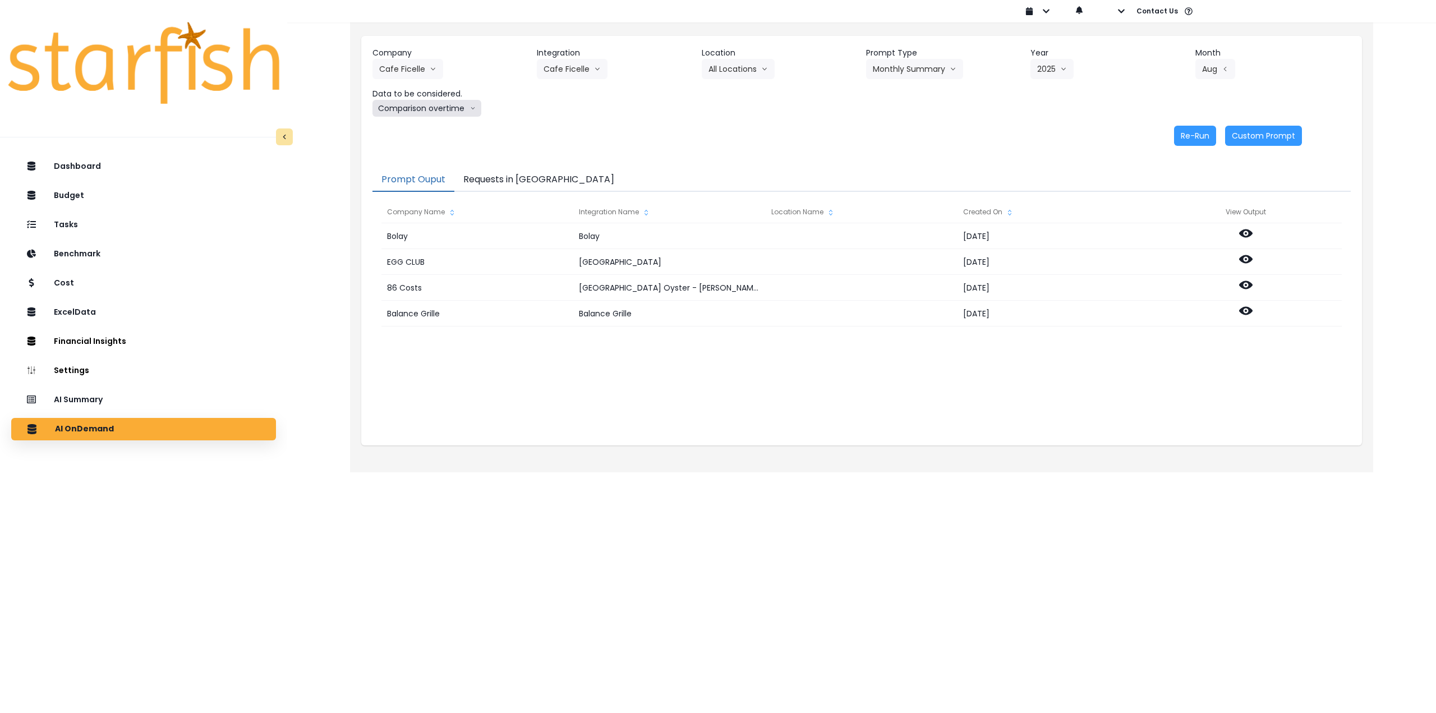
click at [432, 109] on button "Comparison overtime" at bounding box center [426, 108] width 109 height 17
click at [430, 146] on span "Location Analysis" at bounding box center [416, 150] width 75 height 11
click at [1197, 139] on button "Re-Run" at bounding box center [1195, 136] width 42 height 20
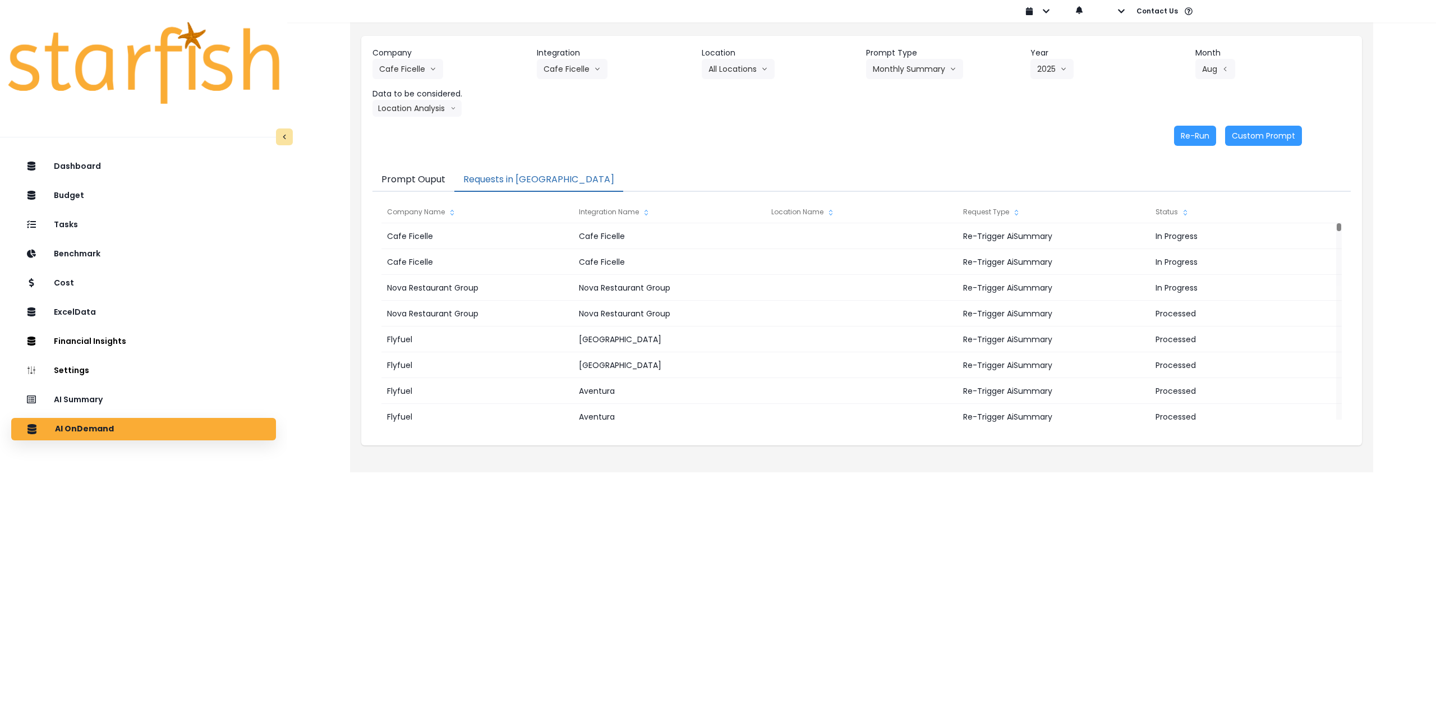
click at [512, 176] on button "Requests in [GEOGRAPHIC_DATA]" at bounding box center [538, 180] width 169 height 24
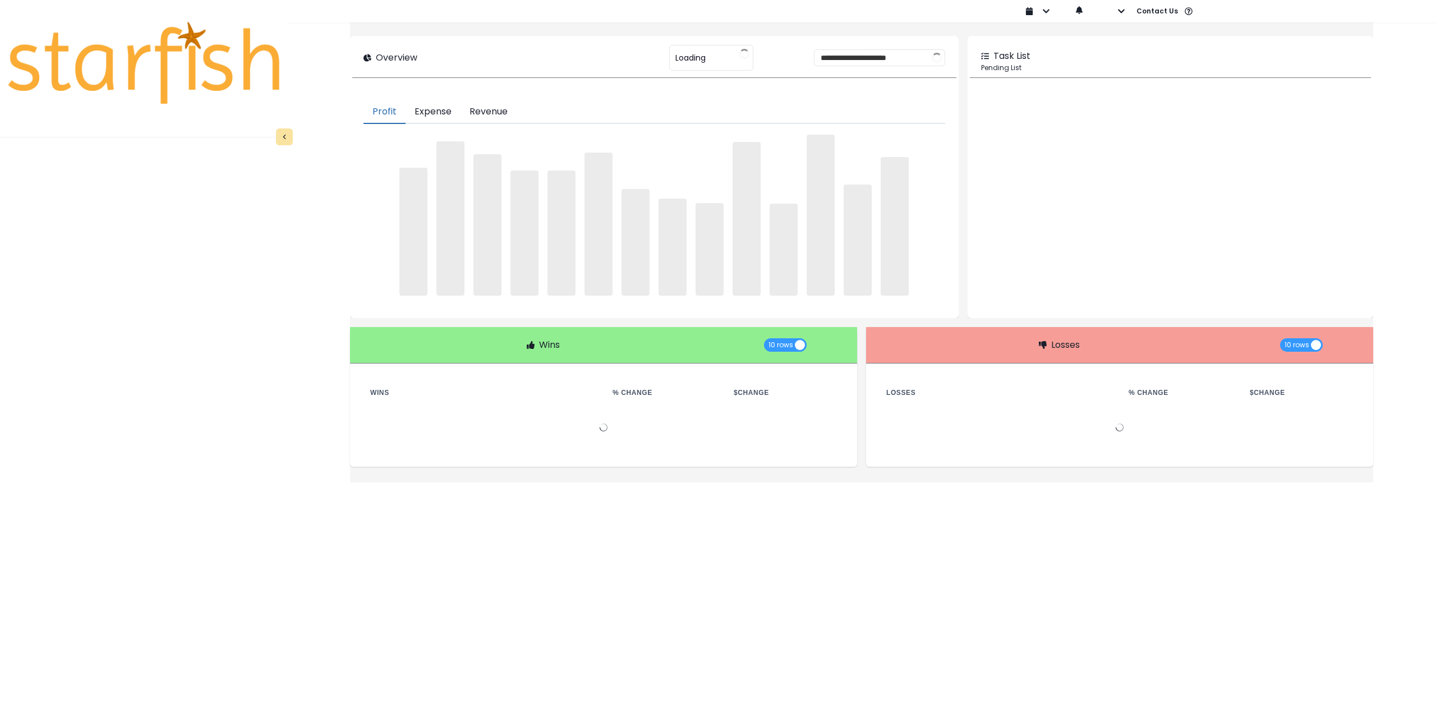
type input "********"
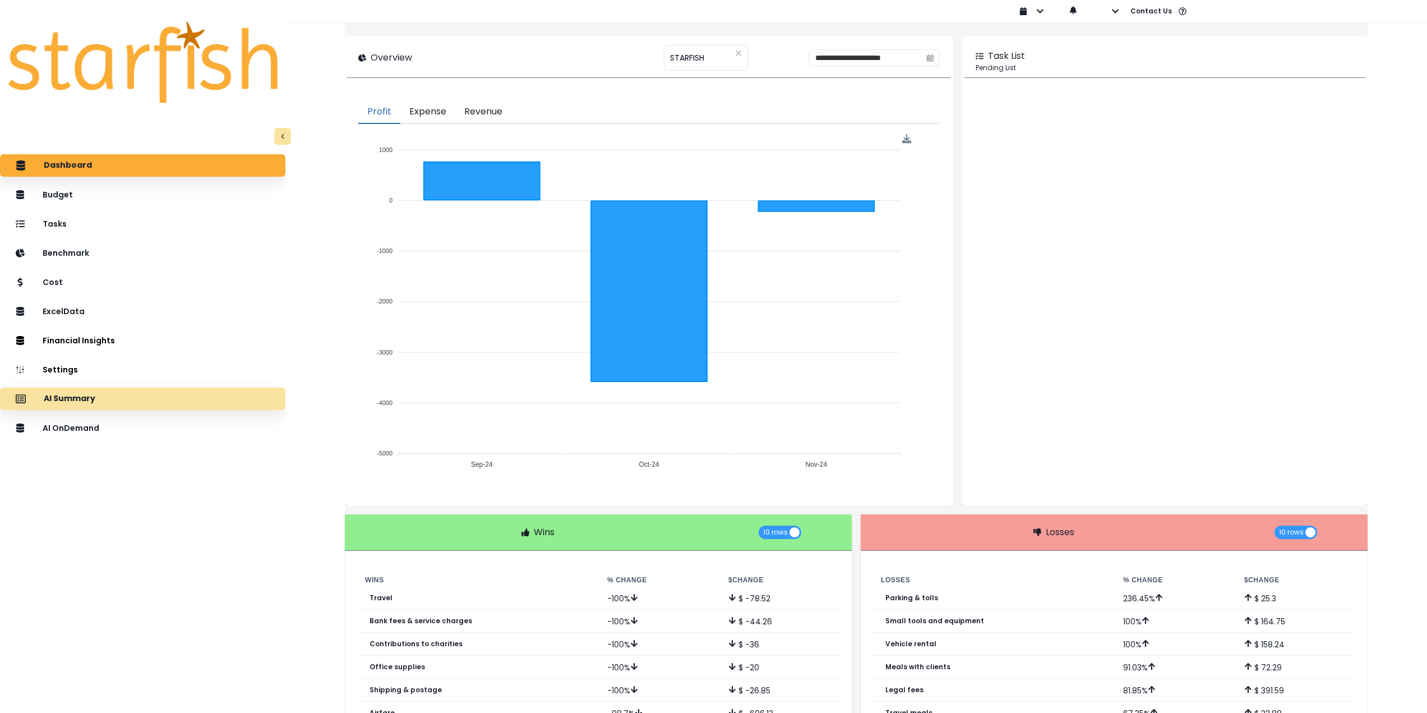
click at [142, 400] on div "AI Summary" at bounding box center [143, 399] width 268 height 24
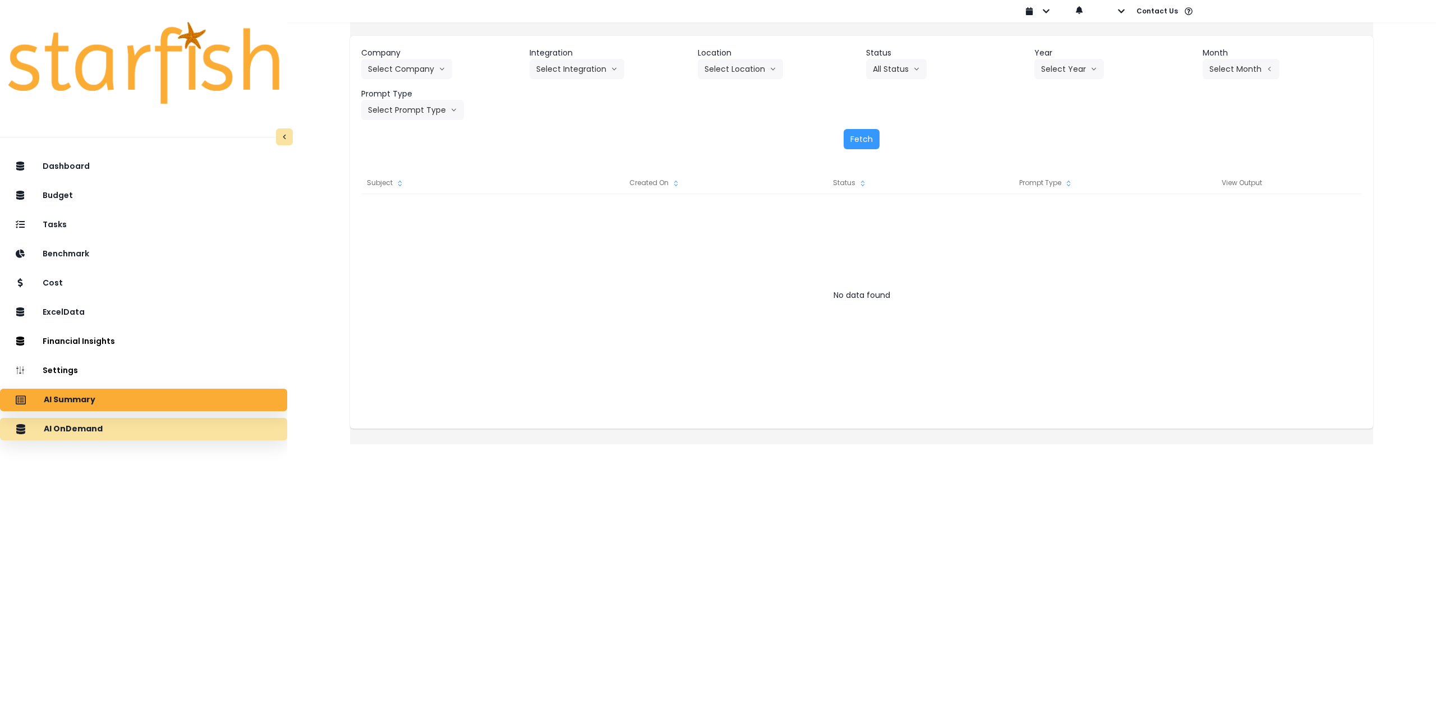
click at [169, 425] on div "AI OnDemand" at bounding box center [143, 429] width 269 height 24
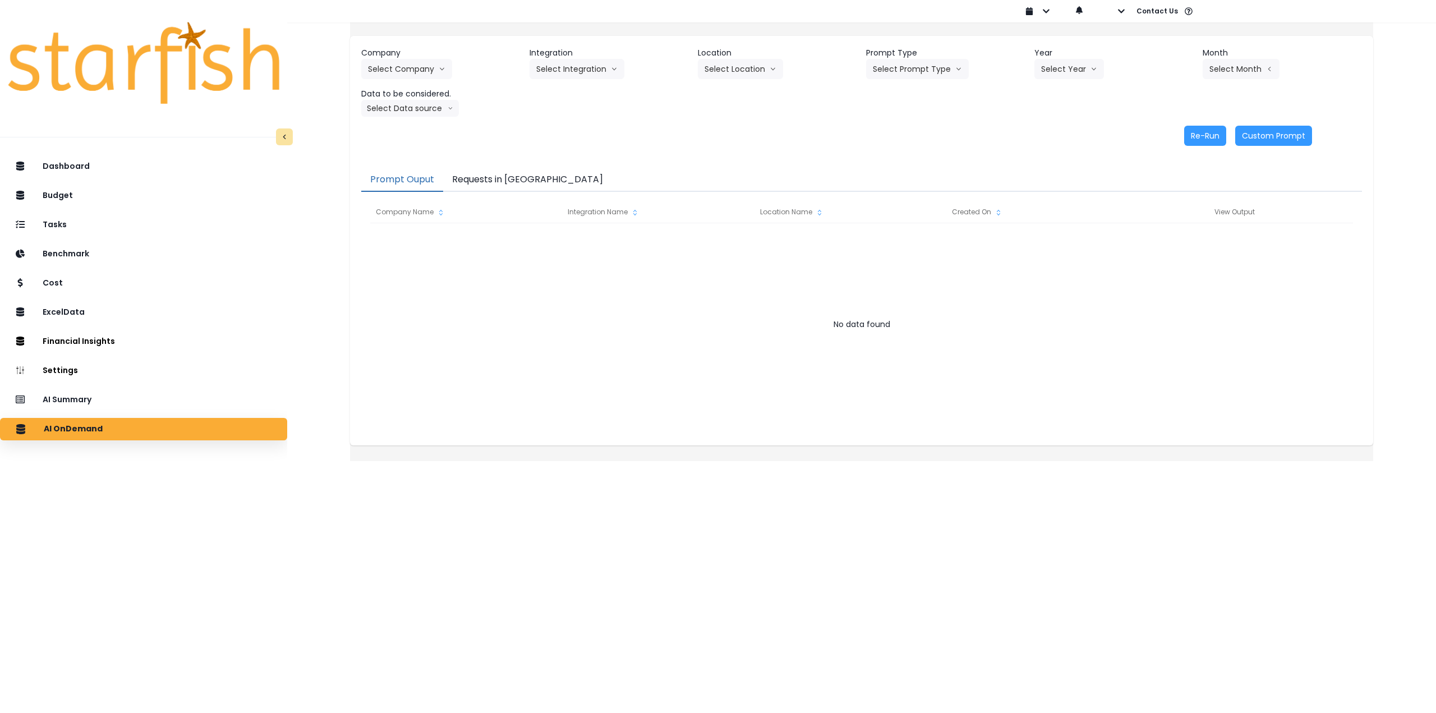
click at [528, 178] on button "Requests in [GEOGRAPHIC_DATA]" at bounding box center [527, 180] width 169 height 24
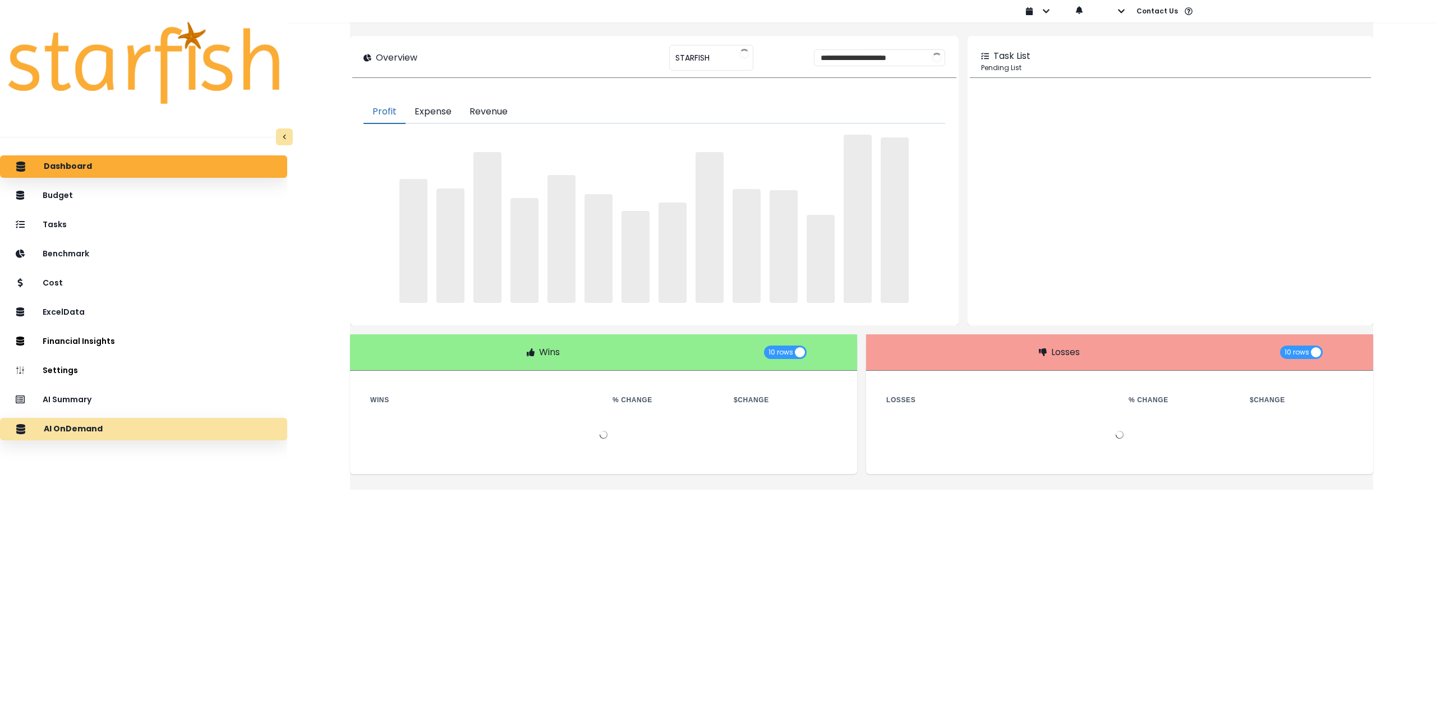
click at [160, 427] on div "AI OnDemand" at bounding box center [143, 429] width 269 height 24
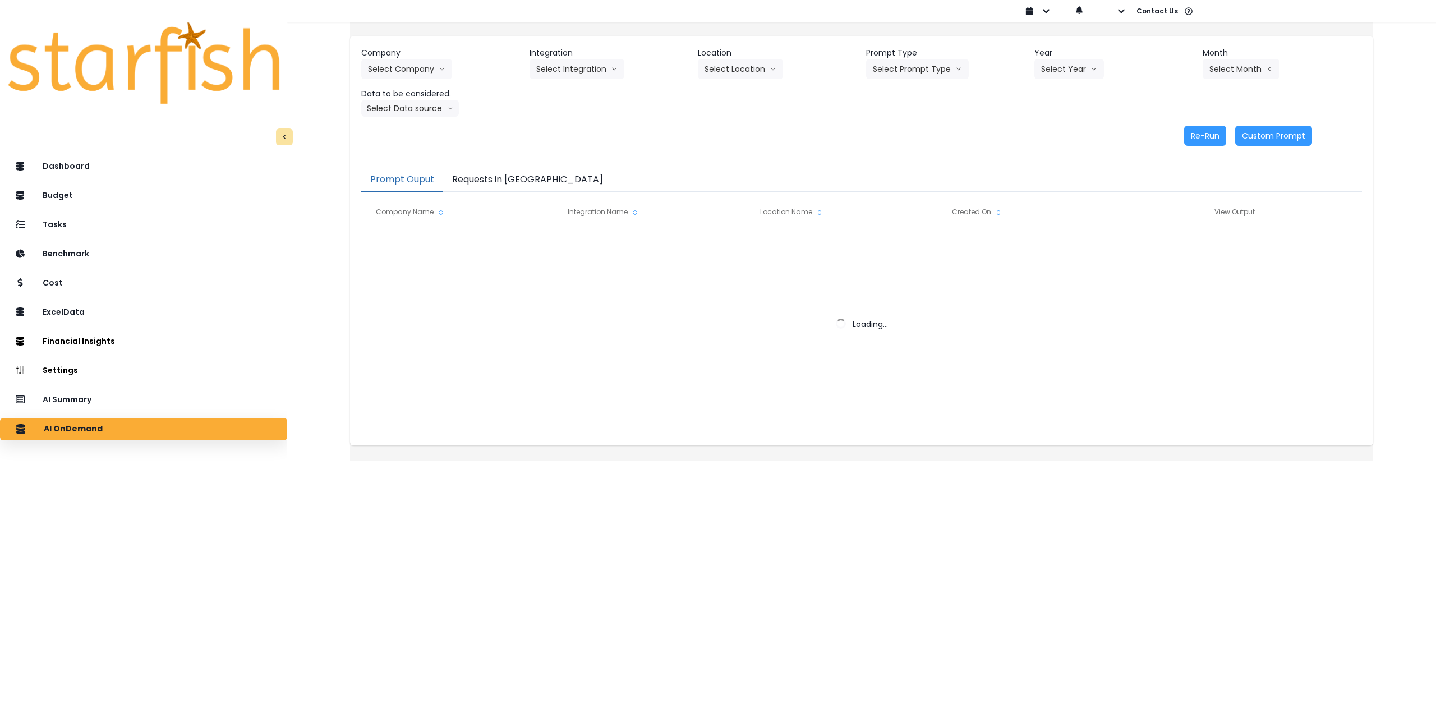
click at [508, 181] on button "Requests in [GEOGRAPHIC_DATA]" at bounding box center [527, 180] width 169 height 24
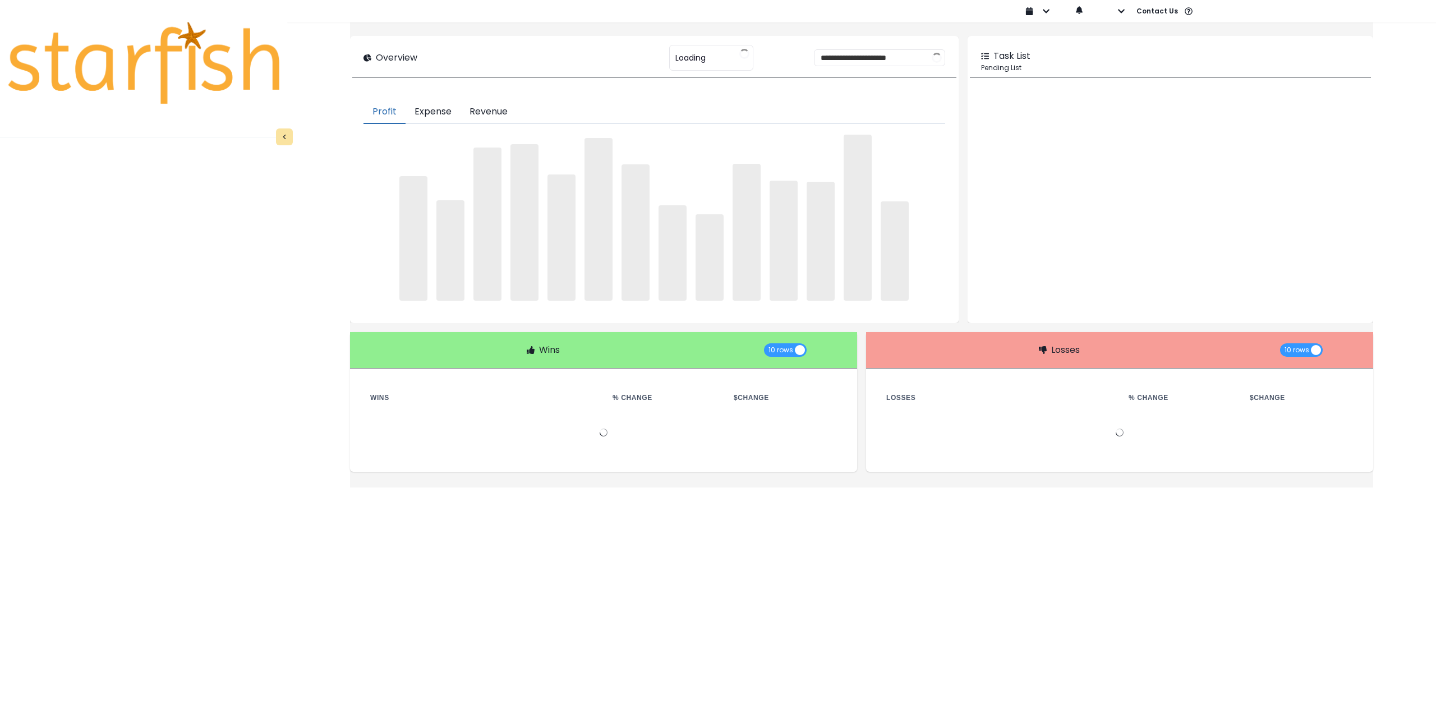
type input "********"
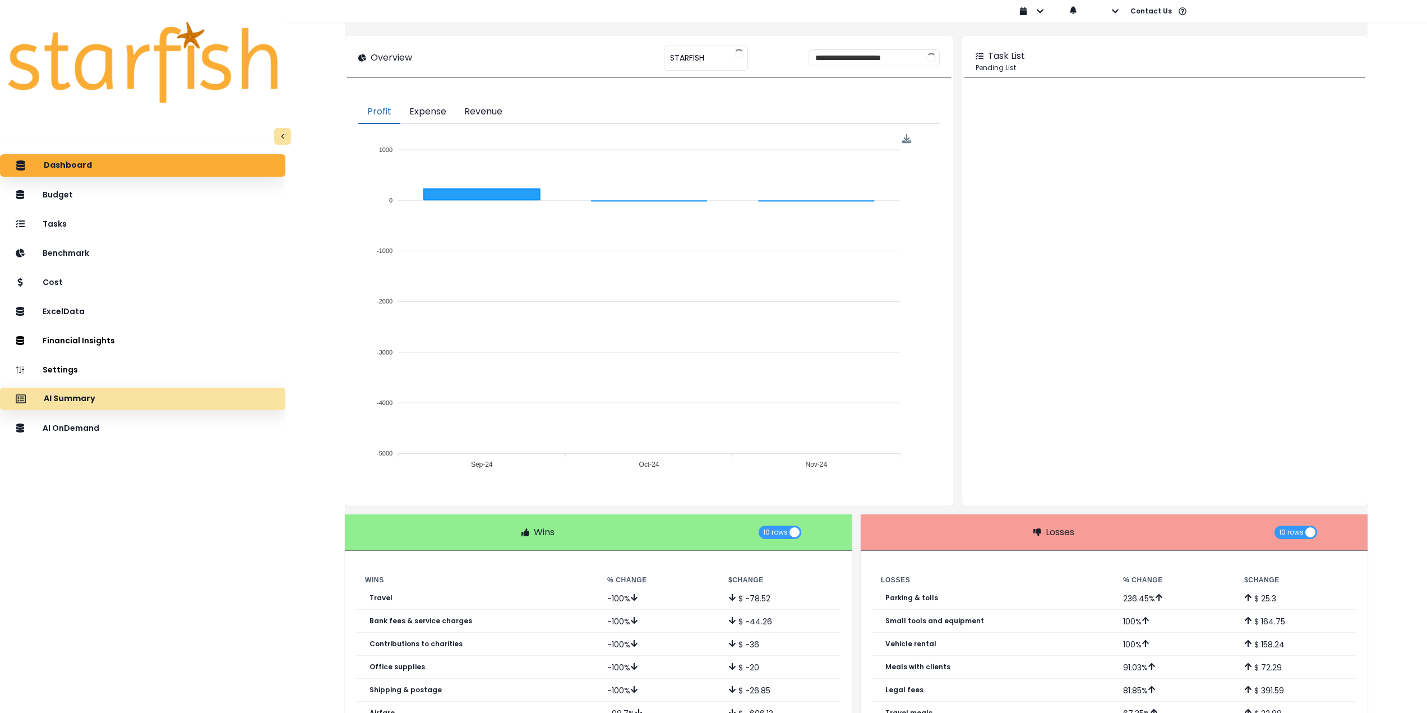
click at [200, 392] on div "AI Summary" at bounding box center [143, 399] width 268 height 24
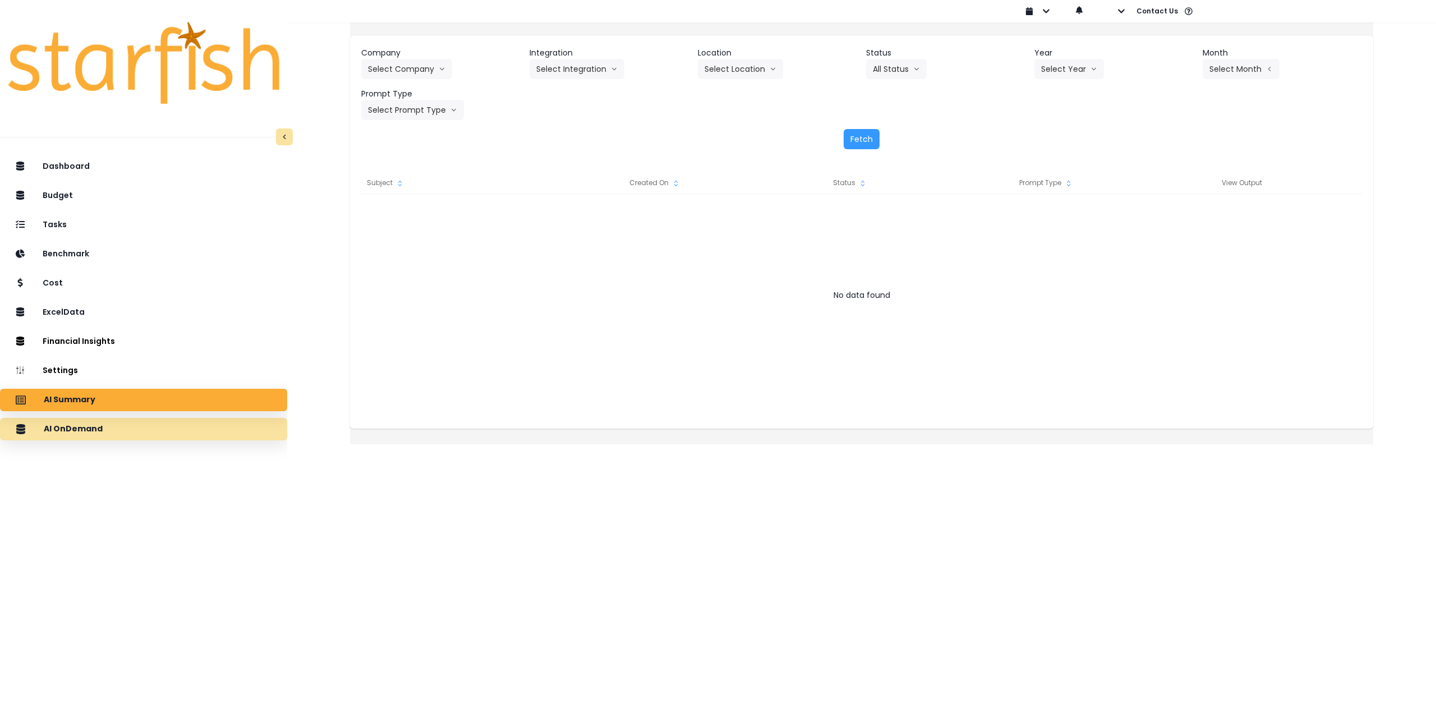
click at [142, 428] on div "AI OnDemand" at bounding box center [143, 429] width 269 height 24
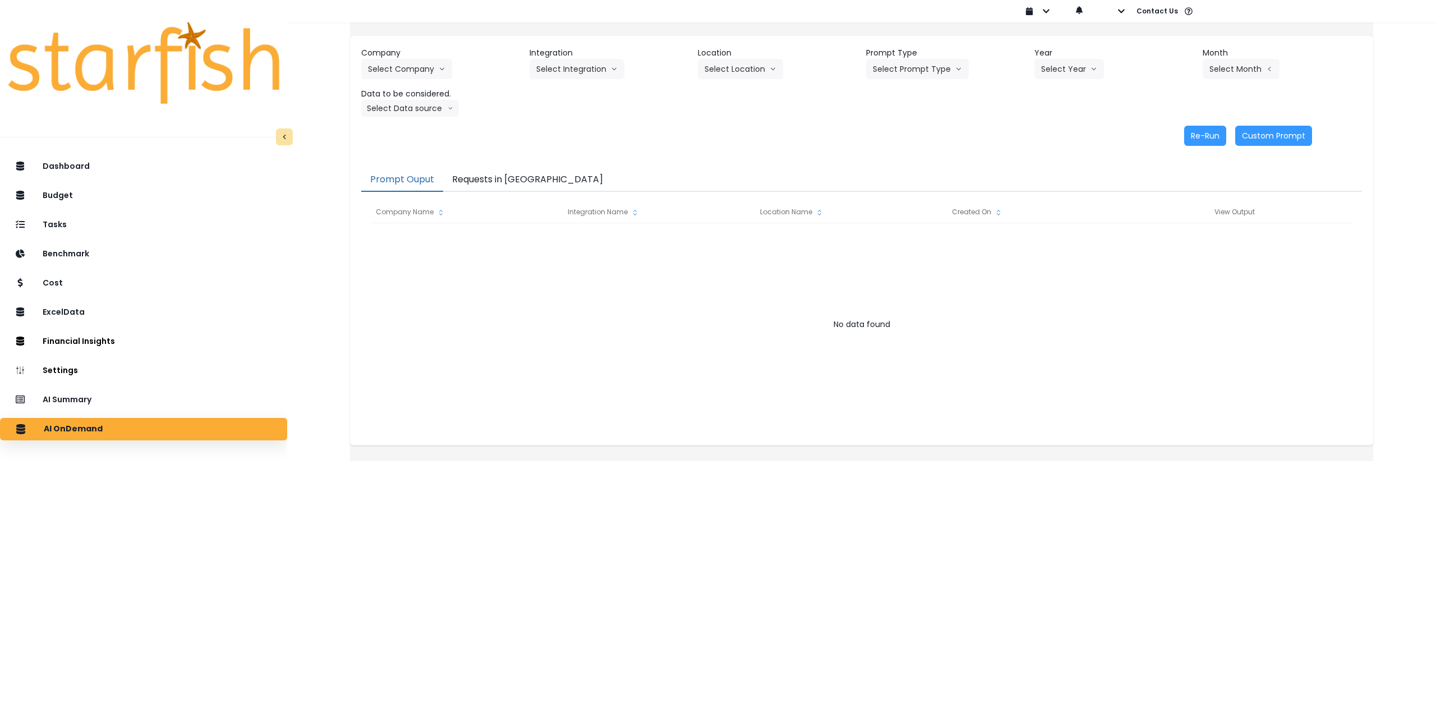
click at [536, 181] on button "Requests in [GEOGRAPHIC_DATA]" at bounding box center [527, 180] width 169 height 24
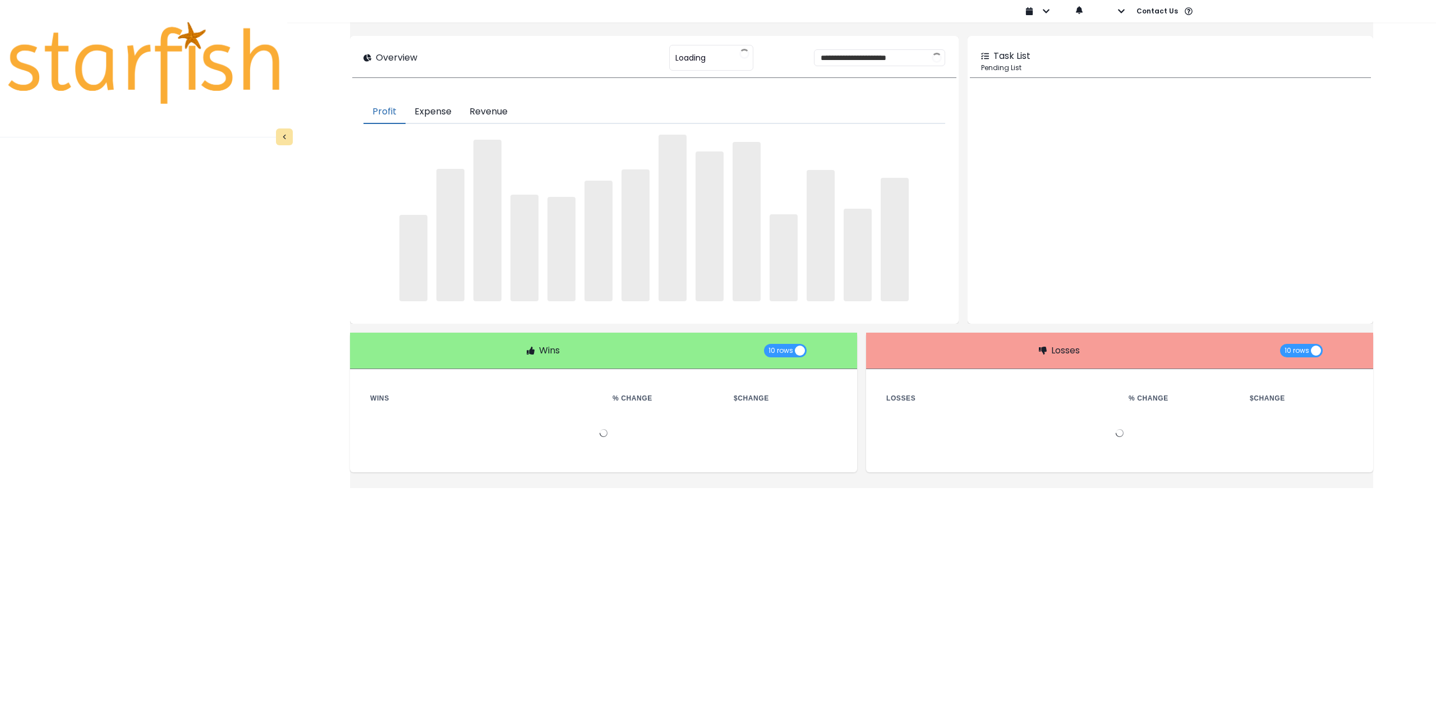
type input "********"
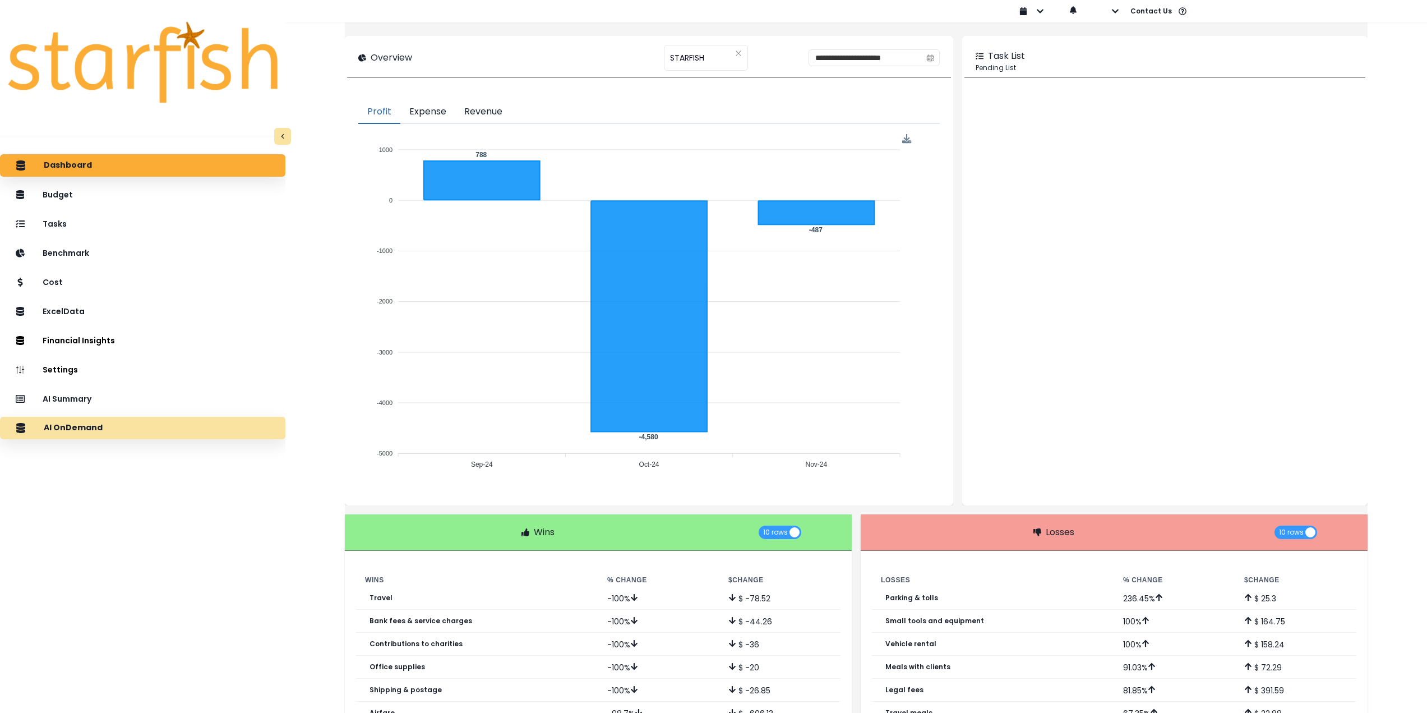
click at [105, 436] on div "AI OnDemand" at bounding box center [143, 428] width 268 height 24
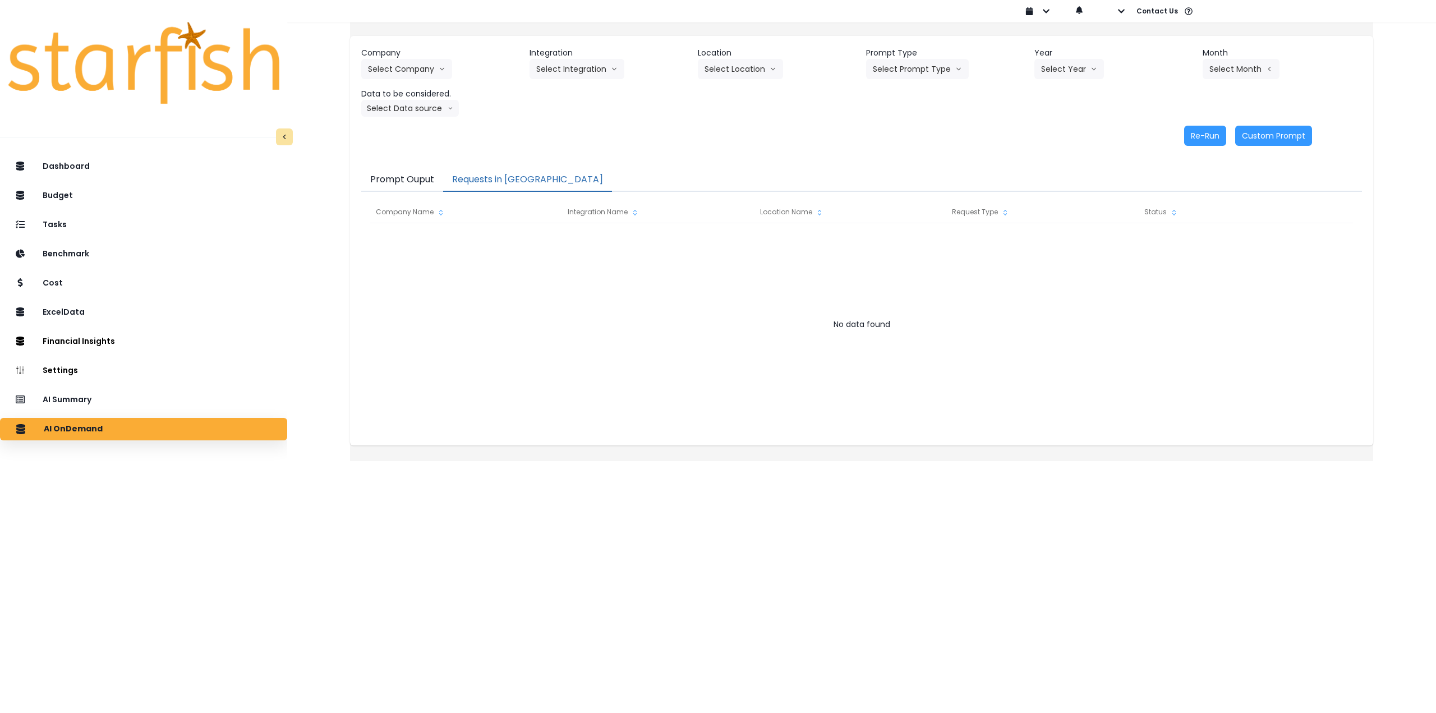
click at [504, 178] on button "Requests in [GEOGRAPHIC_DATA]" at bounding box center [527, 180] width 169 height 24
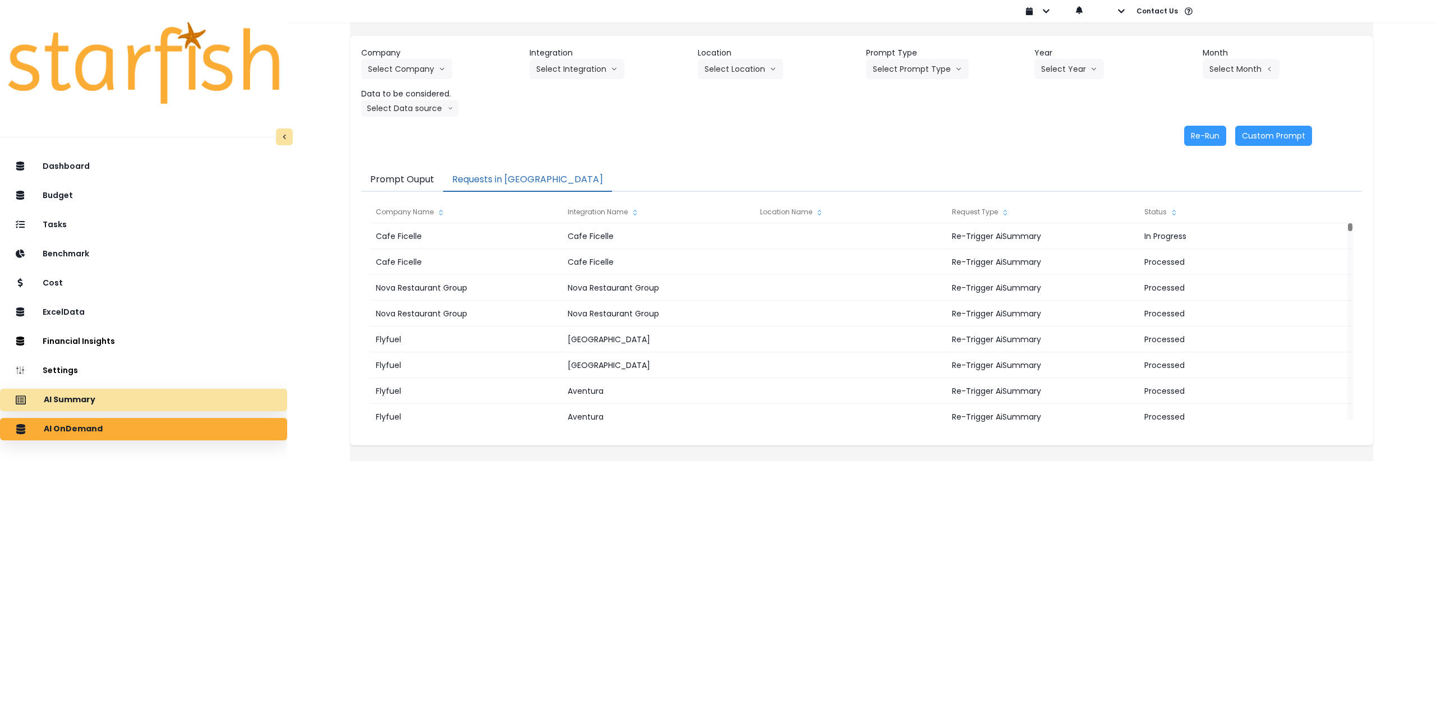
click at [183, 397] on div "AI Summary" at bounding box center [143, 400] width 269 height 24
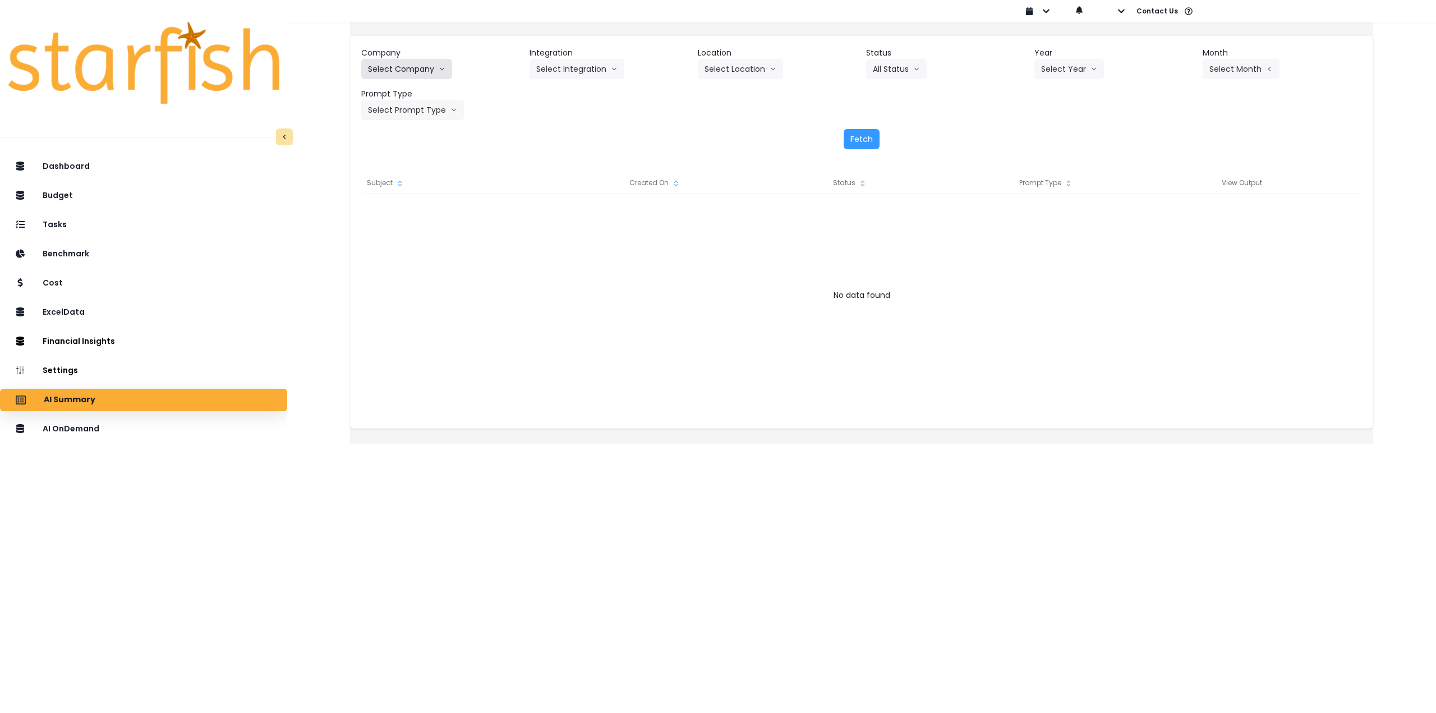
click at [420, 71] on button "Select Company" at bounding box center [406, 69] width 91 height 20
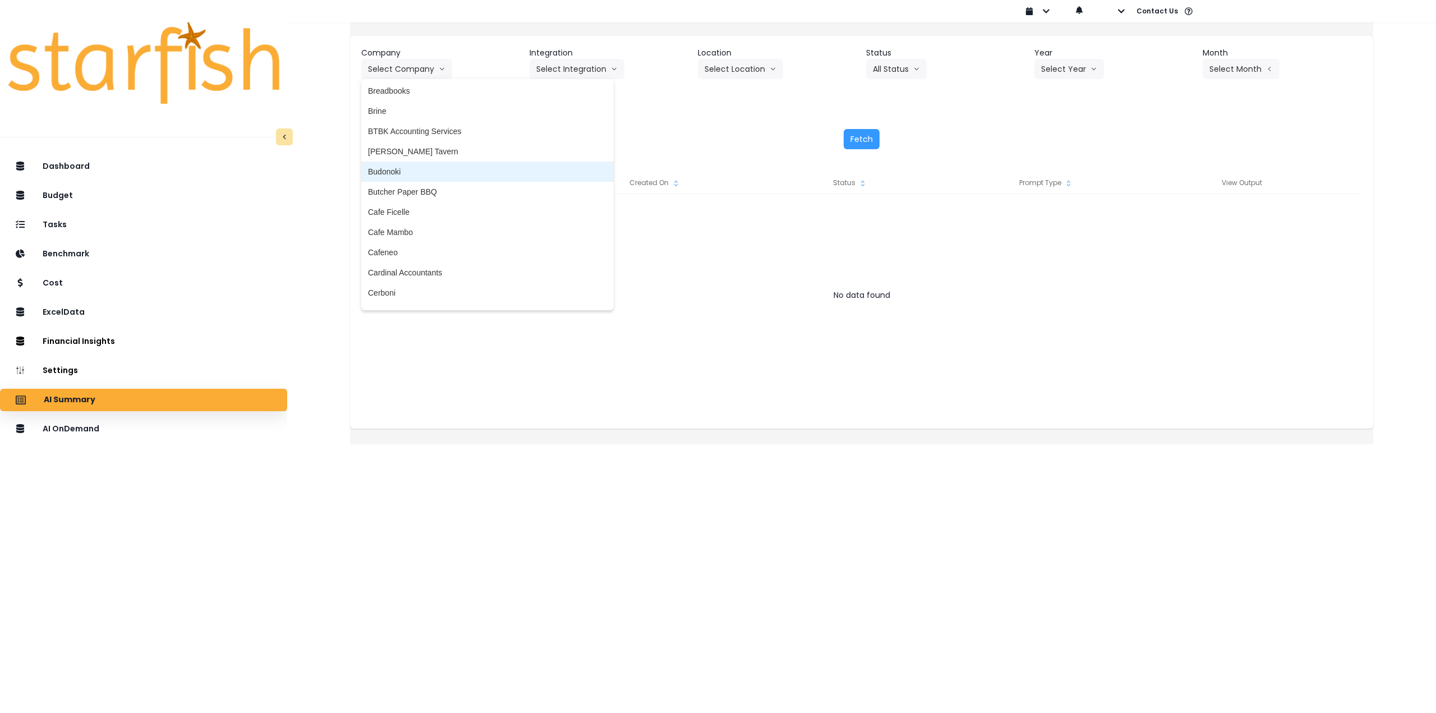
scroll to position [449, 0]
click at [428, 169] on span "Cafe Ficelle" at bounding box center [487, 168] width 239 height 11
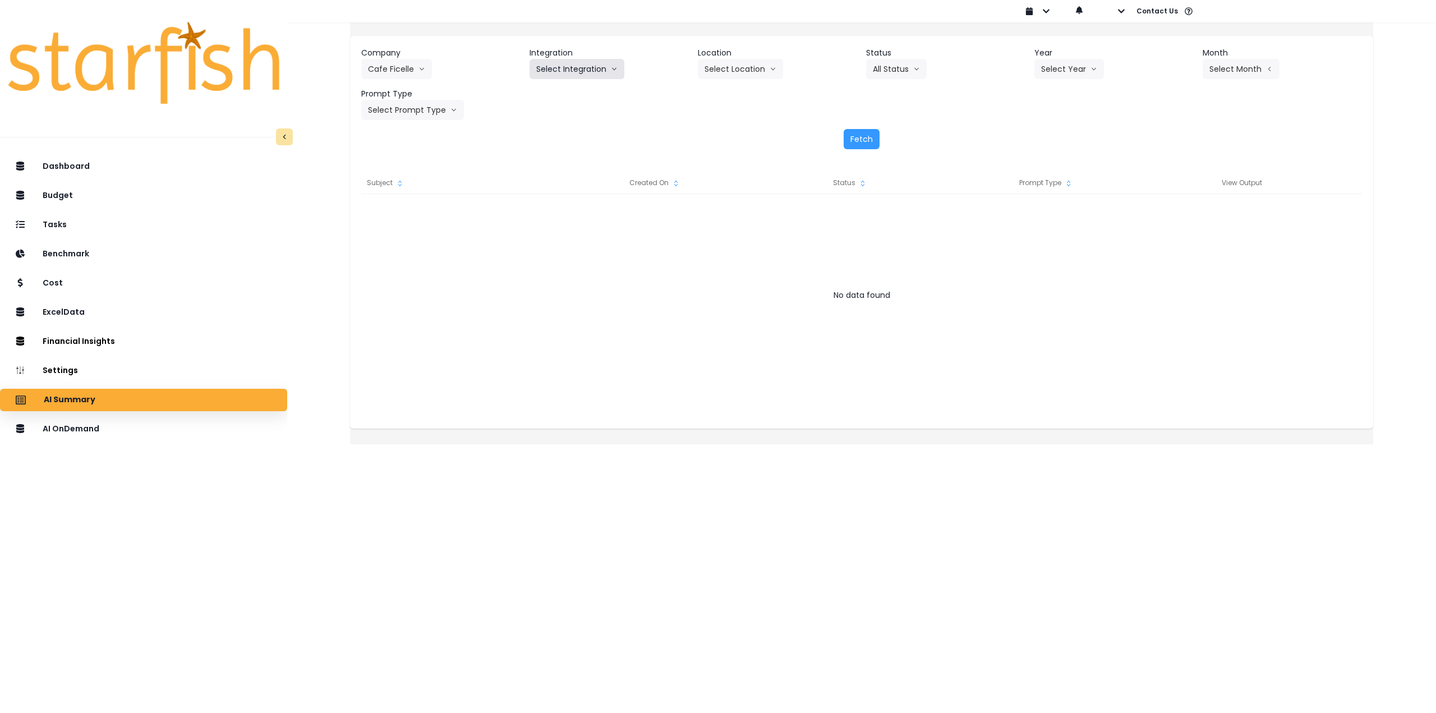
click at [571, 67] on button "Select Integration" at bounding box center [576, 69] width 95 height 20
click at [564, 94] on span "Cafe Ficelle" at bounding box center [557, 92] width 42 height 11
click at [742, 72] on button "Select Location" at bounding box center [740, 69] width 85 height 20
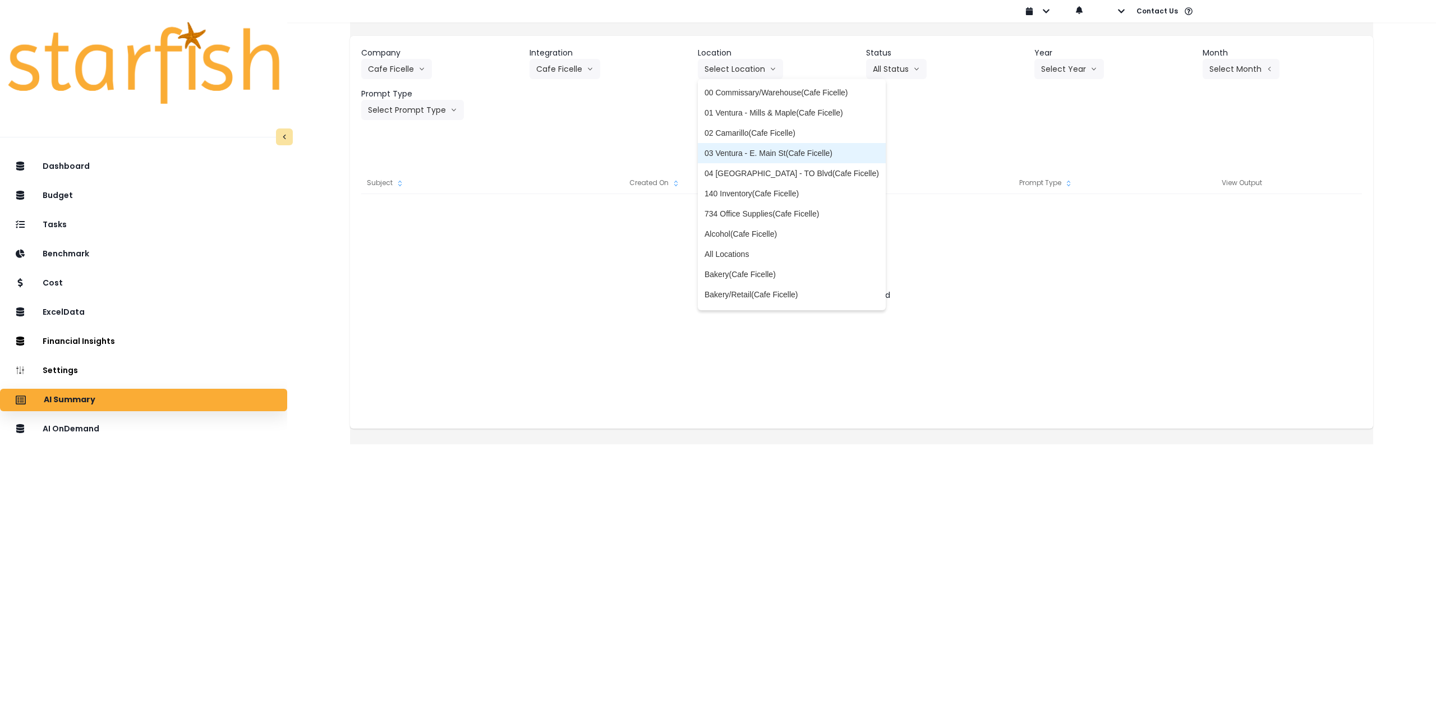
click at [783, 151] on span "03 Ventura - E. Main St(Cafe Ficelle)" at bounding box center [791, 152] width 174 height 11
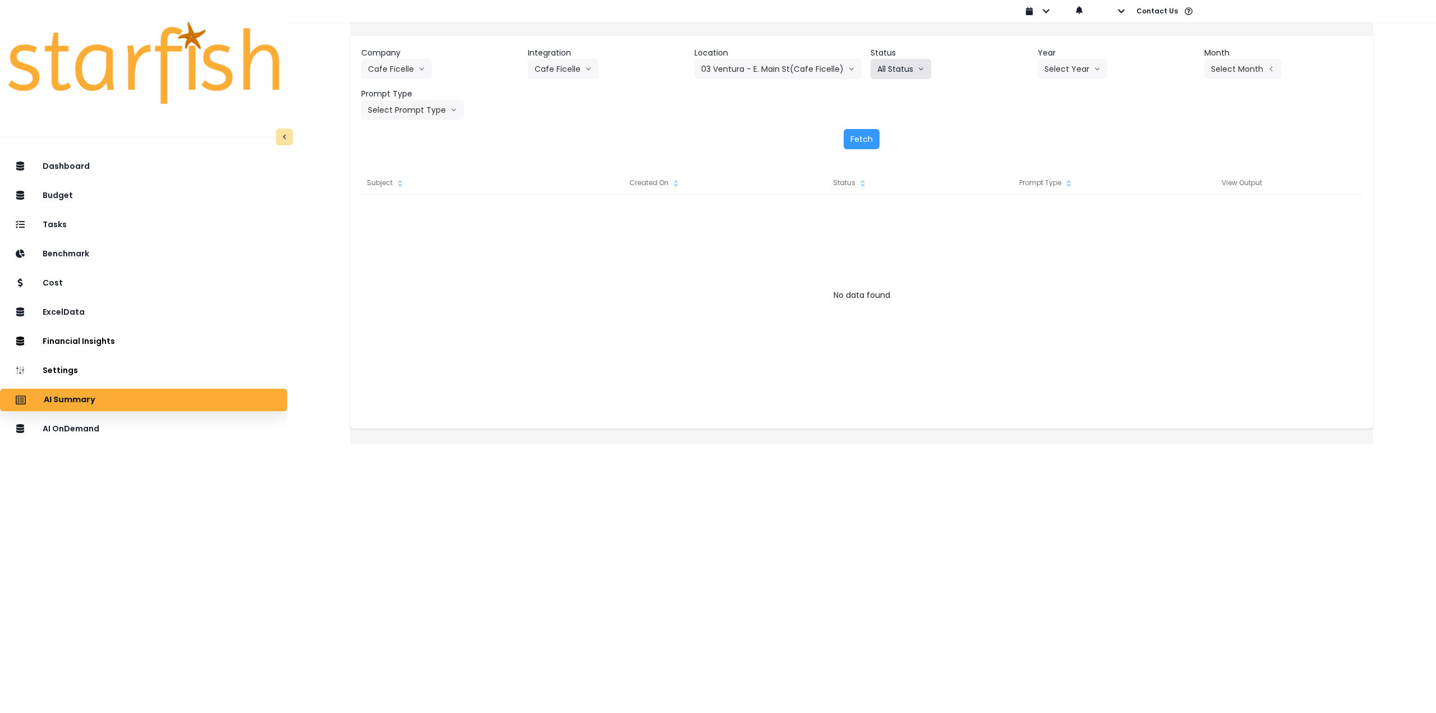
click at [920, 70] on icon "arrow down line" at bounding box center [920, 68] width 7 height 11
click at [1075, 72] on button "Select Year" at bounding box center [1073, 69] width 70 height 20
click at [1044, 133] on span "2025" at bounding box center [1052, 132] width 17 height 11
click at [1210, 78] on button "Select Month" at bounding box center [1242, 69] width 77 height 20
click at [1175, 211] on span "Aug" at bounding box center [1186, 213] width 22 height 11
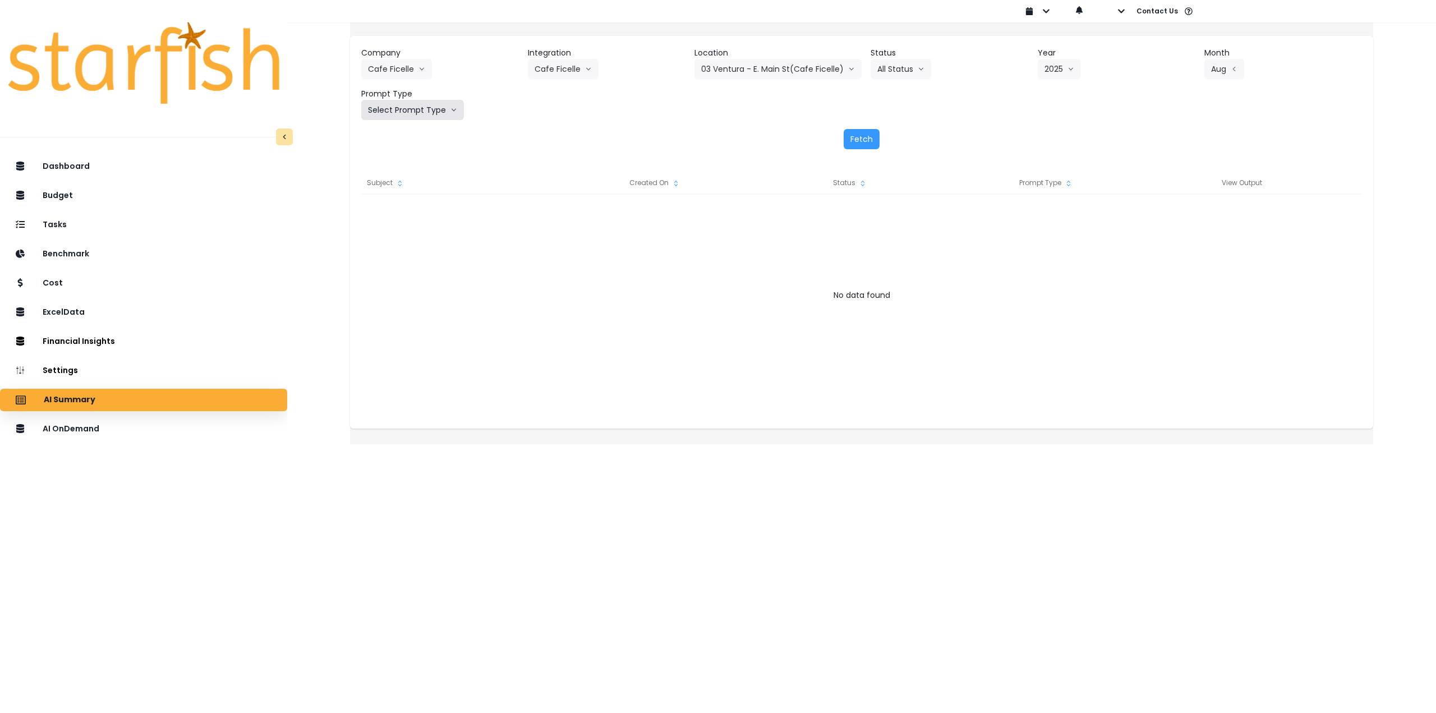
click at [445, 106] on button "Select Prompt Type" at bounding box center [412, 110] width 103 height 20
click at [430, 216] on span "Monthly Summary" at bounding box center [399, 214] width 63 height 11
click at [857, 136] on button "Fetch" at bounding box center [861, 139] width 36 height 20
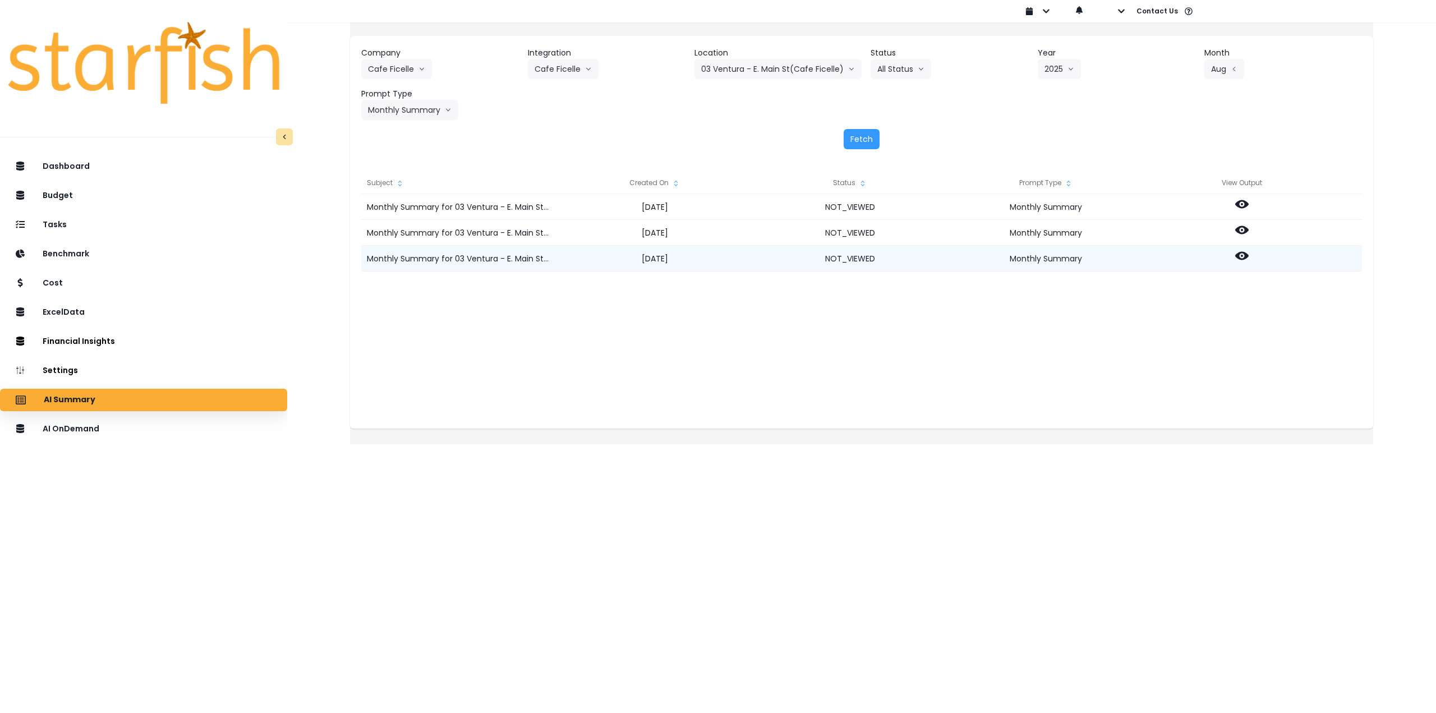
click at [1248, 254] on icon at bounding box center [1241, 256] width 13 height 8
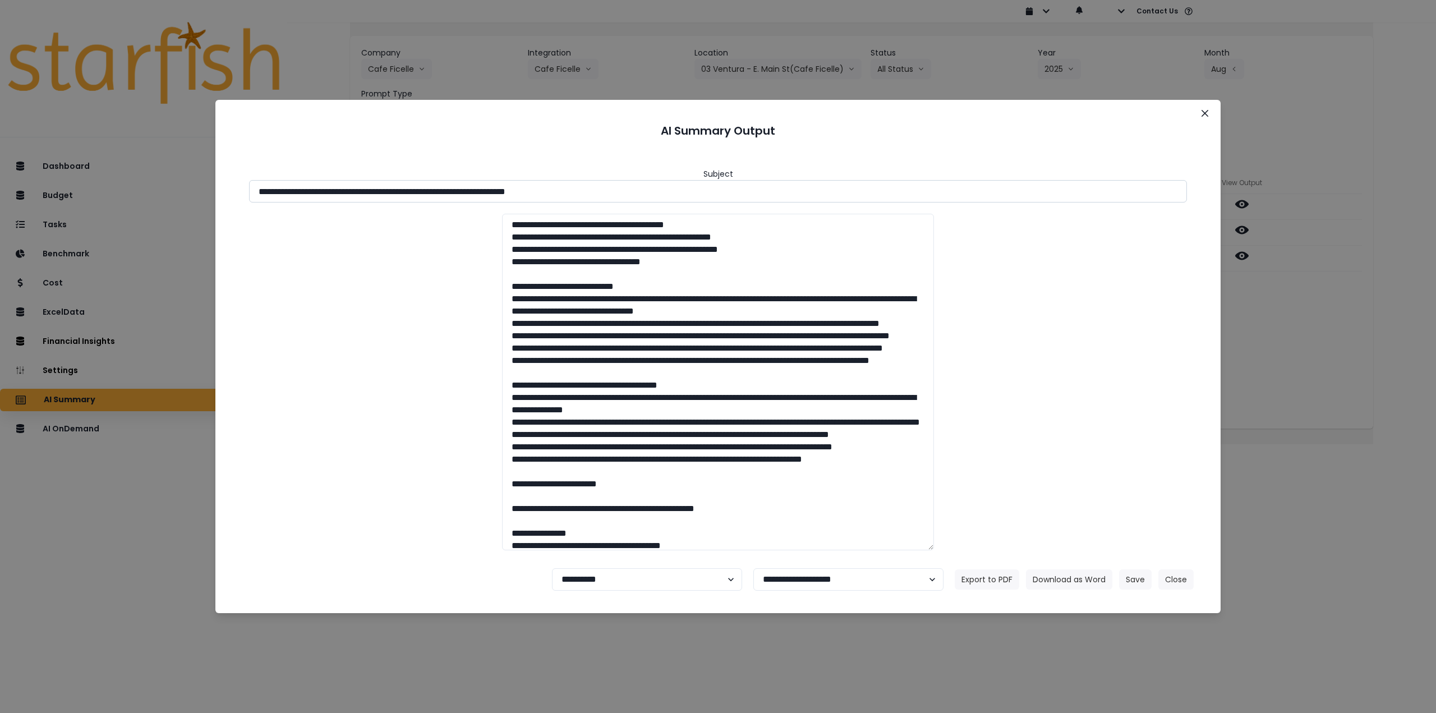
drag, startPoint x: 358, startPoint y: 191, endPoint x: 676, endPoint y: 187, distance: 318.0
click at [676, 187] on input "**********" at bounding box center [718, 191] width 938 height 22
click at [1062, 583] on button "Download as Word" at bounding box center [1069, 579] width 86 height 20
click at [649, 575] on select "**********" at bounding box center [647, 579] width 190 height 22
select select "********"
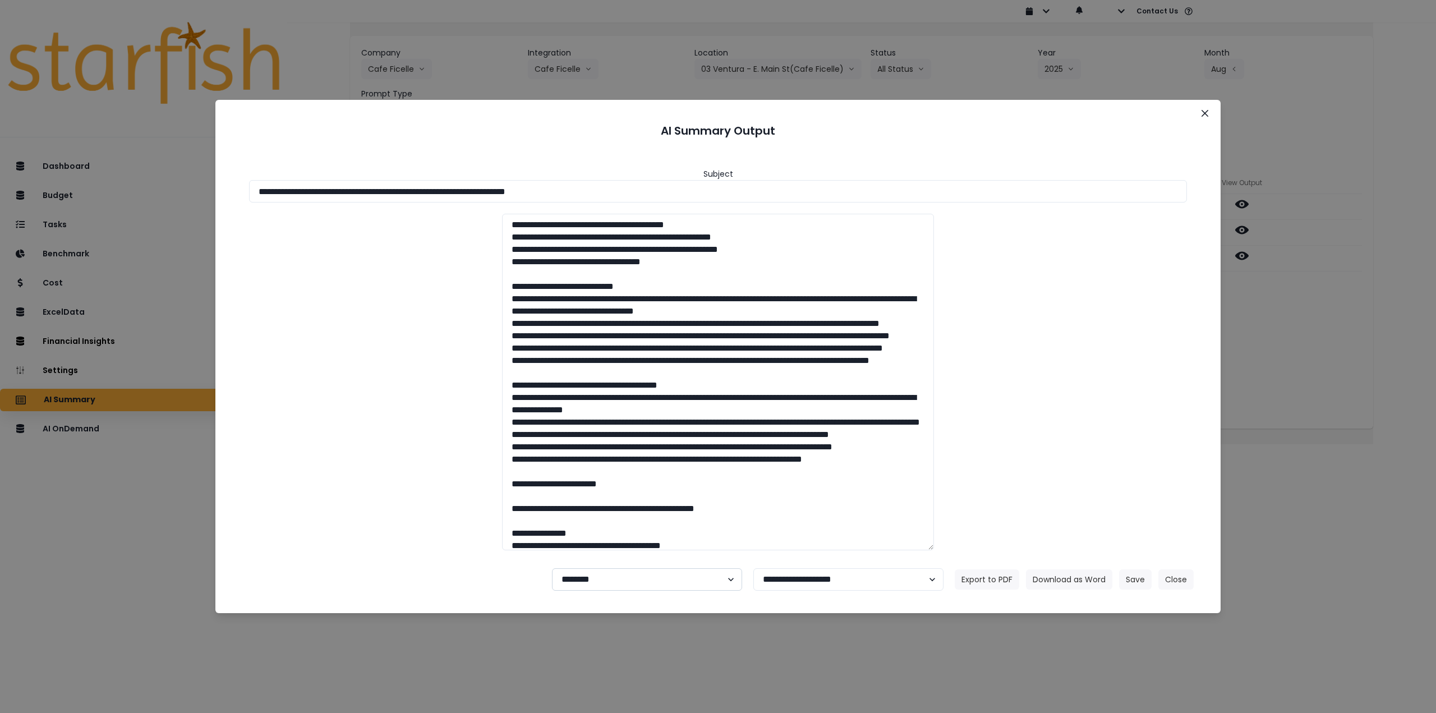
click at [552, 568] on select "**********" at bounding box center [647, 579] width 190 height 22
click at [1140, 577] on button "Save" at bounding box center [1135, 579] width 33 height 20
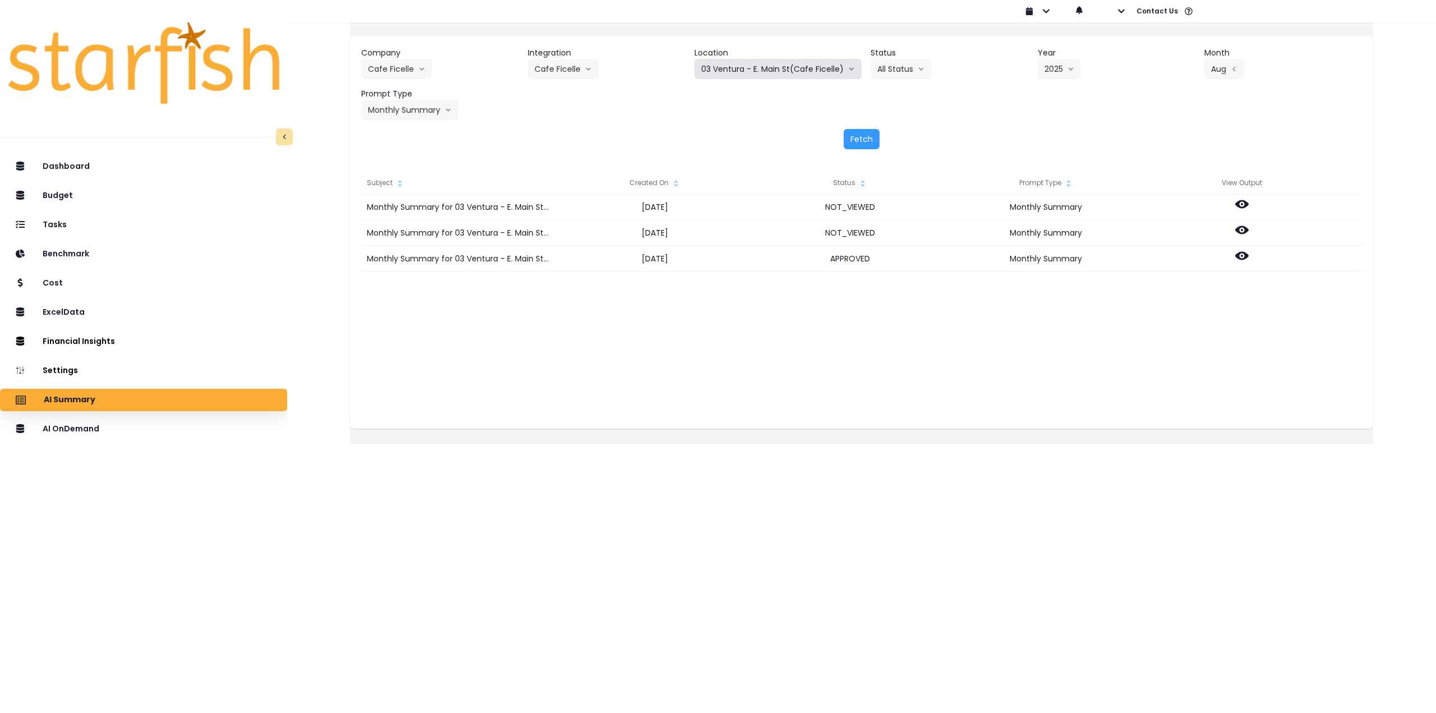
click at [765, 65] on button "03 Ventura - E. Main St(Cafe Ficelle)" at bounding box center [777, 69] width 167 height 20
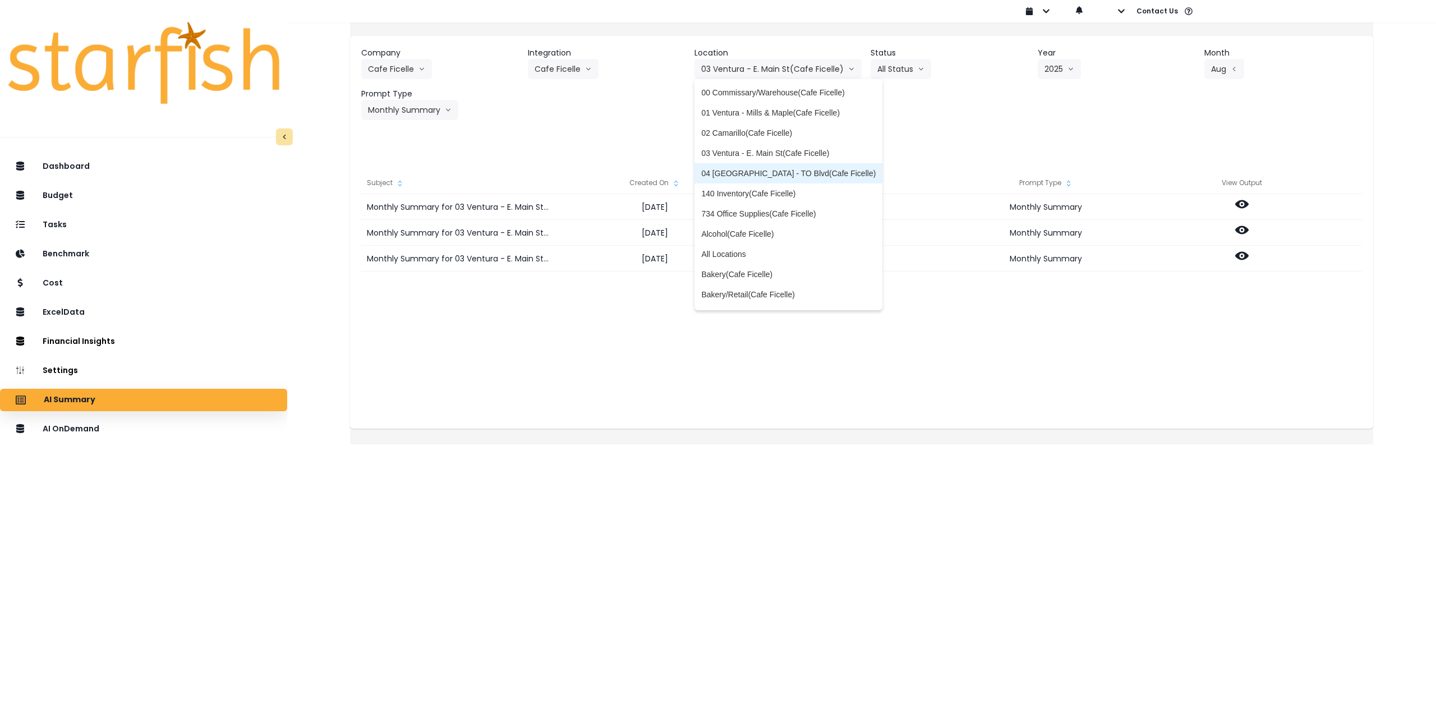
click at [738, 175] on span "04 [GEOGRAPHIC_DATA] - TO Blvd(Cafe Ficelle)" at bounding box center [788, 173] width 174 height 11
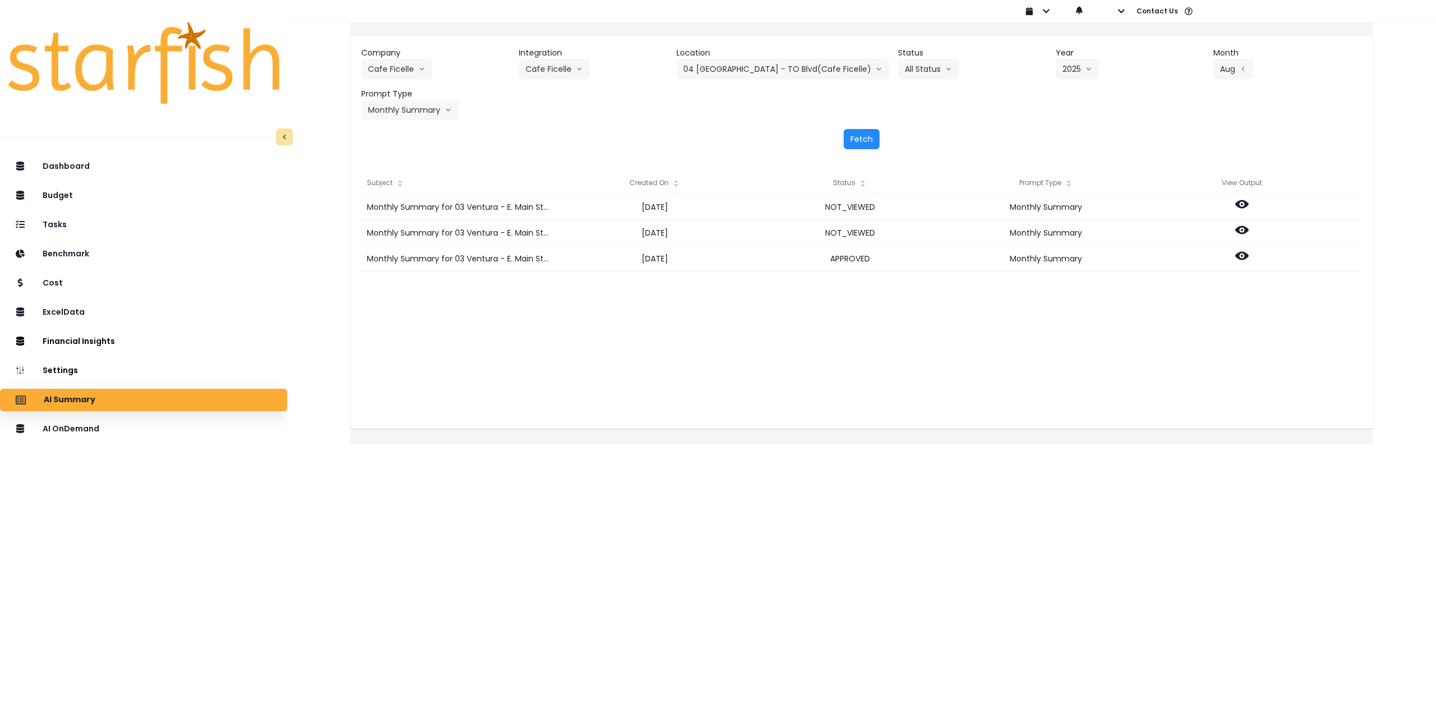
click at [862, 140] on button "Fetch" at bounding box center [861, 139] width 36 height 20
click at [1247, 253] on icon at bounding box center [1241, 255] width 13 height 13
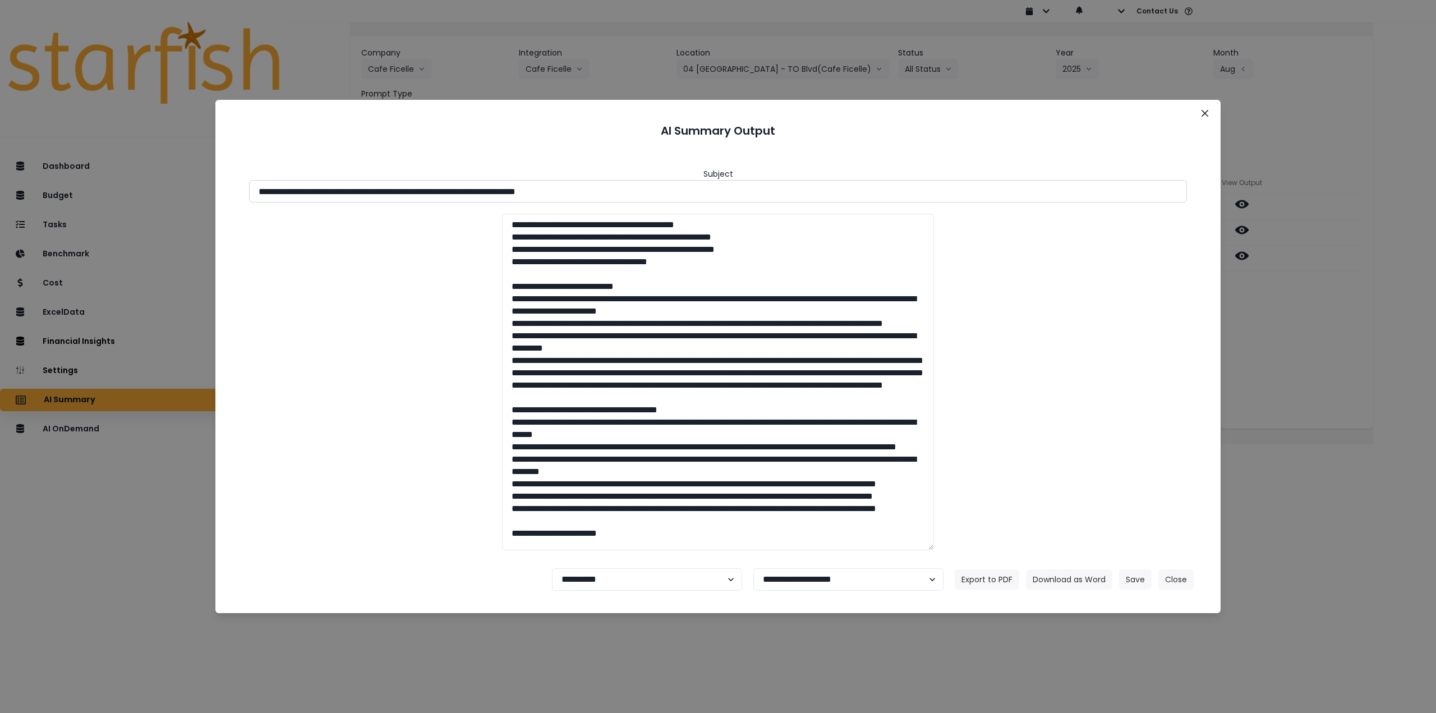
drag, startPoint x: 358, startPoint y: 190, endPoint x: 677, endPoint y: 195, distance: 319.7
click at [677, 195] on input "**********" at bounding box center [718, 191] width 938 height 22
click at [1077, 577] on button "Download as Word" at bounding box center [1069, 579] width 86 height 20
click at [628, 578] on select "**********" at bounding box center [647, 579] width 190 height 22
select select "********"
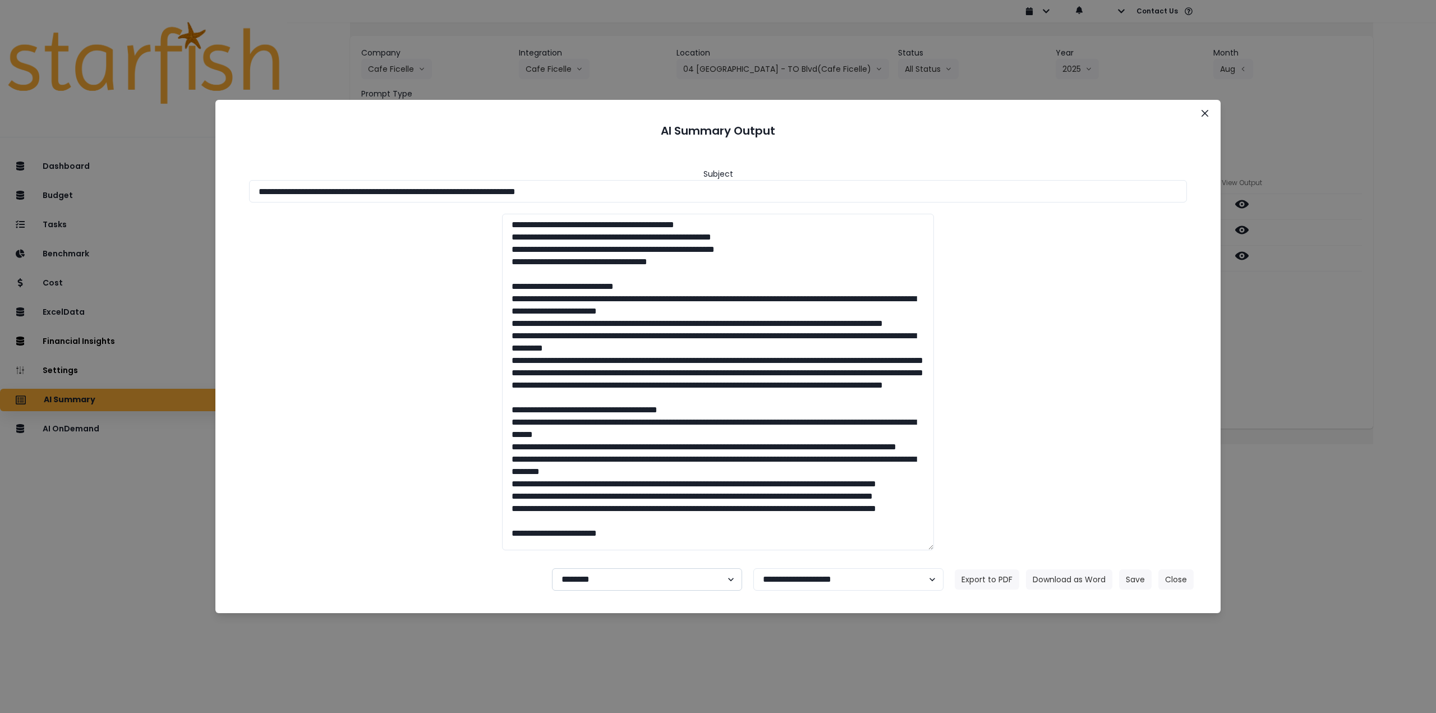
click at [552, 568] on select "**********" at bounding box center [647, 579] width 190 height 22
click at [1140, 582] on button "Save" at bounding box center [1135, 579] width 33 height 20
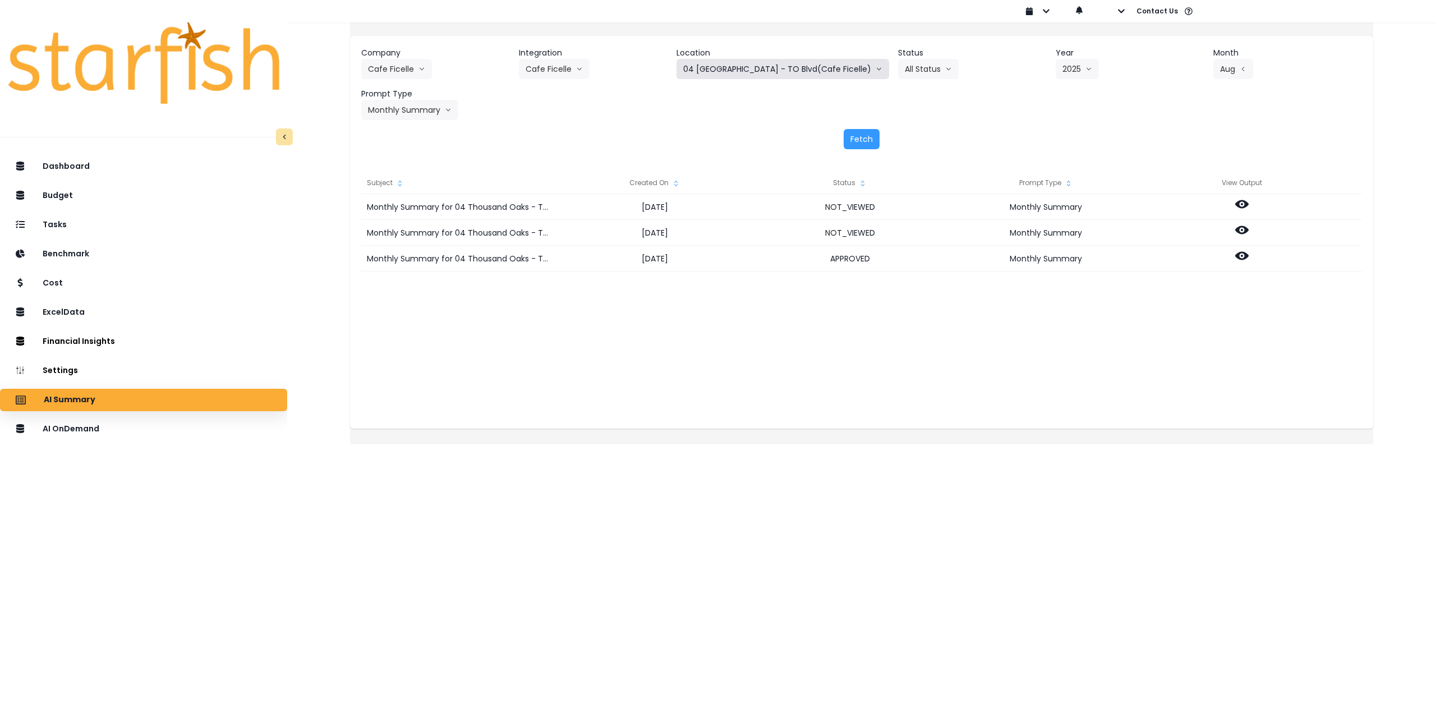
click at [751, 70] on button "04 [GEOGRAPHIC_DATA] - TO Blvd(Cafe Ficelle)" at bounding box center [782, 69] width 213 height 20
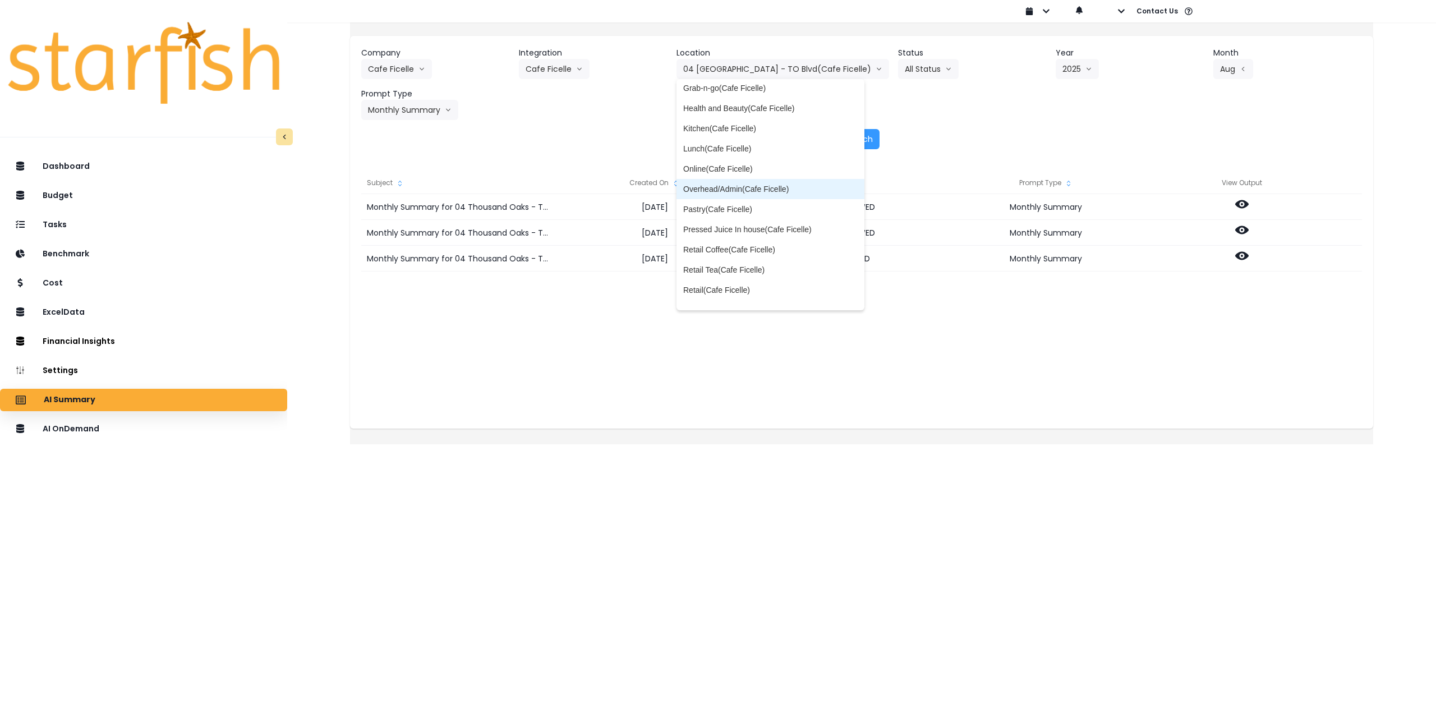
click at [760, 187] on span "Overhead/Admin(Cafe Ficelle)" at bounding box center [770, 188] width 174 height 11
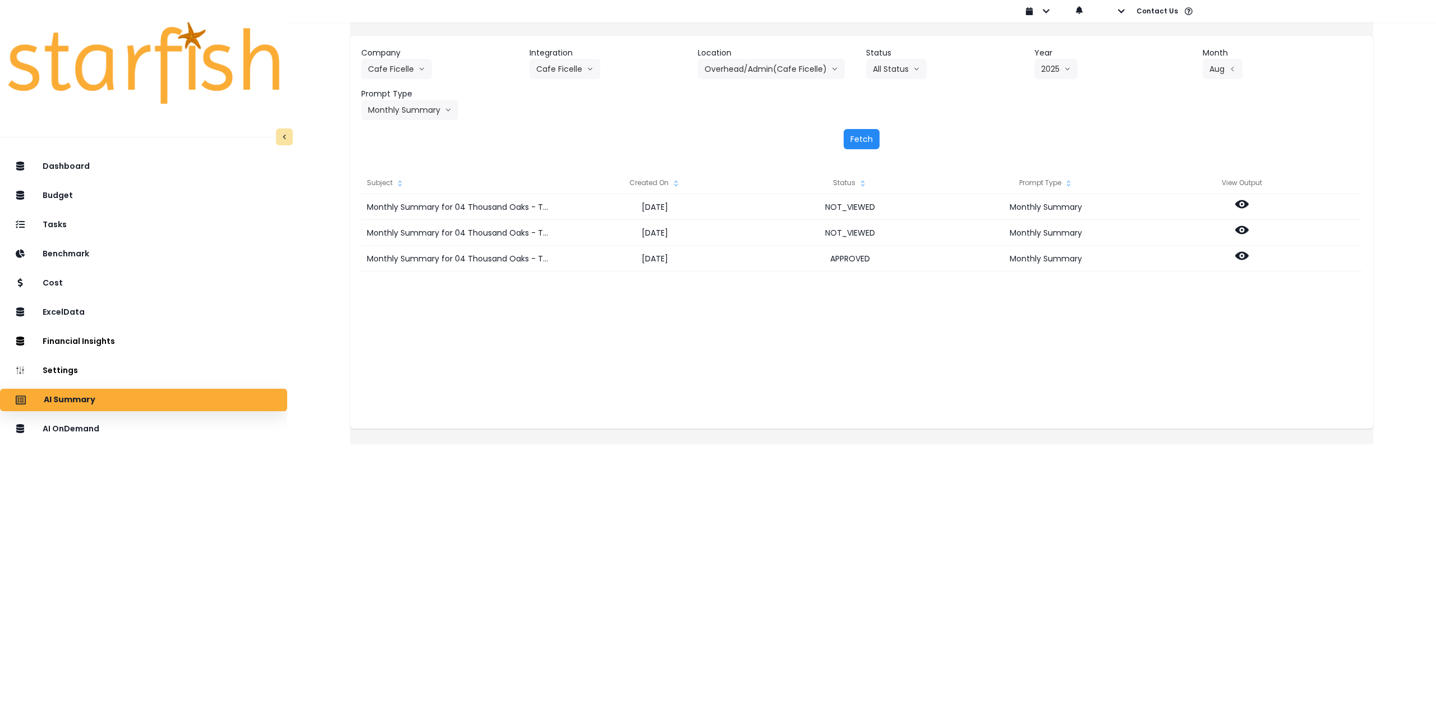
click at [860, 138] on button "Fetch" at bounding box center [861, 139] width 36 height 20
click at [1243, 256] on circle at bounding box center [1242, 256] width 2 height 2
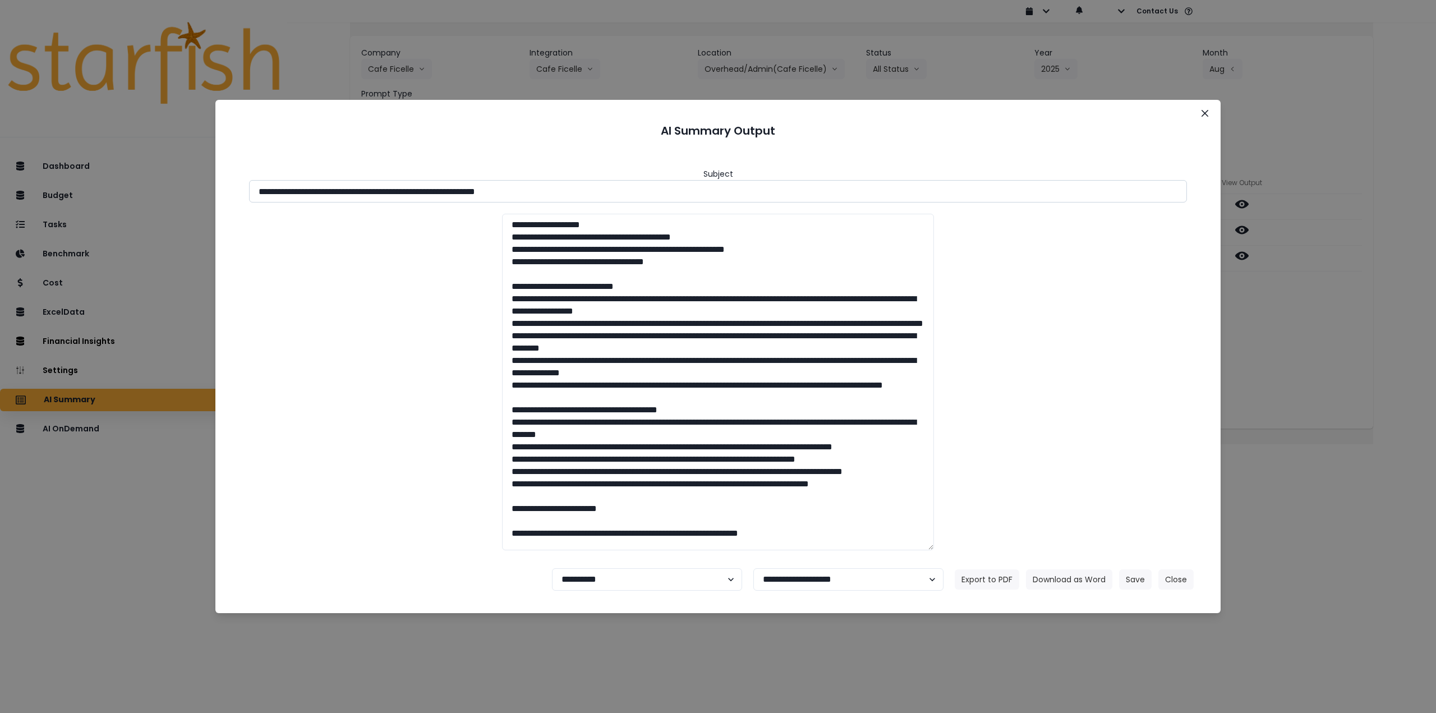
drag, startPoint x: 359, startPoint y: 191, endPoint x: 666, endPoint y: 197, distance: 306.3
click at [665, 197] on input "**********" at bounding box center [718, 191] width 938 height 22
click at [1063, 580] on button "Download as Word" at bounding box center [1069, 579] width 86 height 20
drag, startPoint x: 625, startPoint y: 582, endPoint x: 621, endPoint y: 590, distance: 8.8
click at [624, 582] on select "**********" at bounding box center [647, 579] width 190 height 22
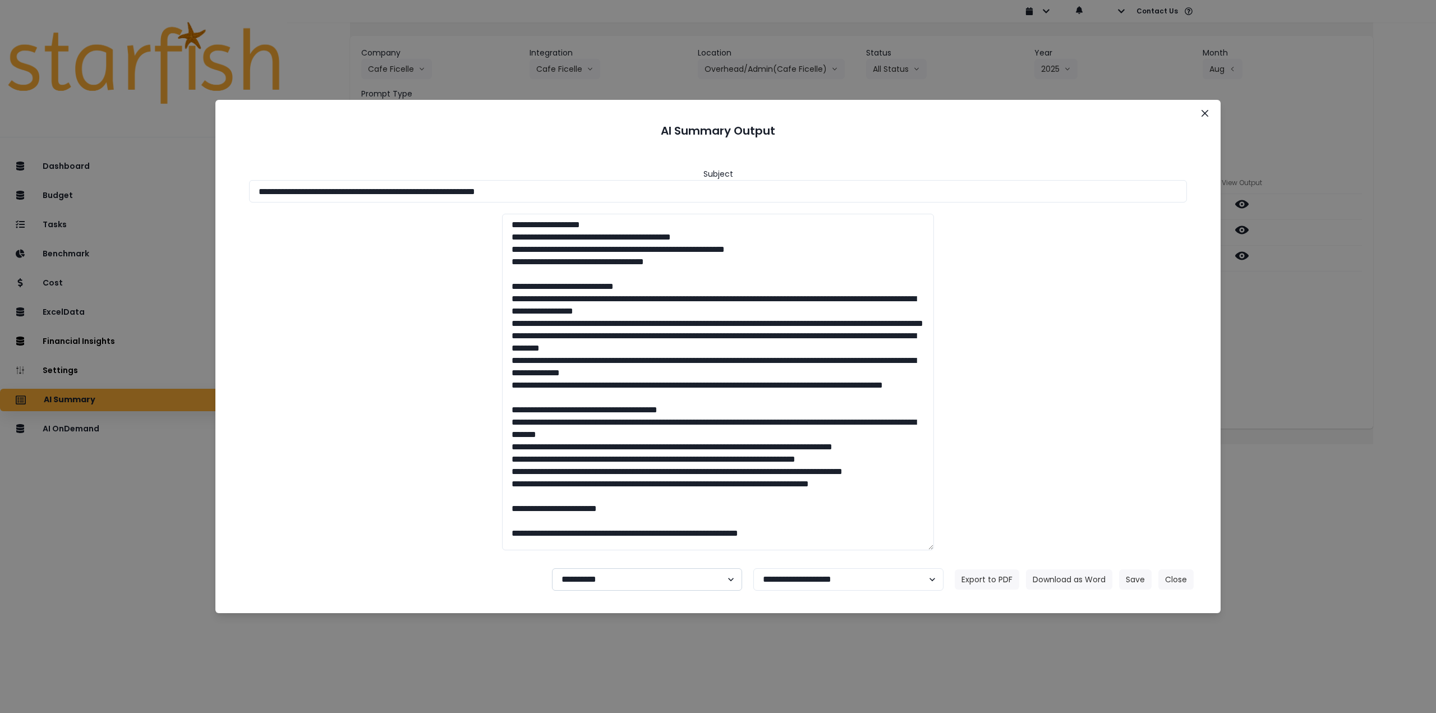
select select "********"
click at [552, 568] on select "**********" at bounding box center [647, 579] width 190 height 22
click at [1143, 582] on button "Save" at bounding box center [1135, 579] width 33 height 20
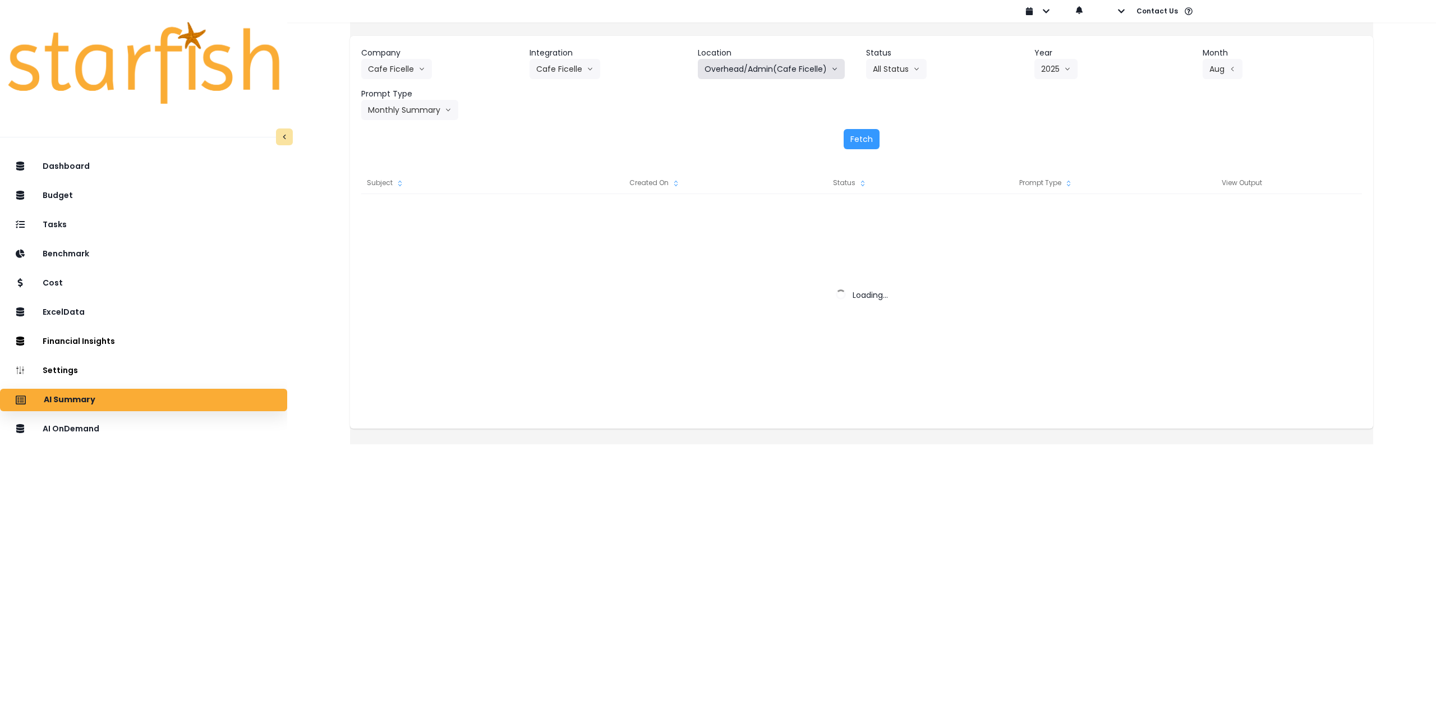
click at [784, 75] on button "Overhead/Admin(Cafe Ficelle)" at bounding box center [771, 69] width 147 height 20
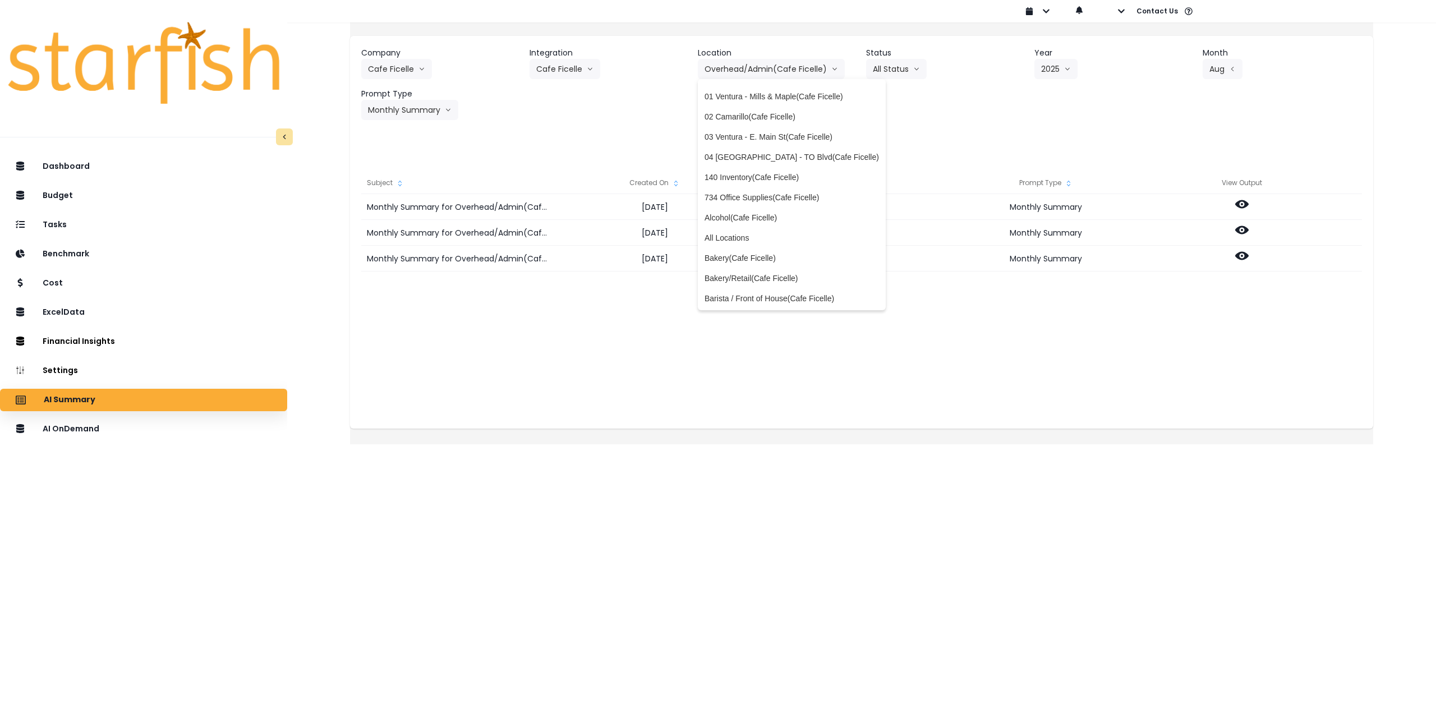
scroll to position [0, 0]
click at [783, 92] on span "00 Commissary/Warehouse(Cafe Ficelle)" at bounding box center [791, 92] width 174 height 11
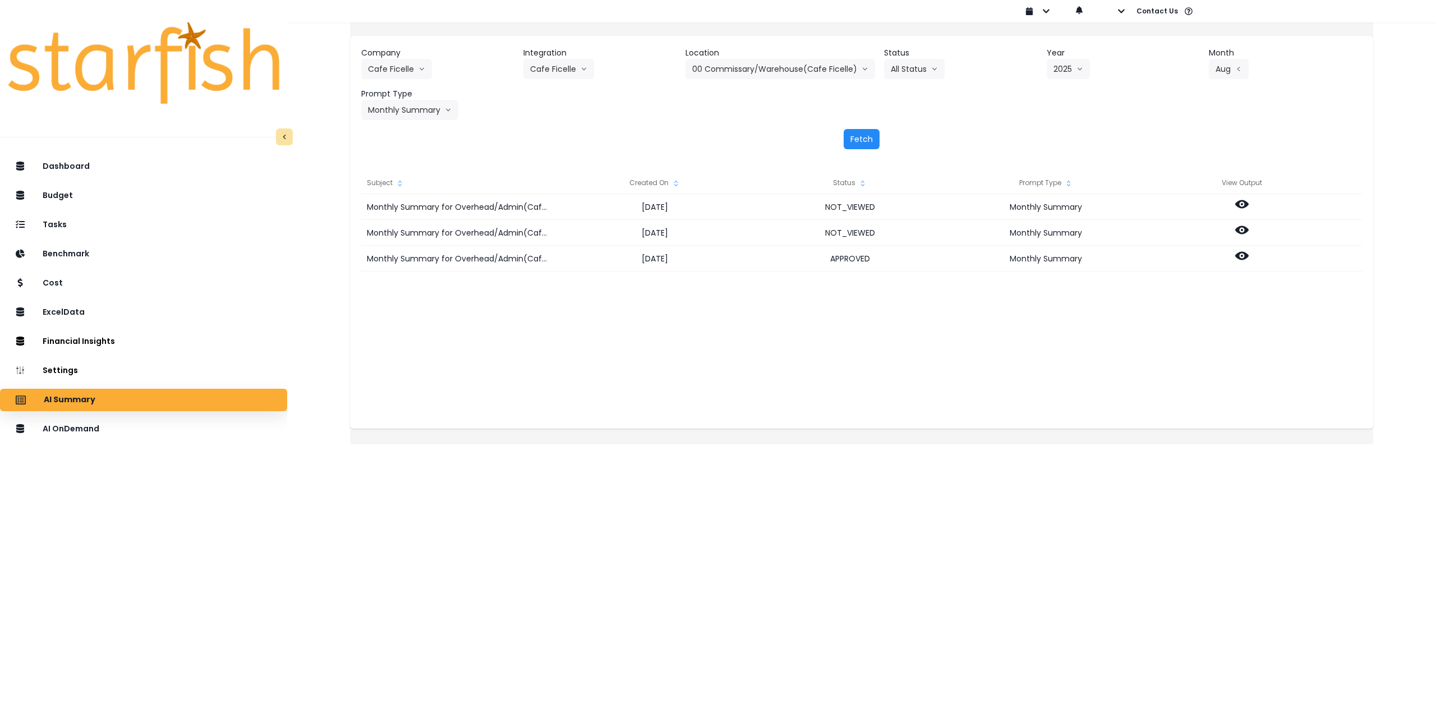
click at [872, 134] on button "Fetch" at bounding box center [861, 139] width 36 height 20
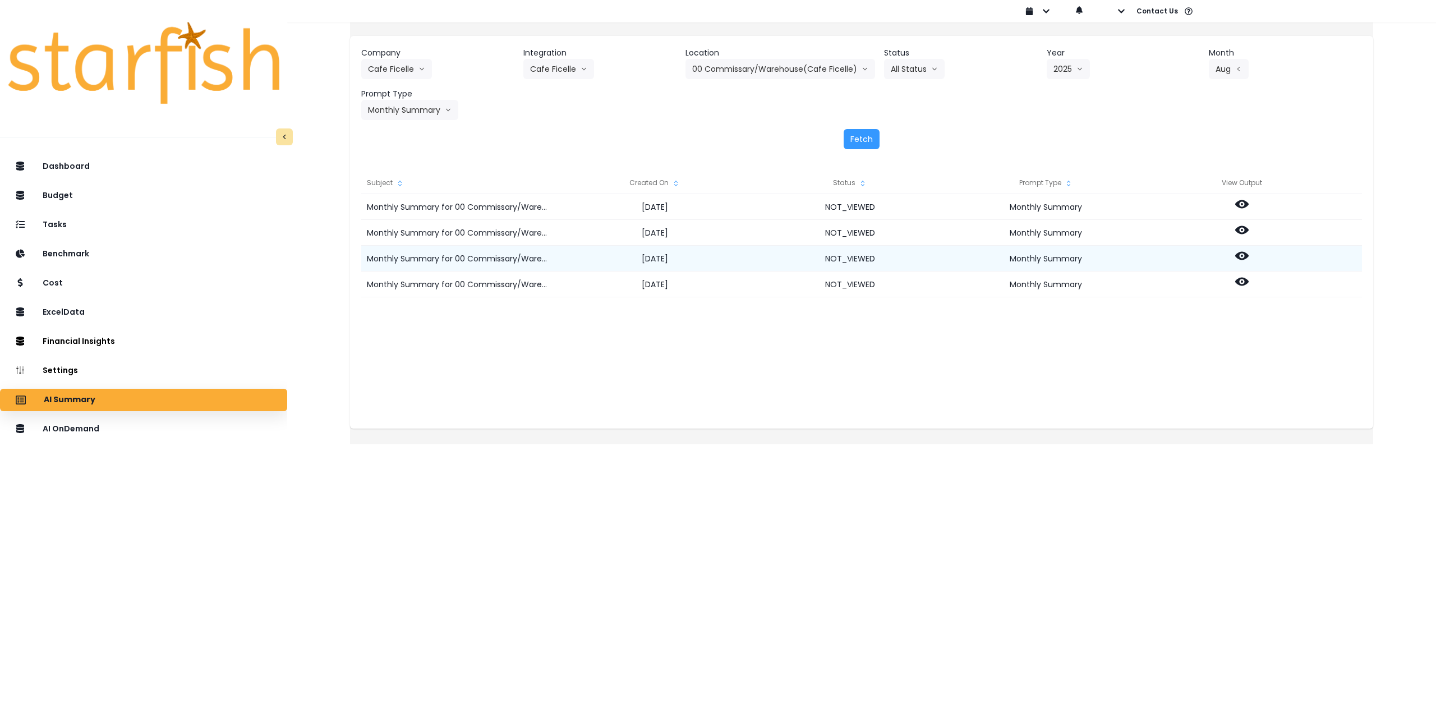
click at [1248, 251] on icon at bounding box center [1241, 255] width 13 height 13
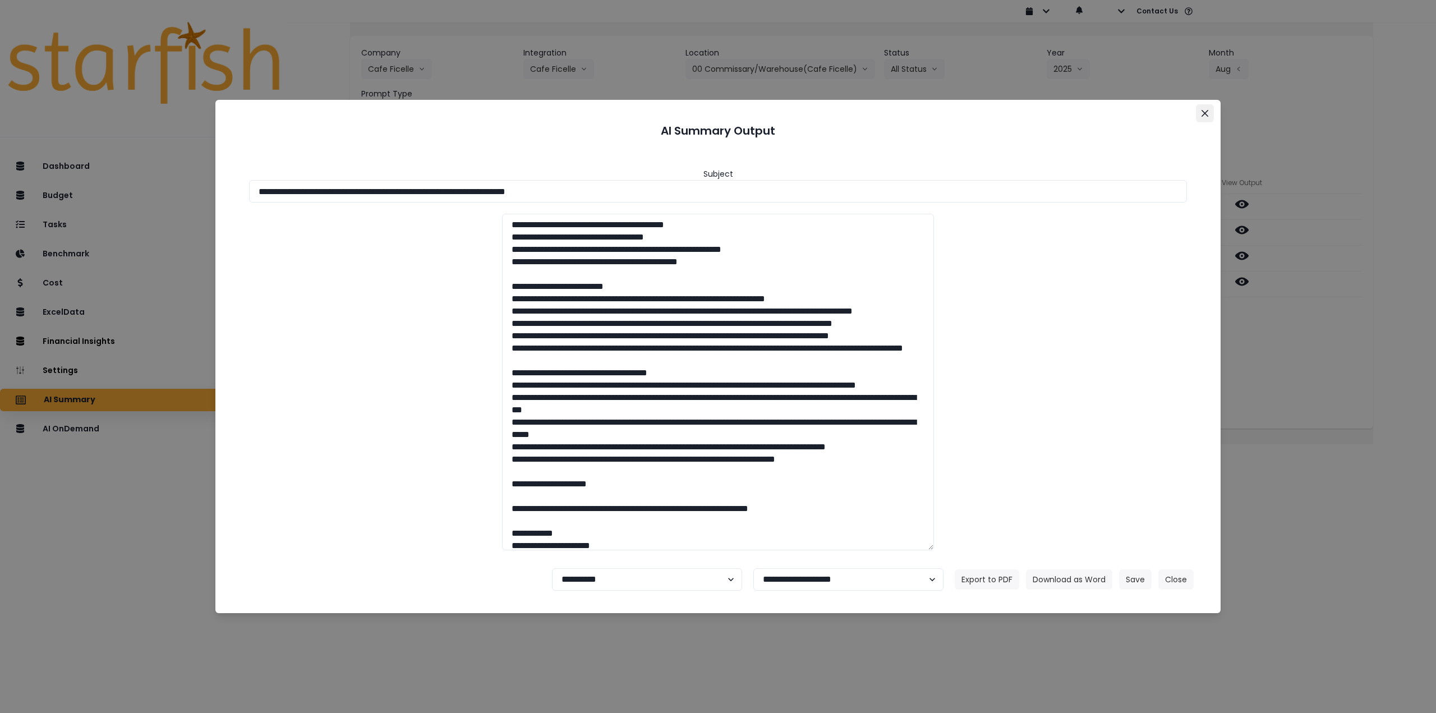
click at [1202, 111] on icon "Close" at bounding box center [1204, 113] width 7 height 7
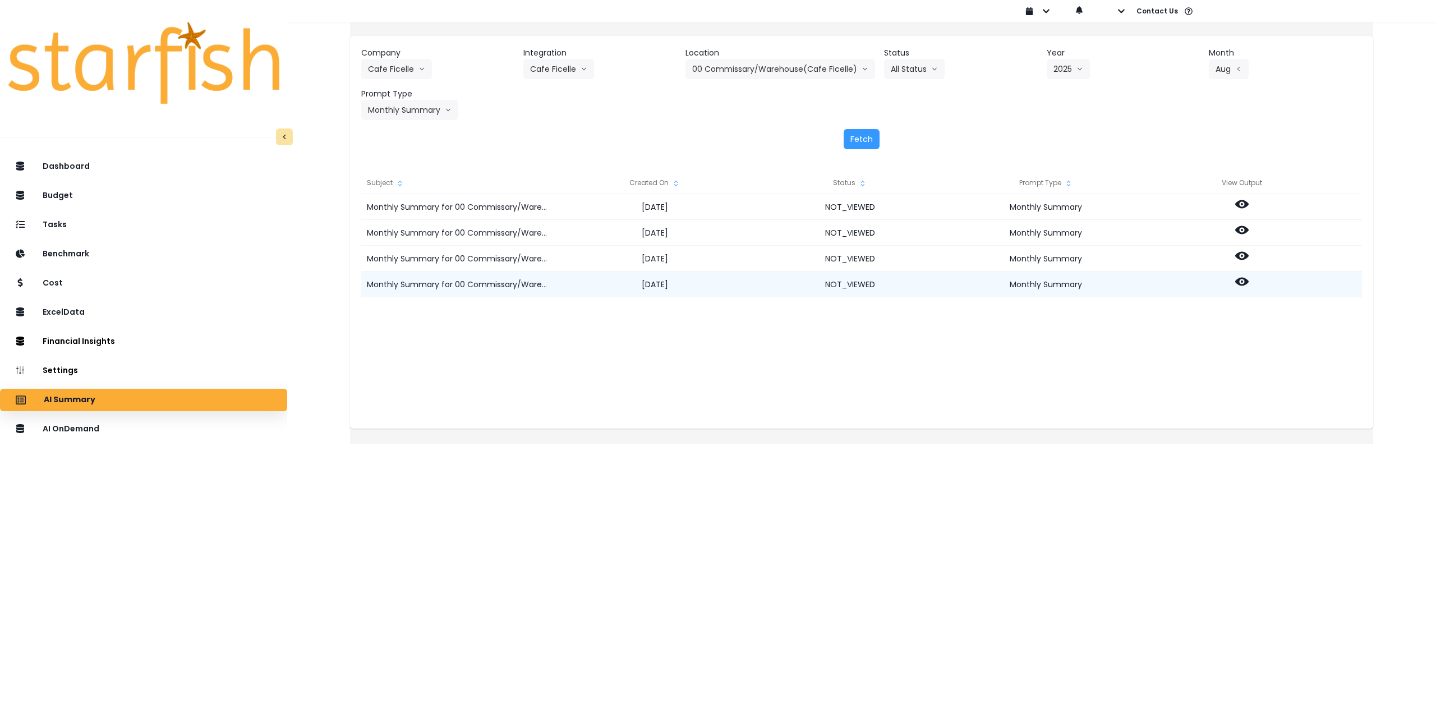
click at [1248, 282] on icon at bounding box center [1241, 282] width 13 height 8
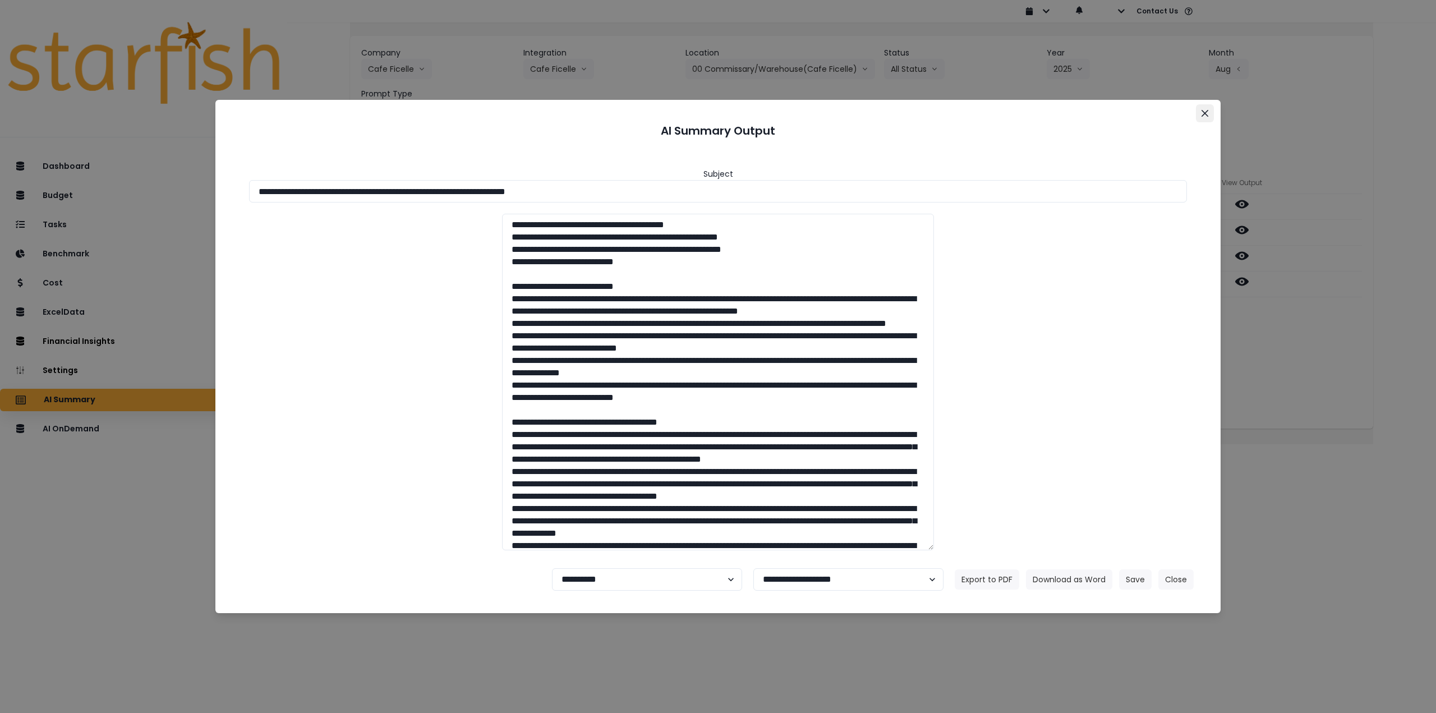
click at [1206, 110] on icon "Close" at bounding box center [1204, 113] width 7 height 7
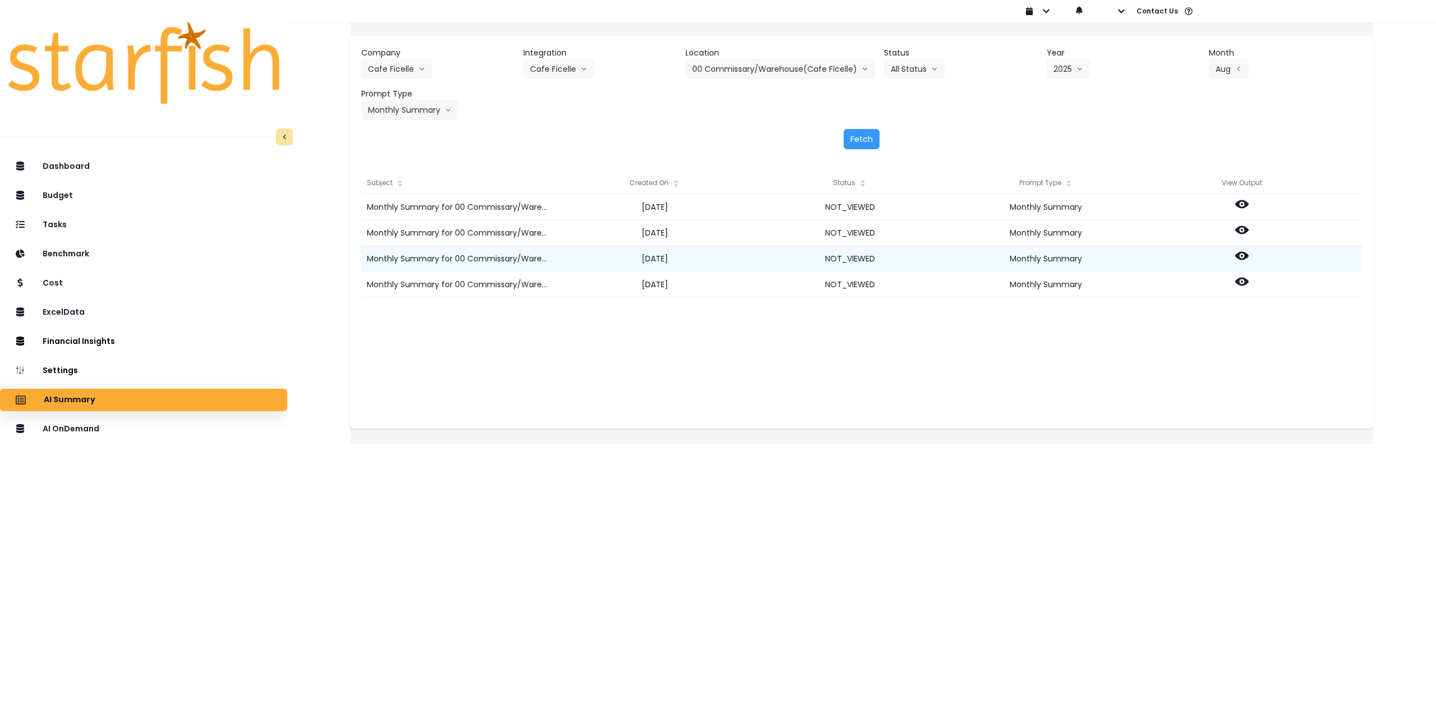
click at [1248, 256] on icon at bounding box center [1241, 256] width 13 height 8
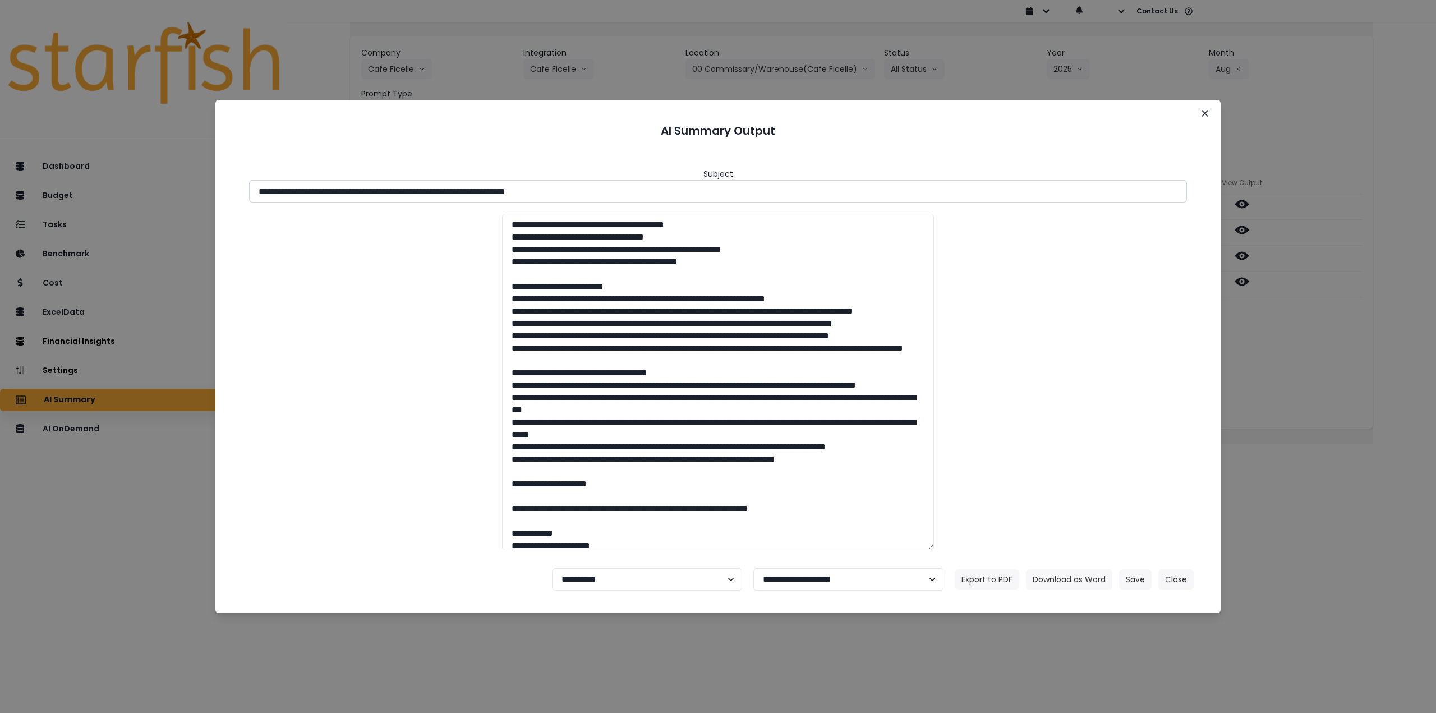
drag, startPoint x: 358, startPoint y: 191, endPoint x: 427, endPoint y: 195, distance: 69.1
click at [427, 195] on input "**********" at bounding box center [718, 191] width 938 height 22
click at [1067, 578] on button "Download as Word" at bounding box center [1069, 579] width 86 height 20
click at [606, 575] on select "**********" at bounding box center [647, 579] width 190 height 22
select select "********"
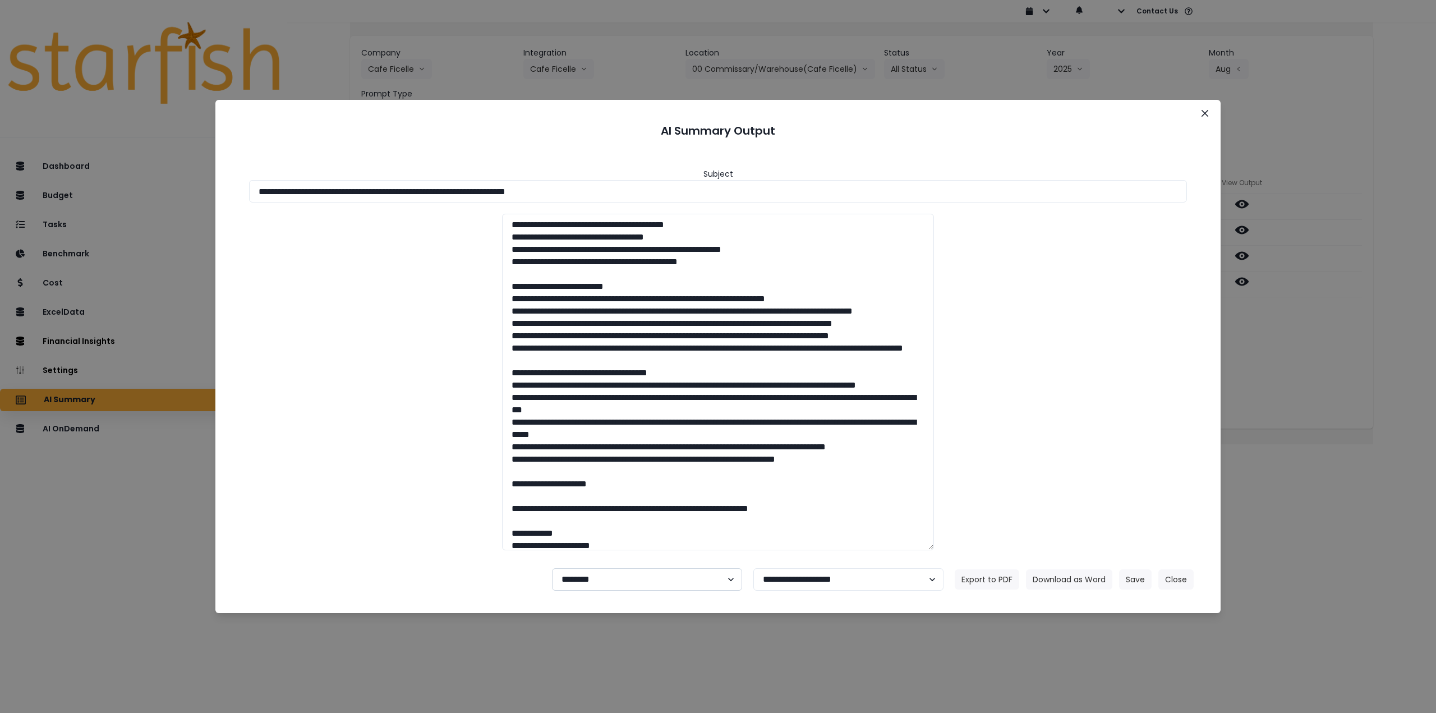
click at [552, 568] on select "**********" at bounding box center [647, 579] width 190 height 22
click at [1129, 577] on button "Save" at bounding box center [1135, 579] width 33 height 20
